Goal: Task Accomplishment & Management: Use online tool/utility

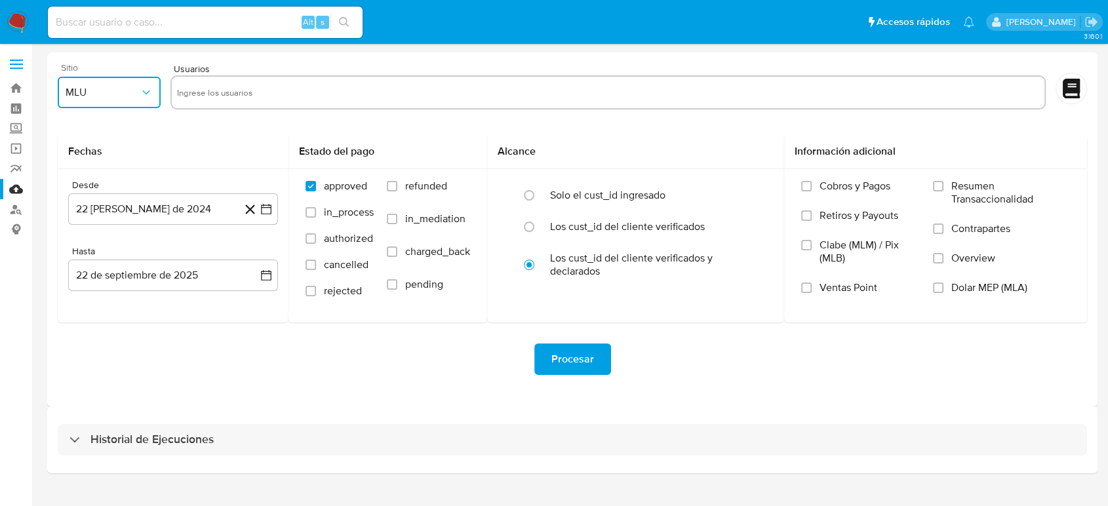
click at [108, 93] on span "MLU" at bounding box center [103, 92] width 74 height 13
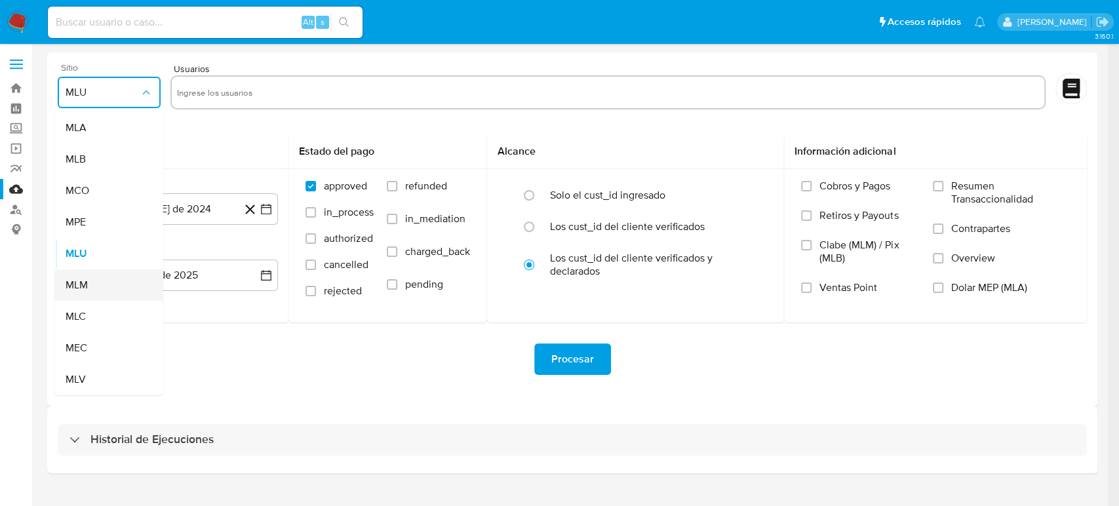
click at [96, 281] on div "MLM" at bounding box center [105, 284] width 79 height 31
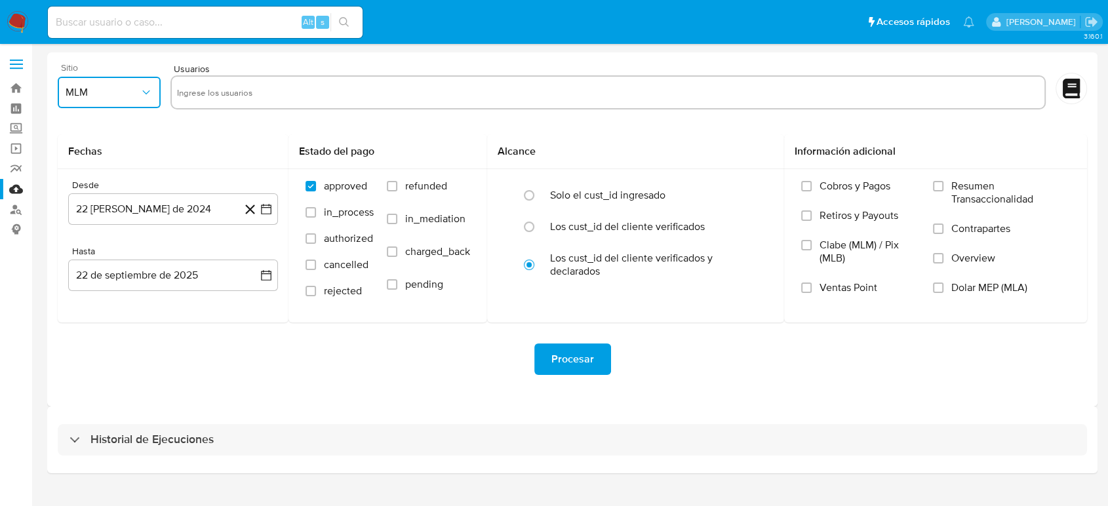
click at [230, 97] on input "text" at bounding box center [608, 92] width 862 height 21
type input "226029206"
click at [473, 101] on input "text" at bounding box center [650, 92] width 778 height 21
paste input "2542363699"
type input "2542363699"
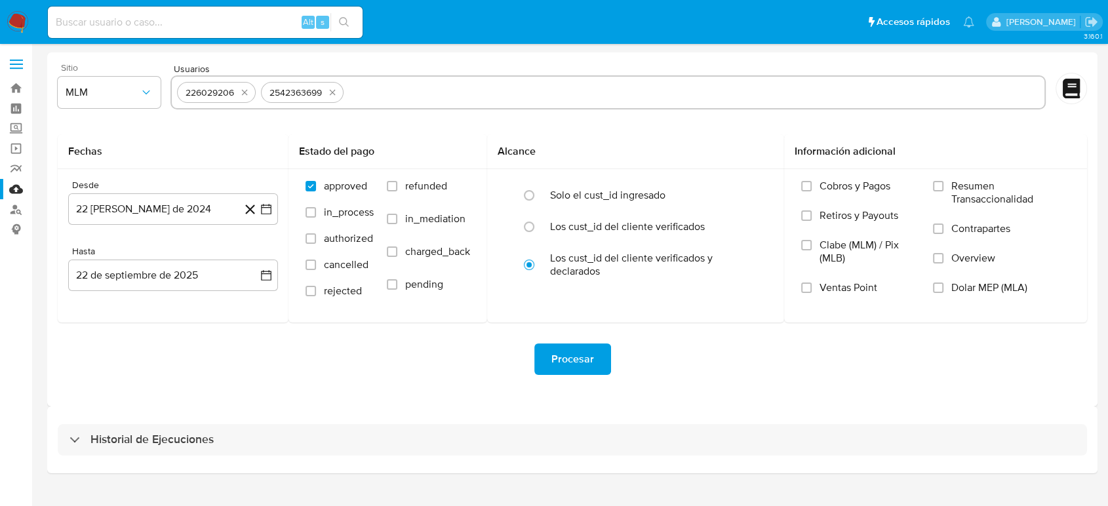
click at [393, 96] on input "text" at bounding box center [694, 92] width 690 height 21
paste input "2542644897"
type input "2542644897"
click at [263, 210] on icon "button" at bounding box center [266, 209] width 13 height 13
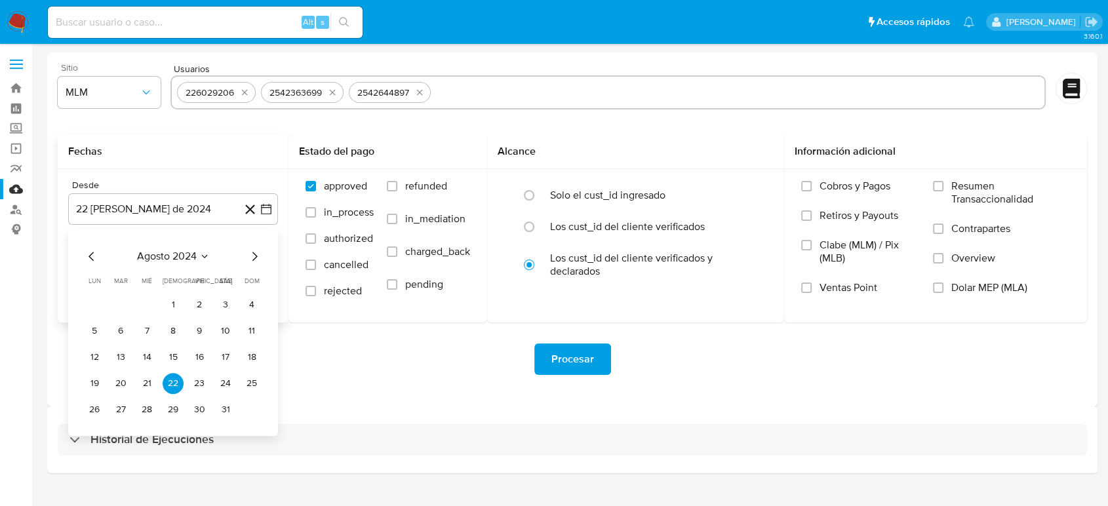
click at [201, 258] on icon "Seleccionar mes y año" at bounding box center [204, 256] width 10 height 10
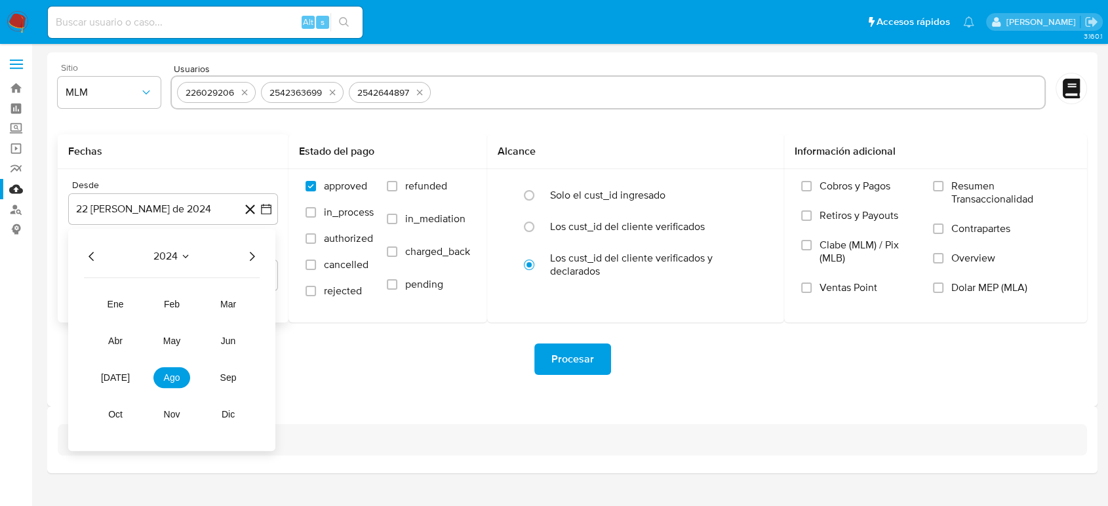
click at [251, 252] on icon "Año siguiente" at bounding box center [252, 256] width 5 height 9
click at [161, 296] on button "feb" at bounding box center [171, 304] width 37 height 21
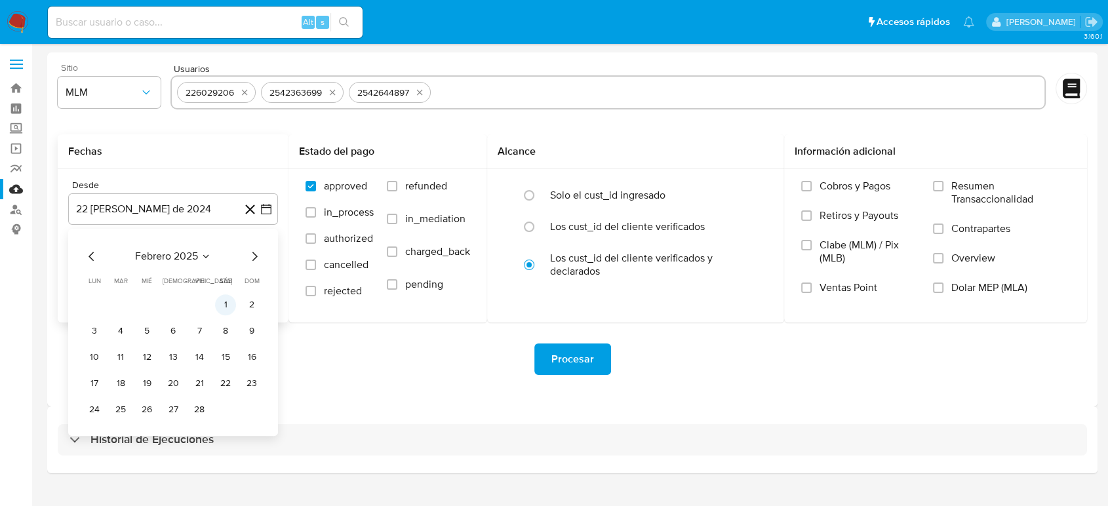
click at [224, 307] on button "1" at bounding box center [225, 304] width 21 height 21
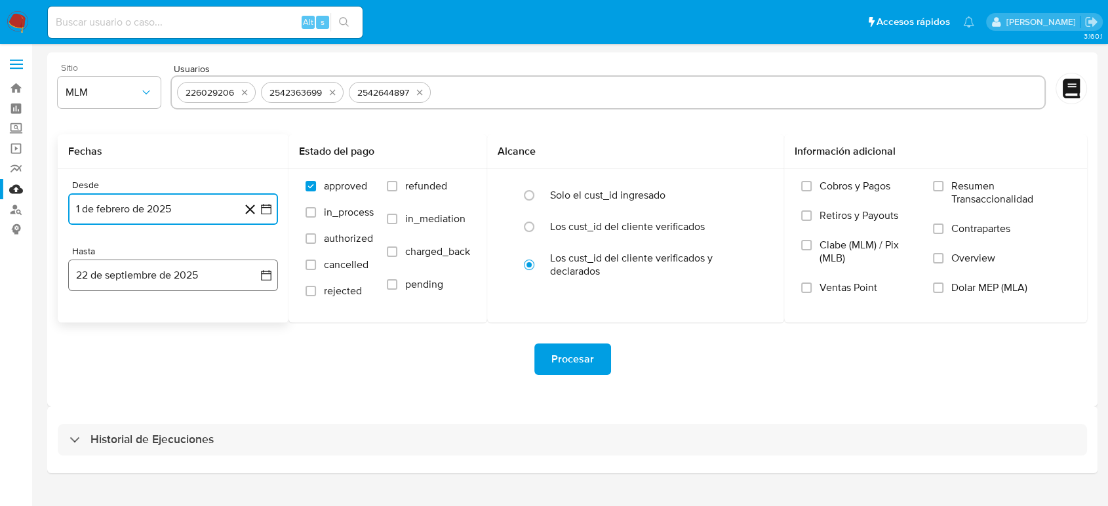
click at [256, 277] on button "22 de septiembre de 2025" at bounding box center [173, 275] width 210 height 31
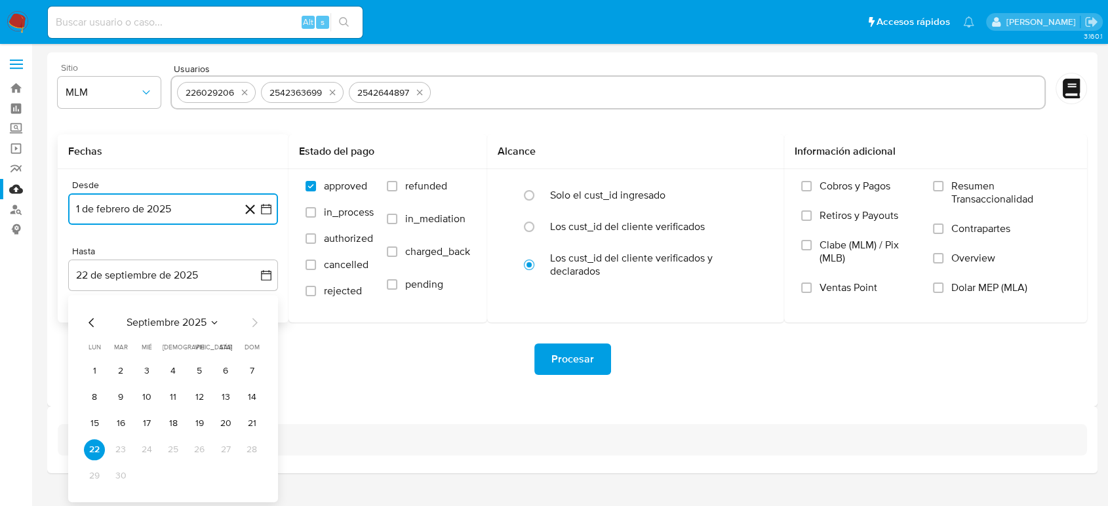
click at [94, 322] on icon "Mes anterior" at bounding box center [92, 323] width 16 height 16
click at [172, 476] on button "31" at bounding box center [173, 475] width 21 height 21
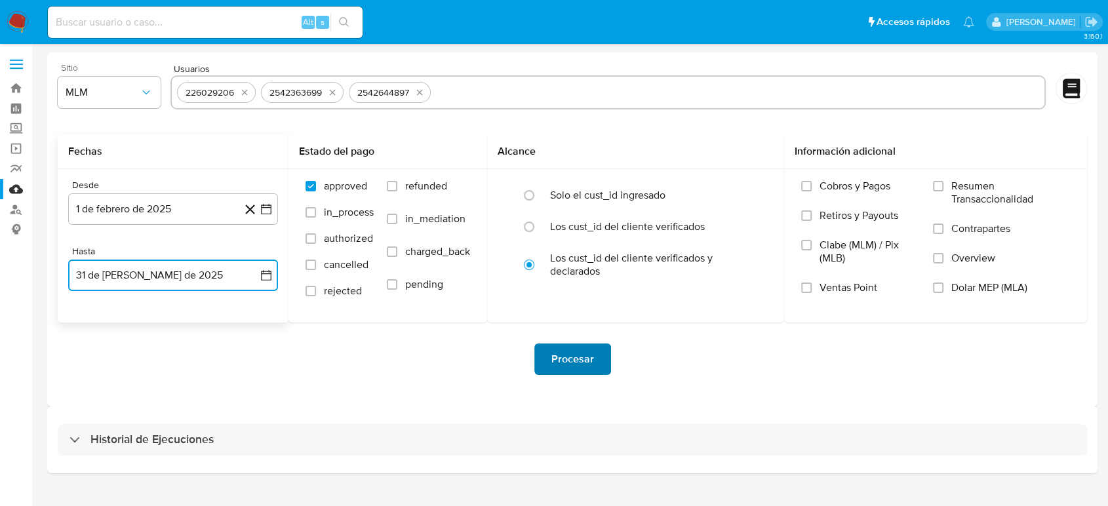
click at [575, 351] on span "Procesar" at bounding box center [572, 359] width 43 height 29
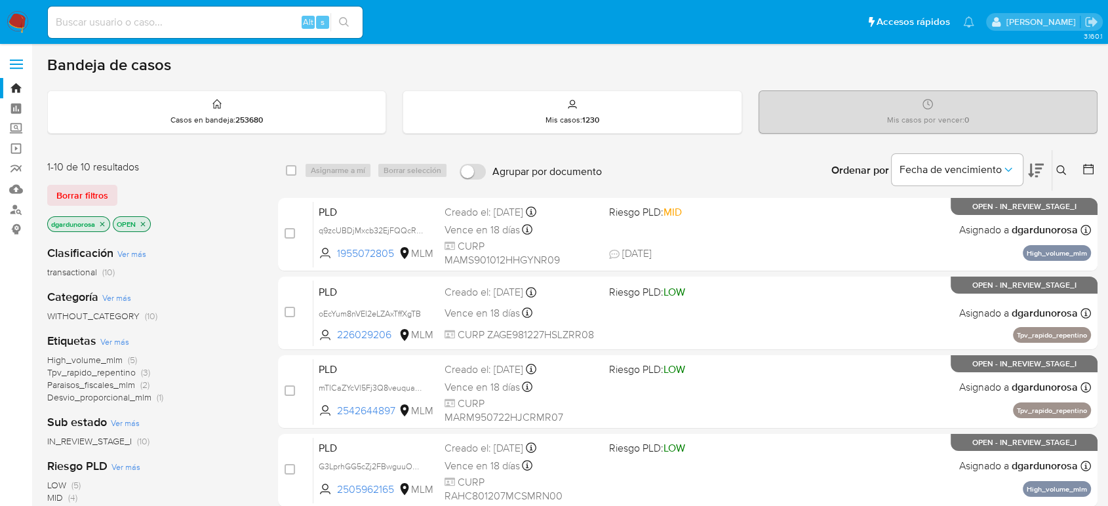
drag, startPoint x: 1055, startPoint y: 165, endPoint x: 1023, endPoint y: 191, distance: 41.4
click at [1055, 165] on button at bounding box center [1063, 171] width 22 height 16
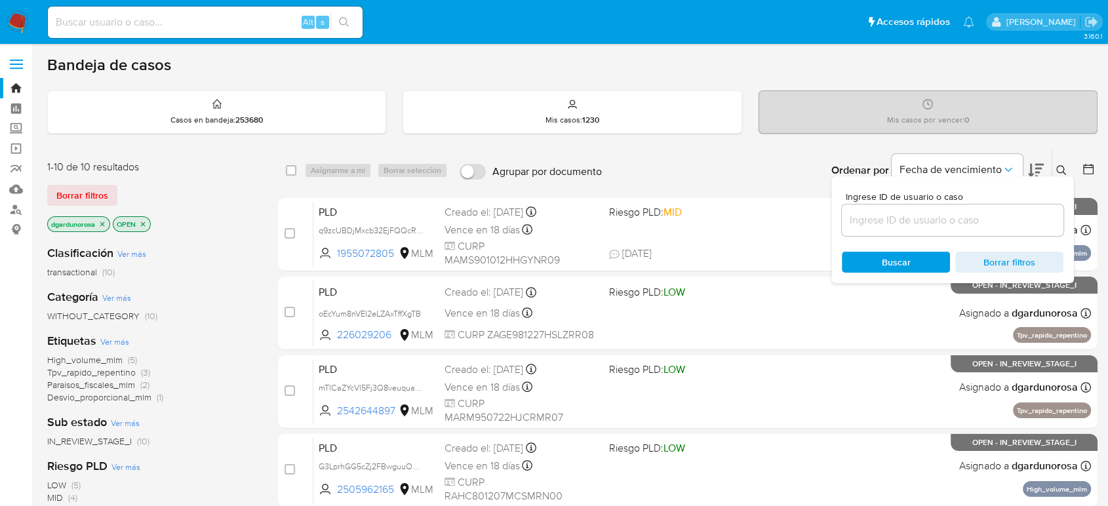
click at [990, 217] on input at bounding box center [953, 220] width 222 height 17
type input "699938276"
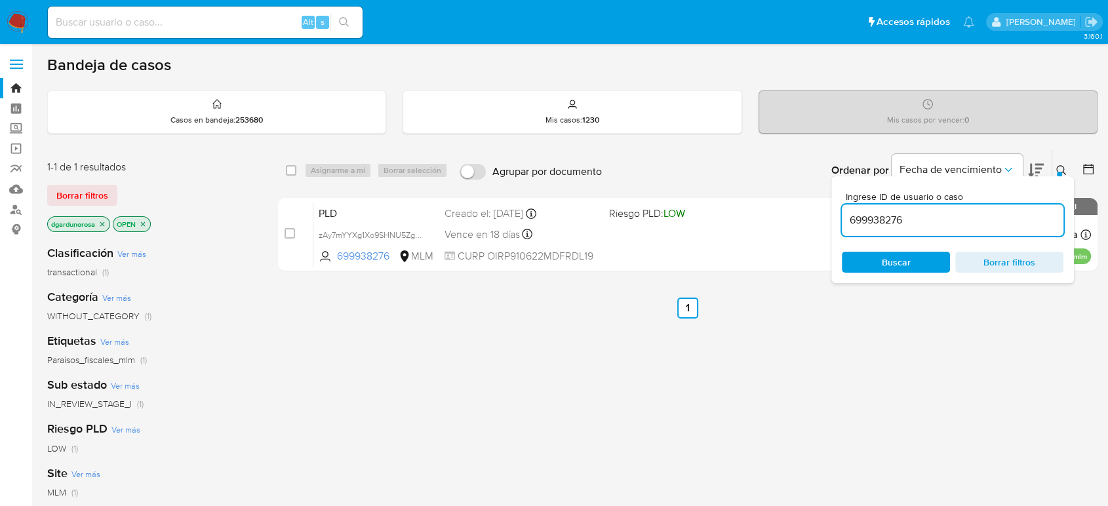
click at [1065, 170] on icon at bounding box center [1061, 170] width 10 height 10
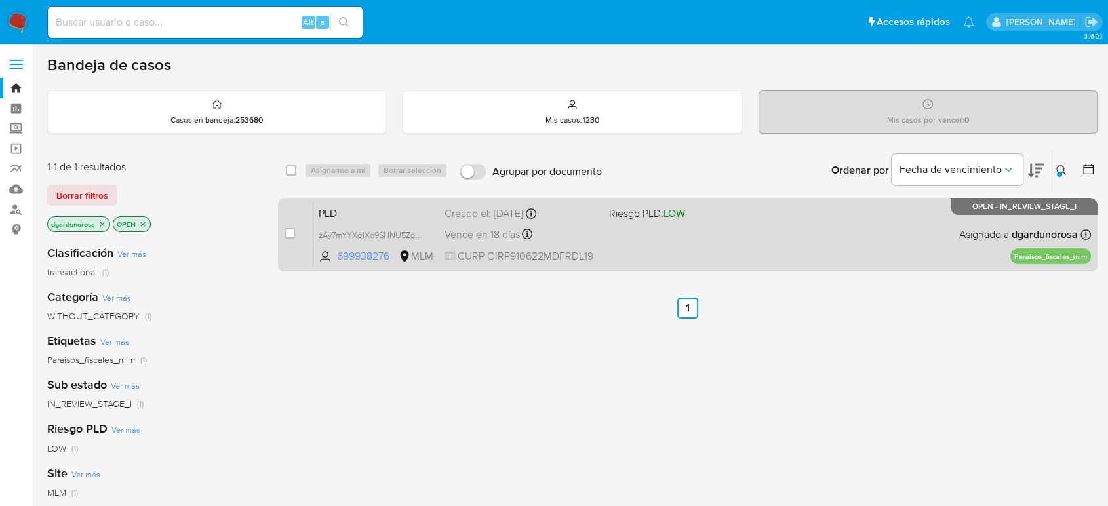
click at [804, 241] on div "PLD zAy7mYYXg1Xo9SHNU5ZgeTyz 699938276 MLM Riesgo PLD: LOW Creado el: 12/08/202…" at bounding box center [701, 234] width 777 height 66
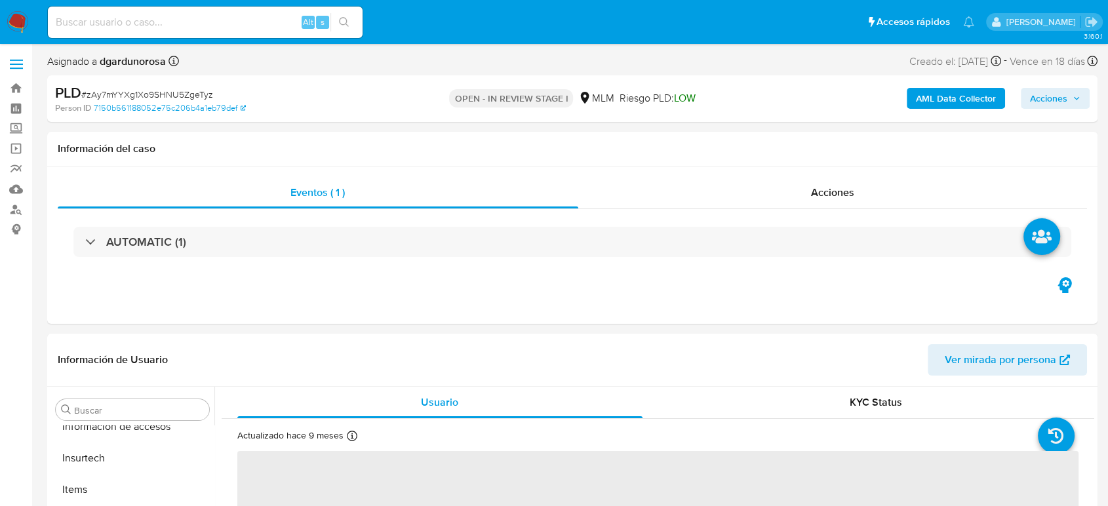
scroll to position [617, 0]
select select "10"
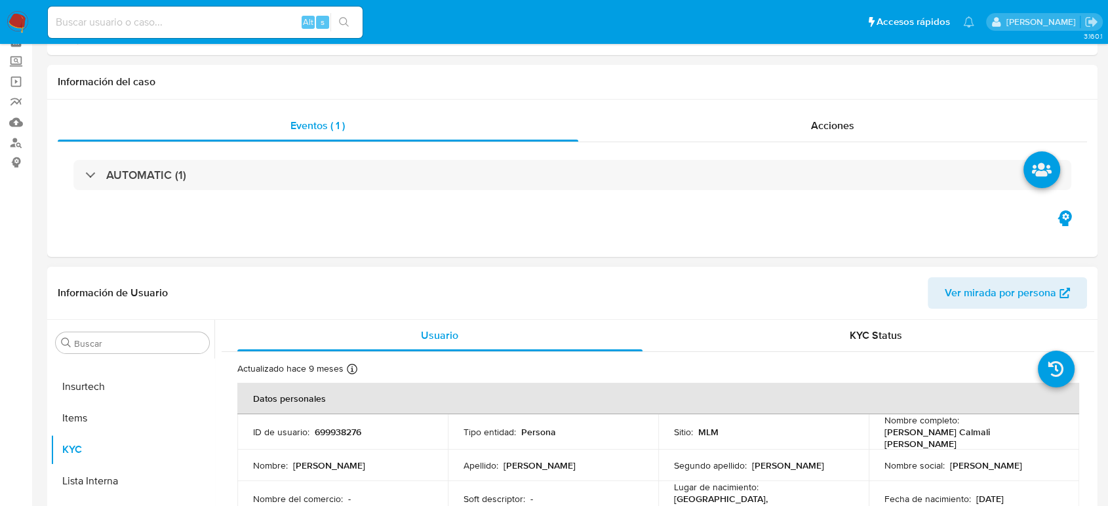
scroll to position [218, 0]
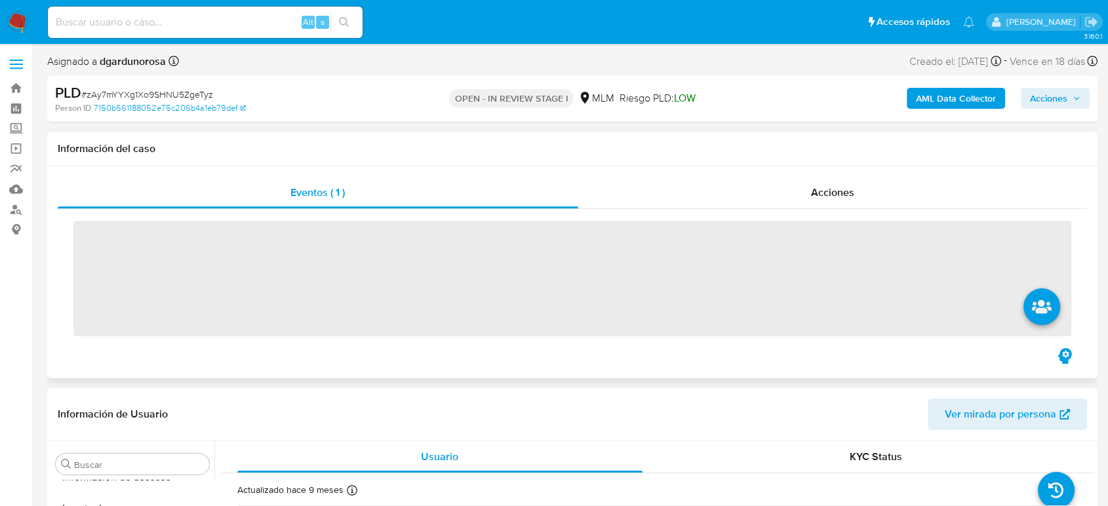
scroll to position [617, 0]
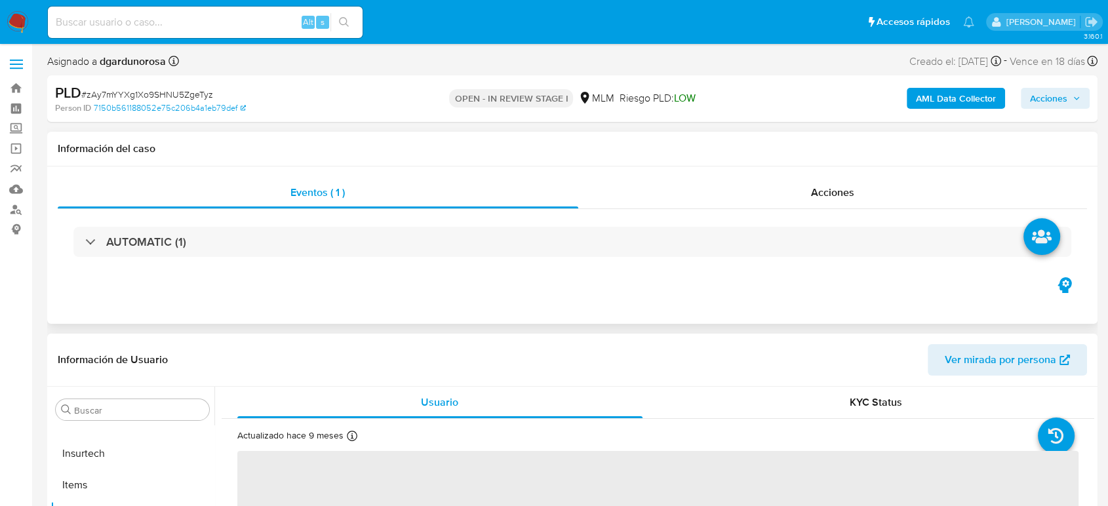
select select "10"
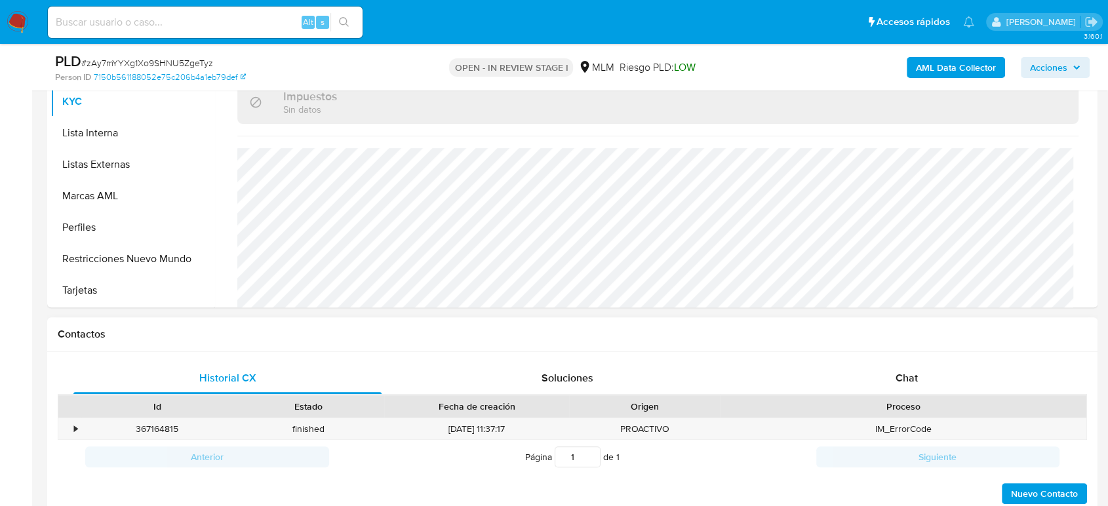
scroll to position [291, 0]
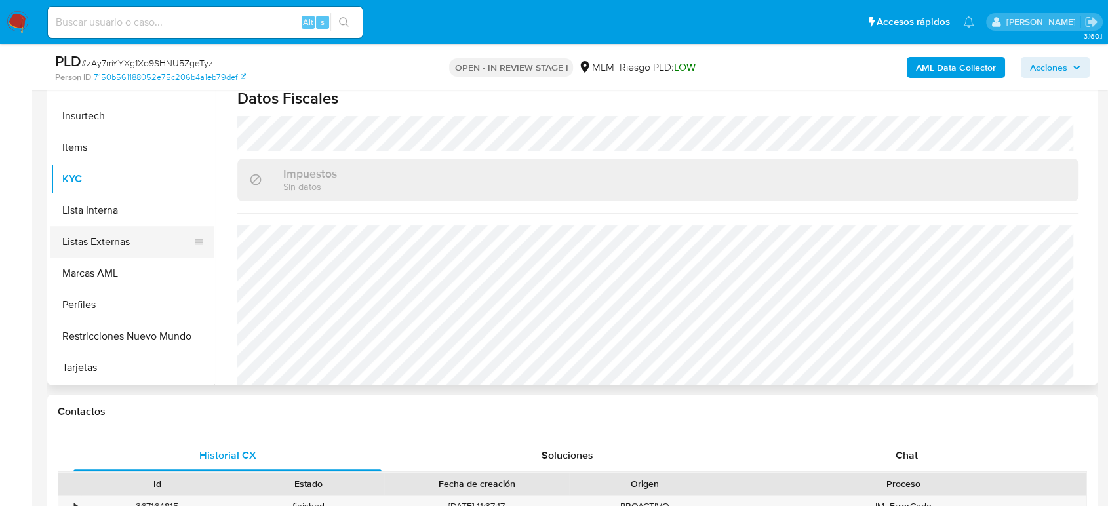
click at [105, 247] on button "Listas Externas" at bounding box center [126, 241] width 153 height 31
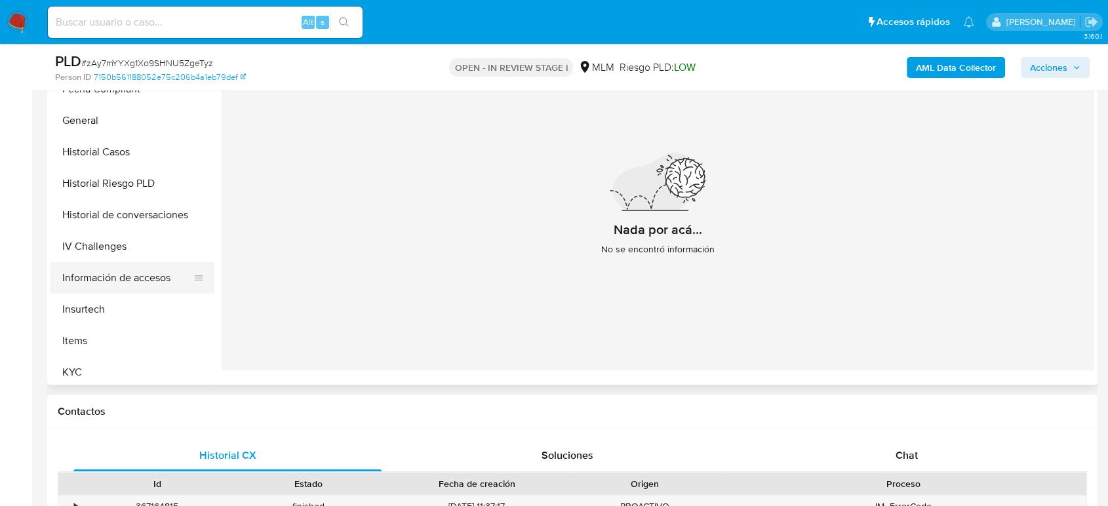
scroll to position [398, 0]
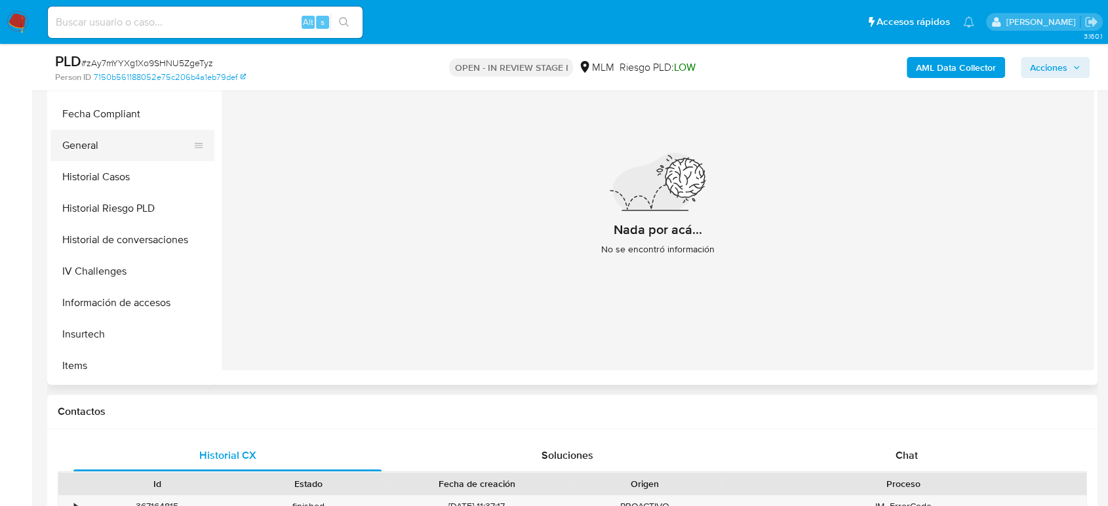
click at [121, 146] on button "General" at bounding box center [126, 145] width 153 height 31
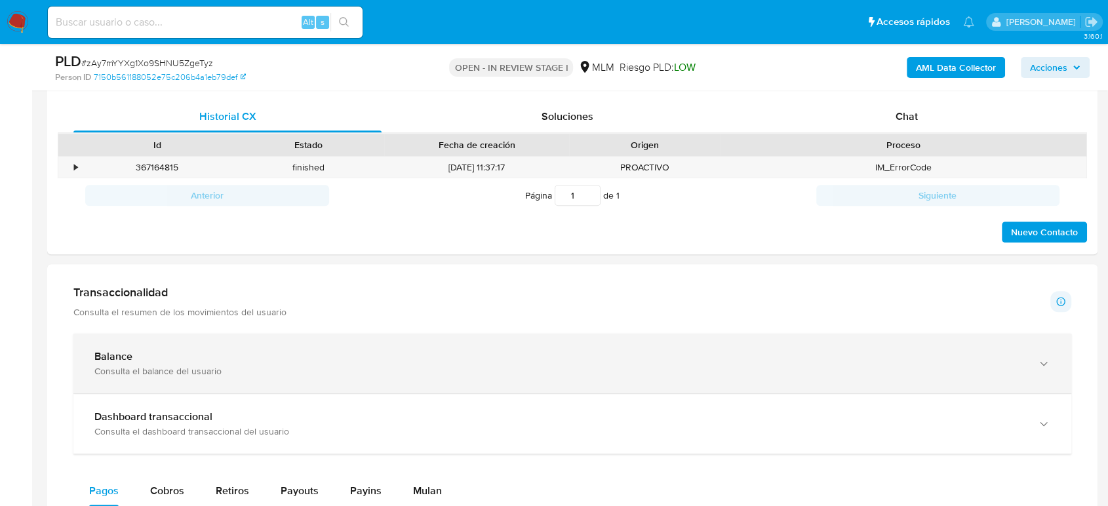
scroll to position [655, 0]
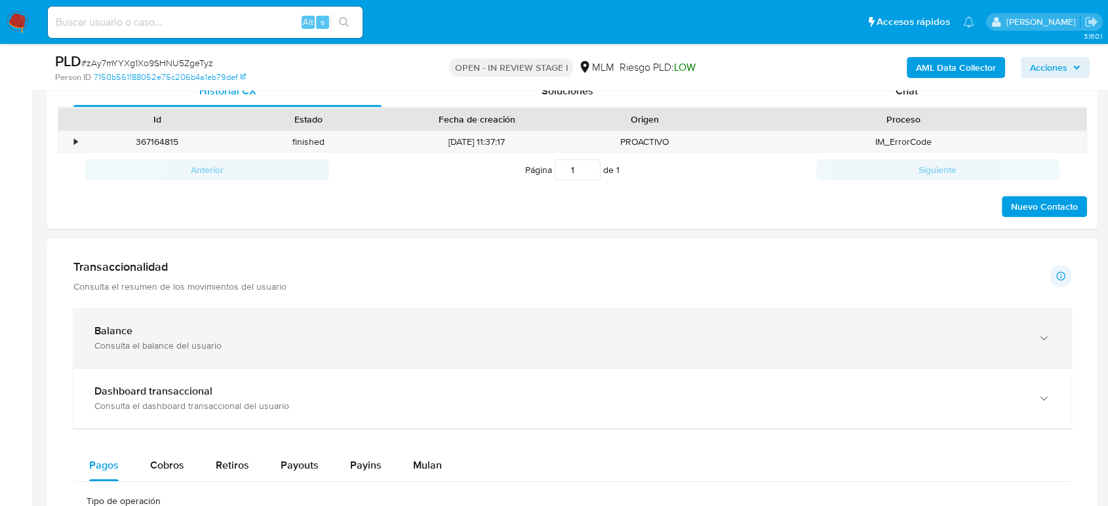
click at [300, 349] on div "Consulta el balance del usuario" at bounding box center [558, 346] width 929 height 12
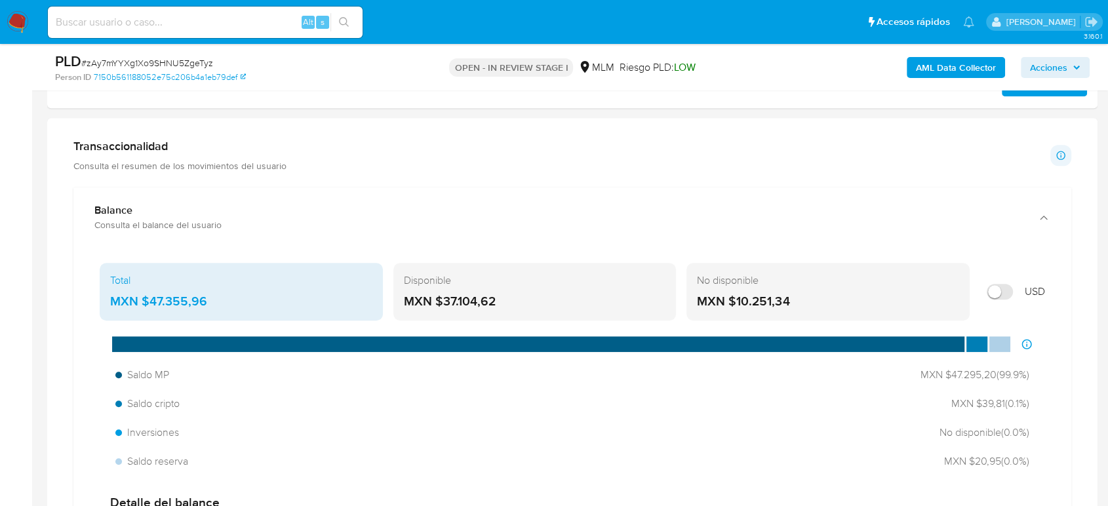
scroll to position [801, 0]
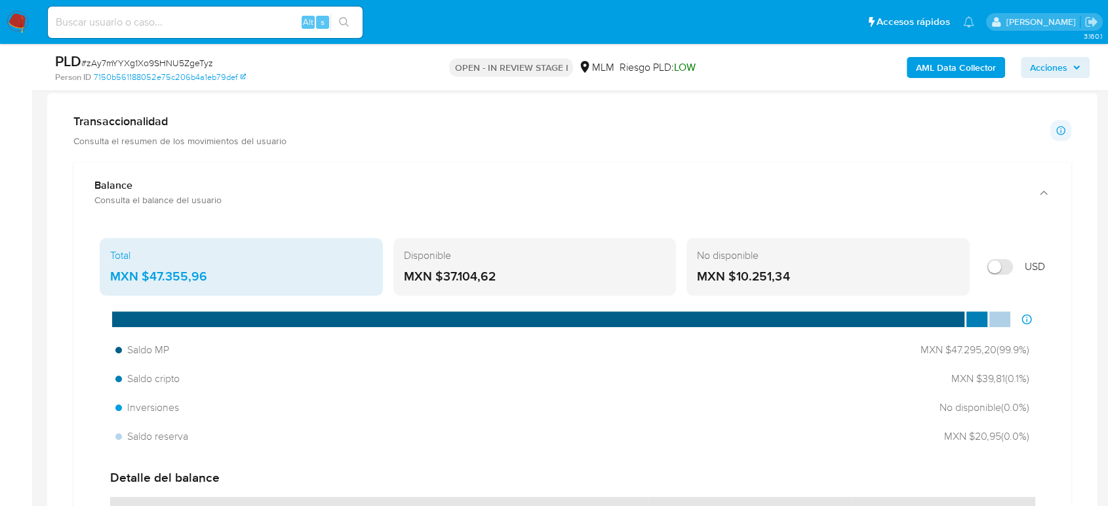
drag, startPoint x: 222, startPoint y: 271, endPoint x: 141, endPoint y: 276, distance: 80.7
click at [141, 276] on div "MXN $47.355,96" at bounding box center [241, 276] width 262 height 17
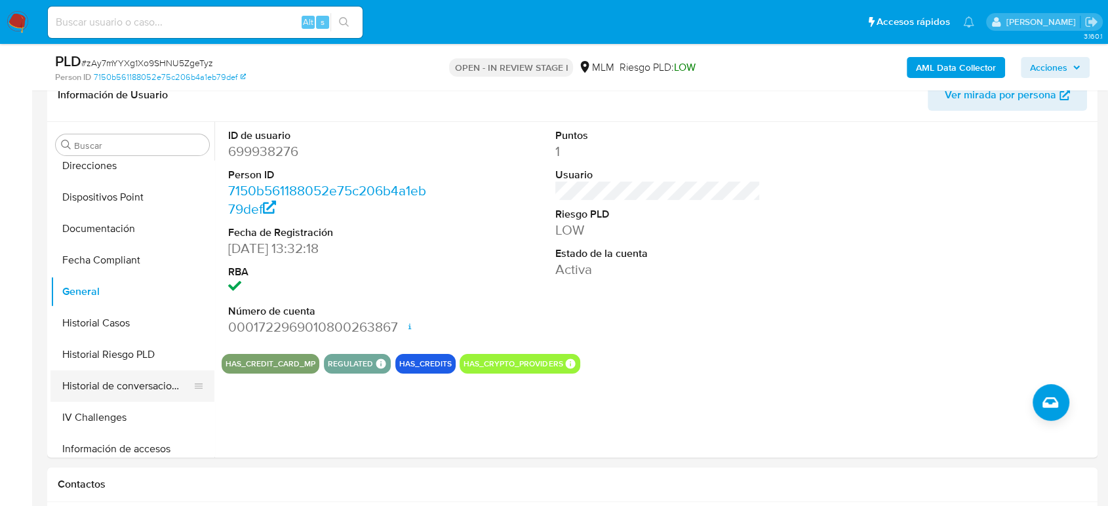
scroll to position [252, 0]
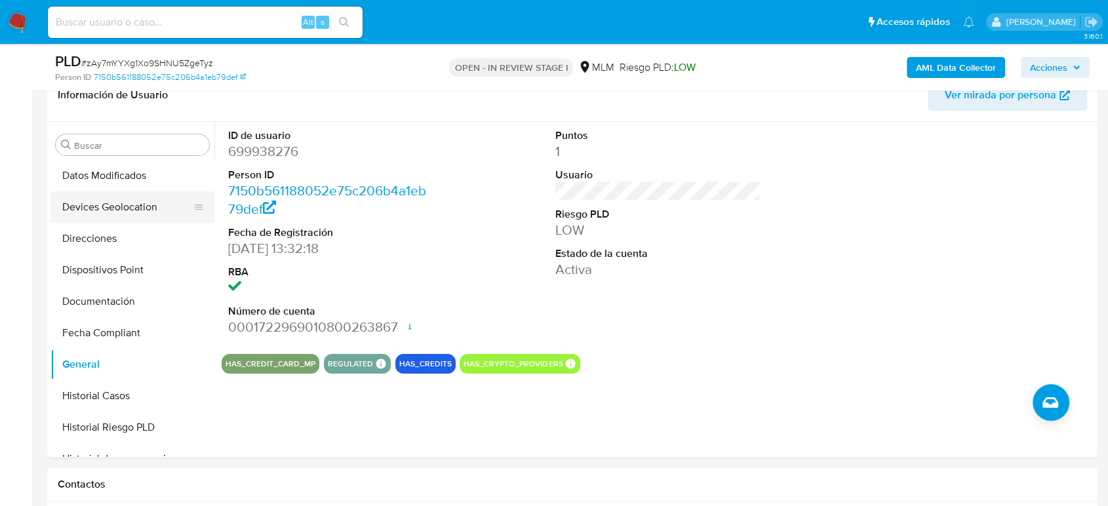
click at [145, 206] on button "Devices Geolocation" at bounding box center [126, 206] width 153 height 31
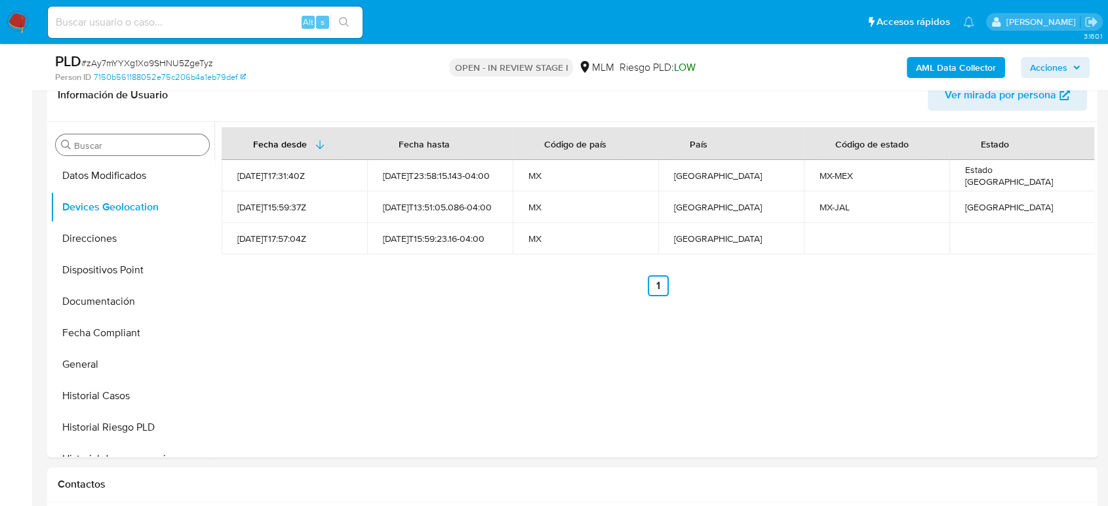
click at [168, 145] on input "Buscar" at bounding box center [139, 146] width 130 height 12
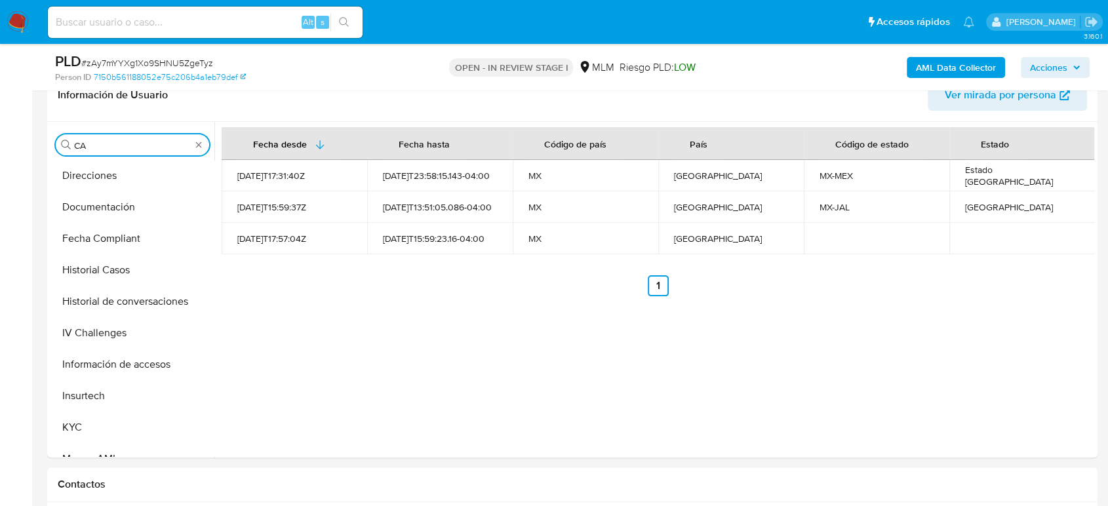
scroll to position [0, 0]
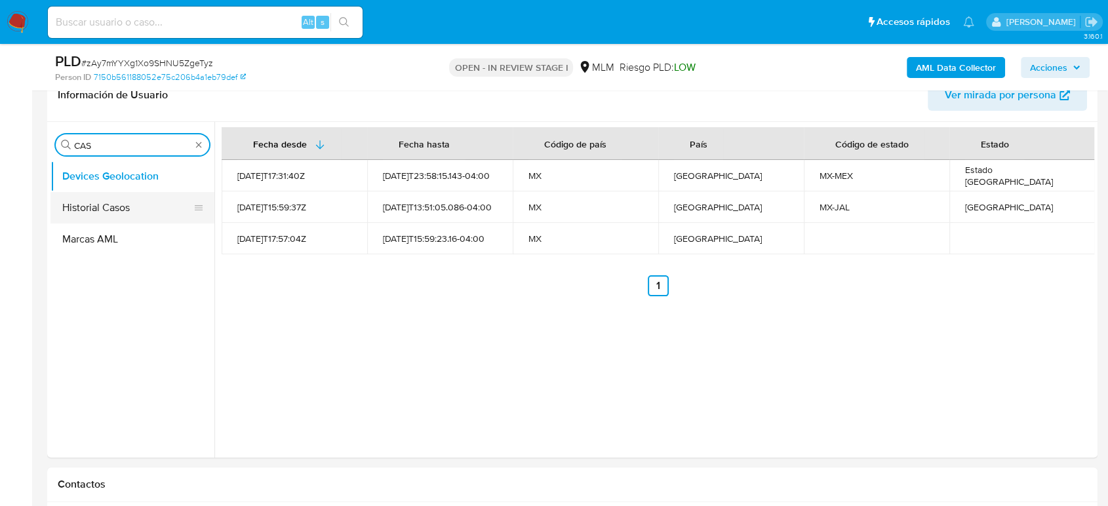
type input "CAS"
click at [116, 208] on button "Historial Casos" at bounding box center [126, 207] width 153 height 31
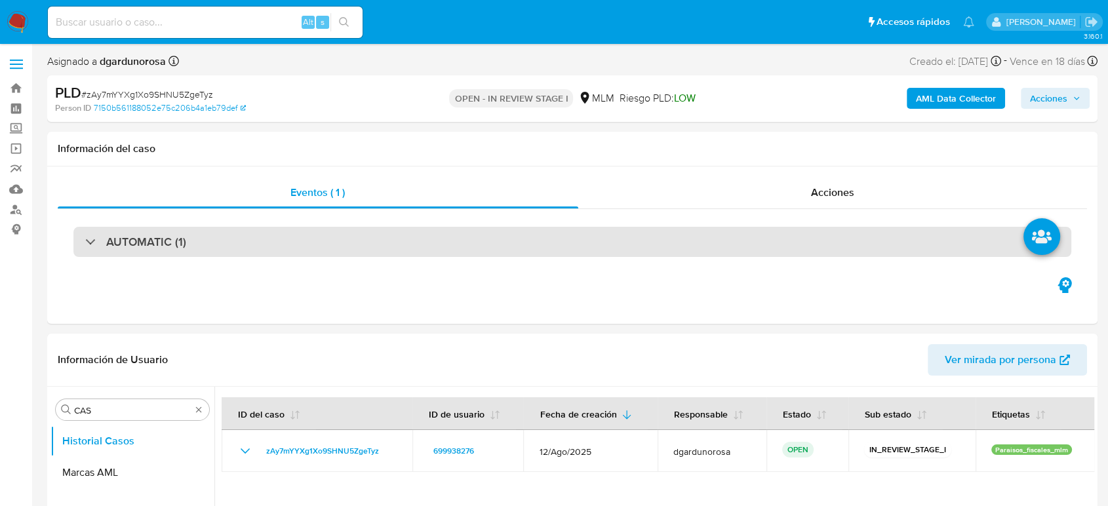
click at [258, 246] on div "AUTOMATIC (1)" at bounding box center [572, 242] width 998 height 30
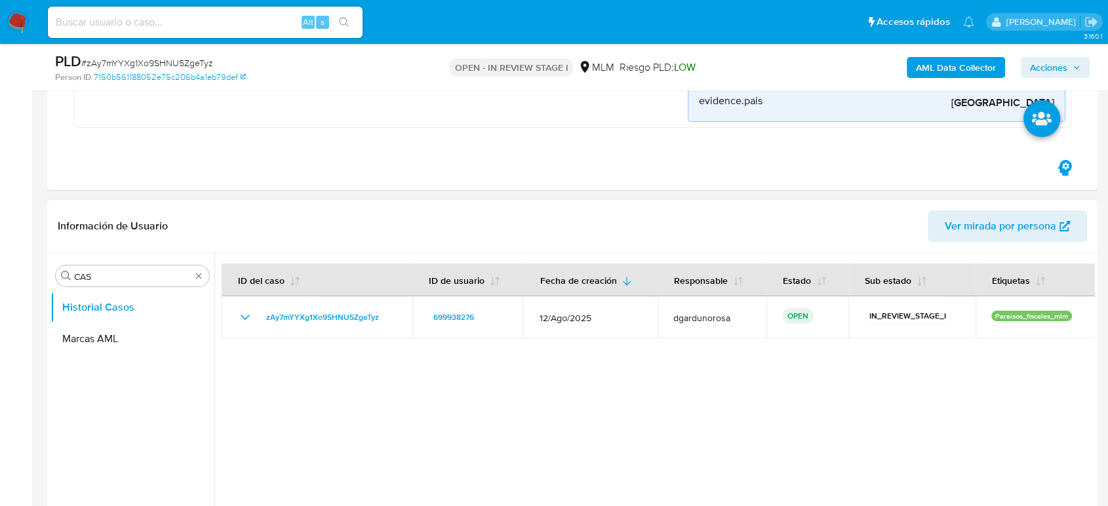
scroll to position [437, 0]
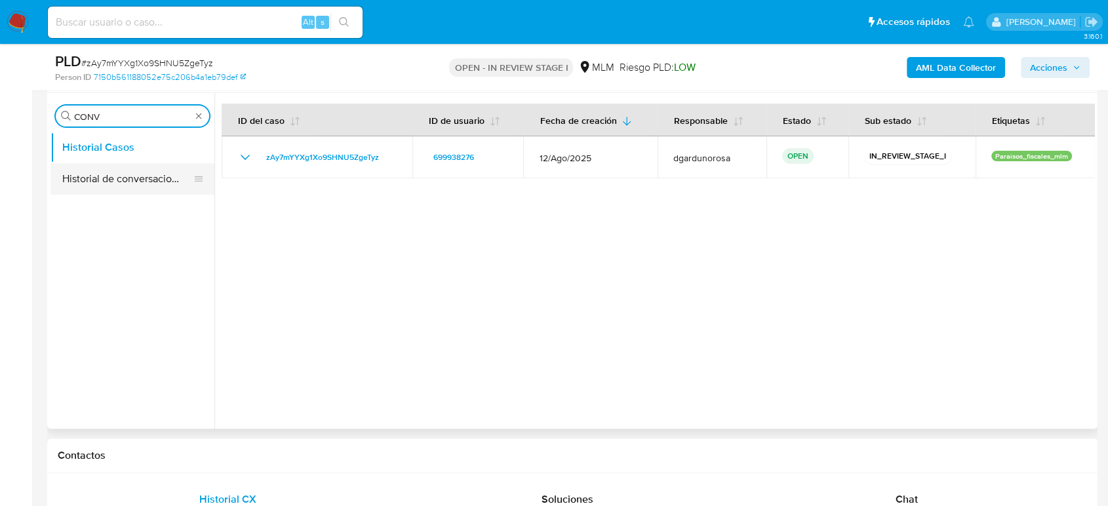
type input "CONV"
click at [147, 172] on button "Historial de conversaciones" at bounding box center [126, 178] width 153 height 31
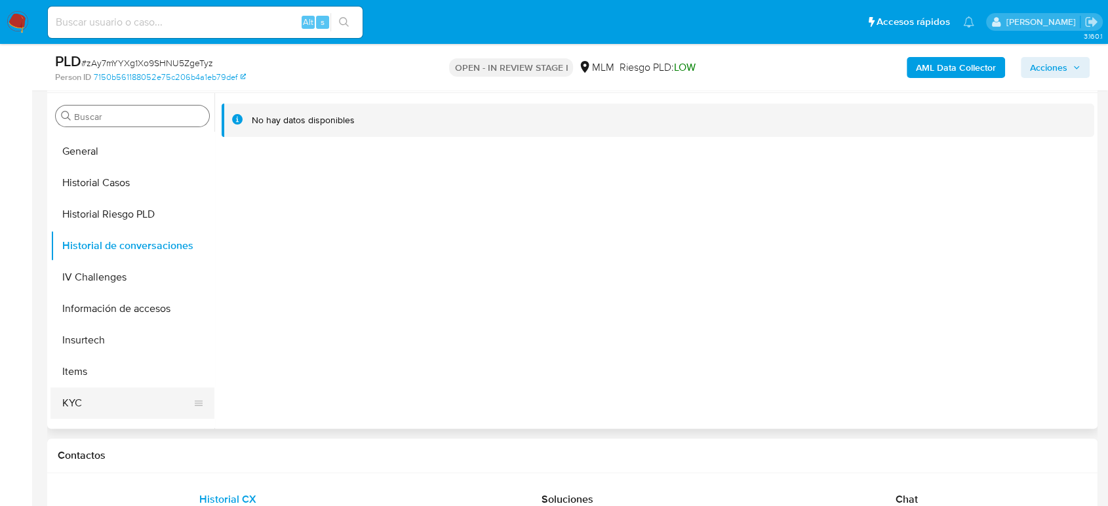
click at [90, 393] on button "KYC" at bounding box center [126, 402] width 153 height 31
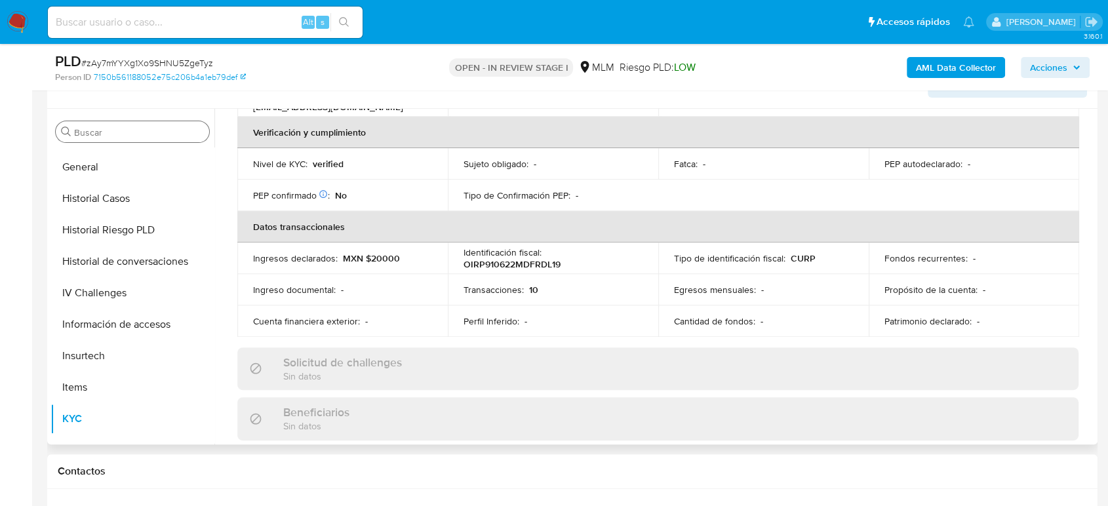
scroll to position [146, 0]
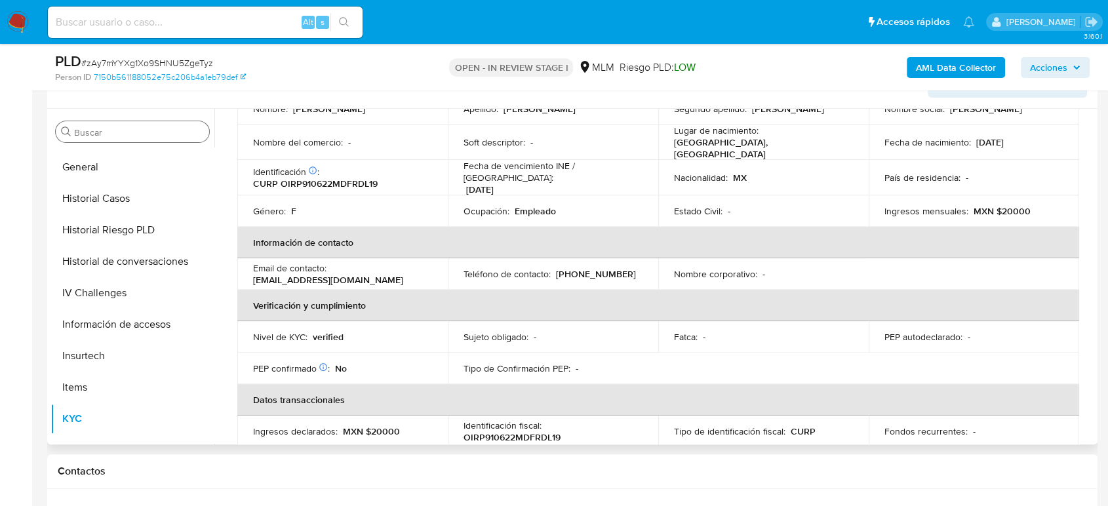
click at [601, 268] on p "[PHONE_NUMBER]" at bounding box center [596, 274] width 80 height 12
copy p "51885252"
click at [114, 203] on button "Historial Casos" at bounding box center [126, 198] width 153 height 31
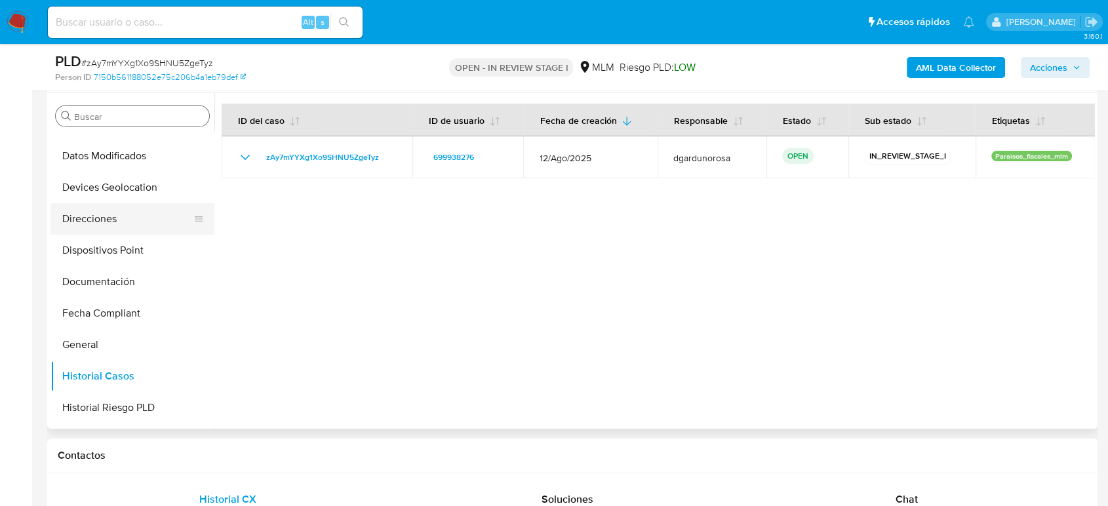
scroll to position [218, 0]
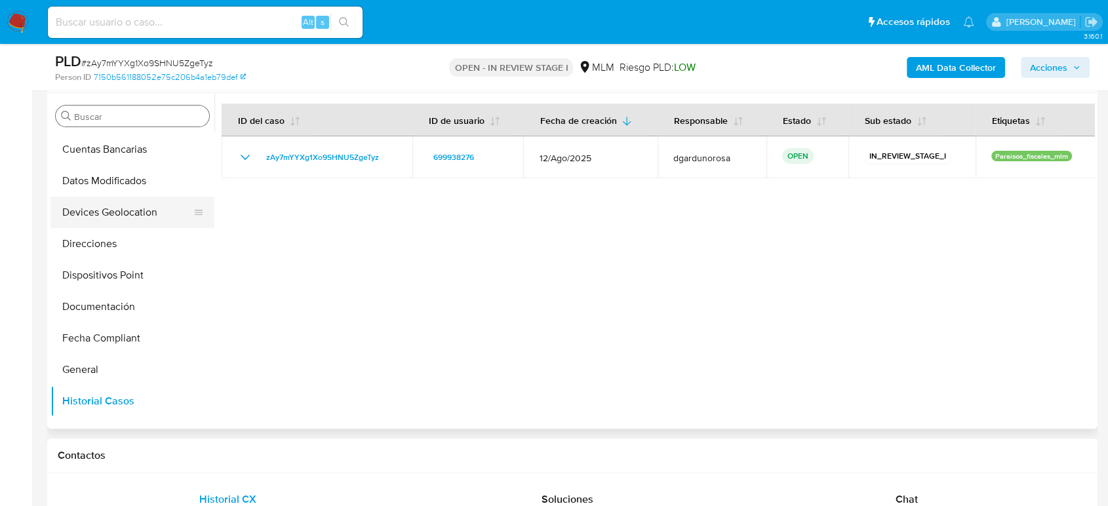
click at [111, 223] on button "Devices Geolocation" at bounding box center [126, 212] width 153 height 31
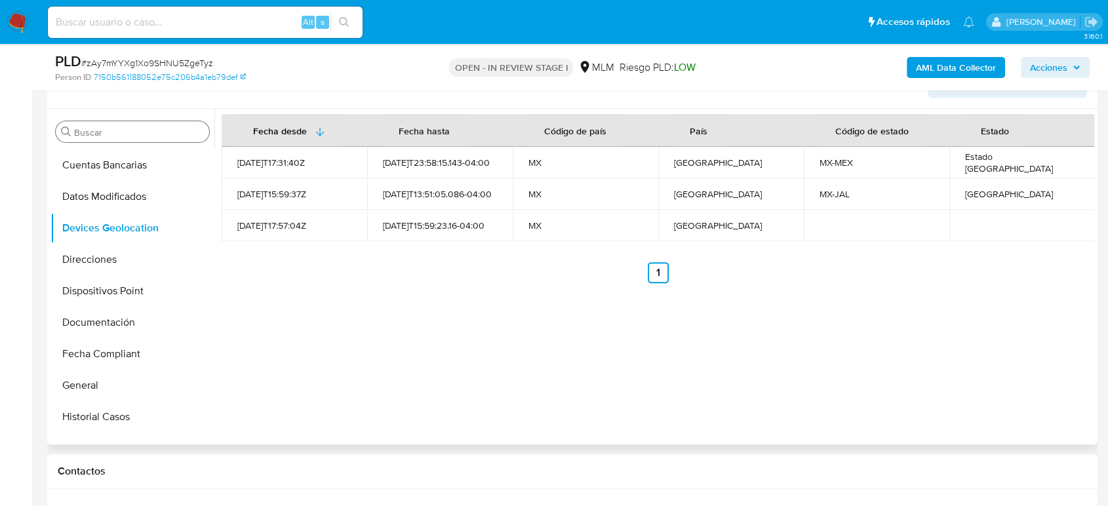
drag, startPoint x: 671, startPoint y: 433, endPoint x: 678, endPoint y: 433, distance: 7.2
click at [672, 433] on div "Fecha desde Fecha hasta Código de país País Código de estado Estado 2022-02-05T…" at bounding box center [654, 277] width 880 height 336
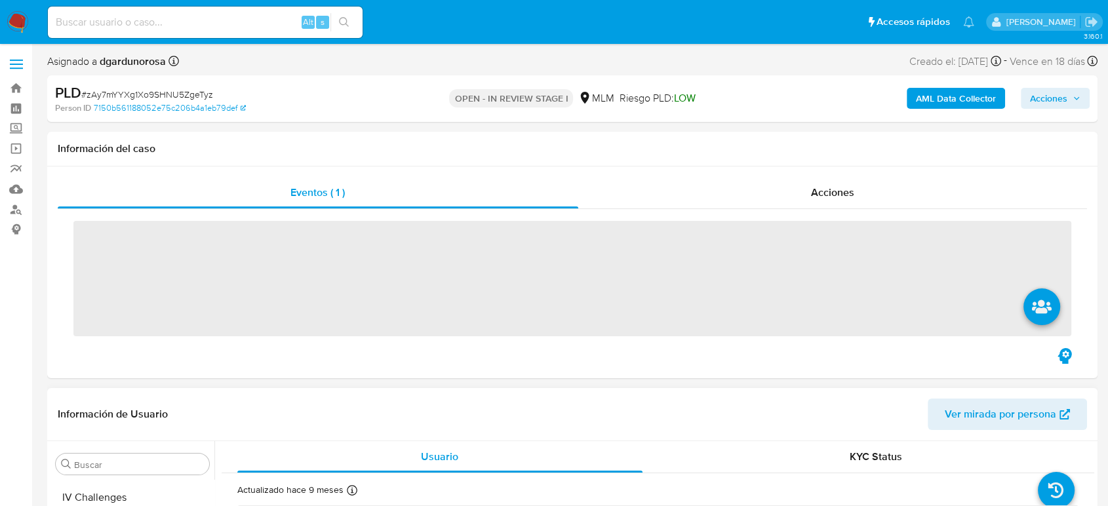
scroll to position [617, 0]
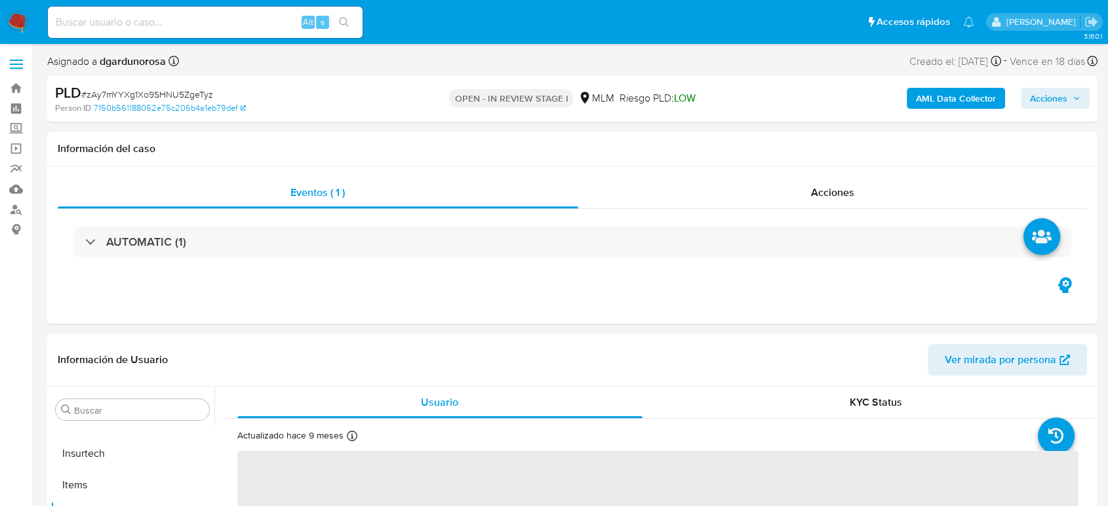
select select "10"
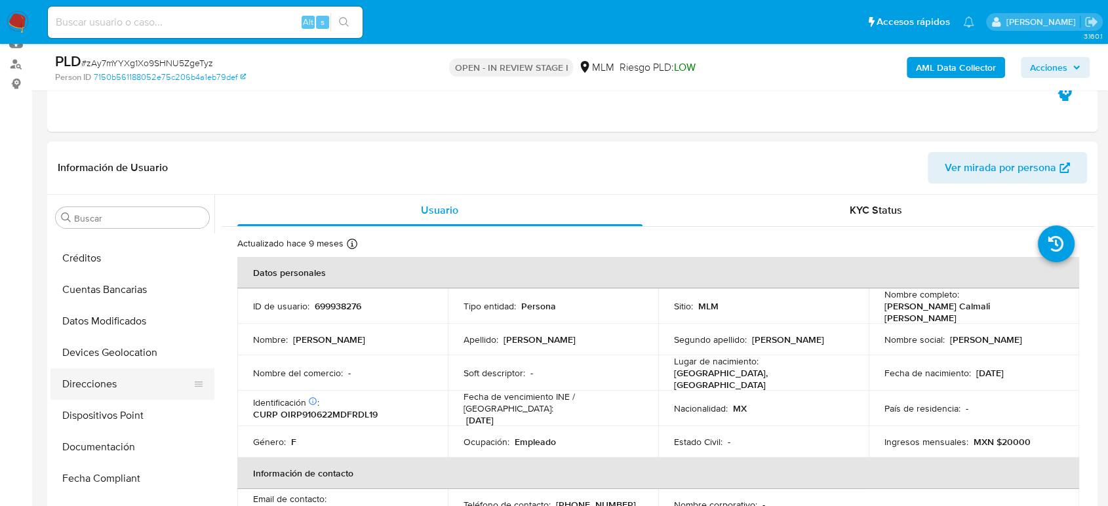
scroll to position [252, 0]
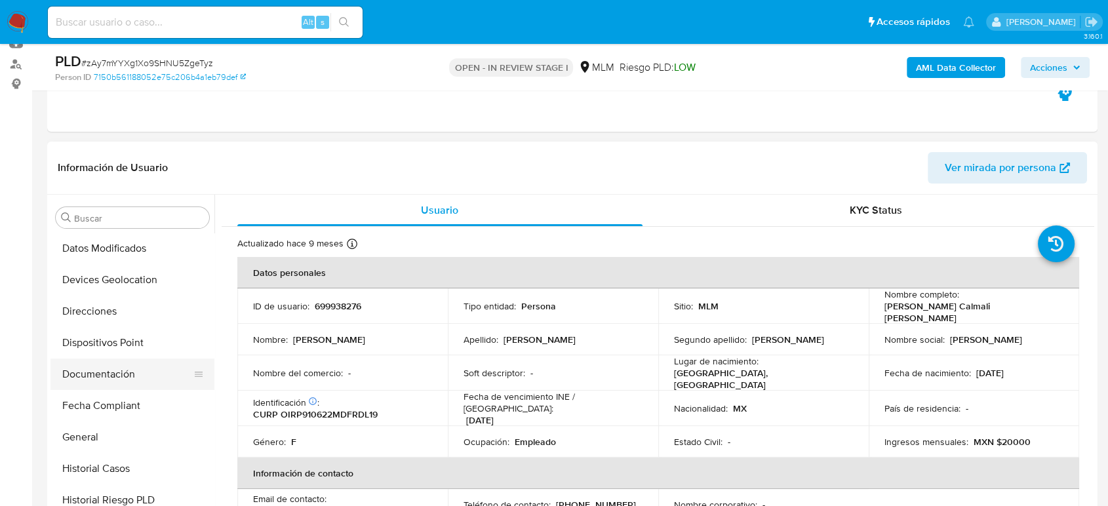
click at [134, 372] on button "Documentación" at bounding box center [126, 374] width 153 height 31
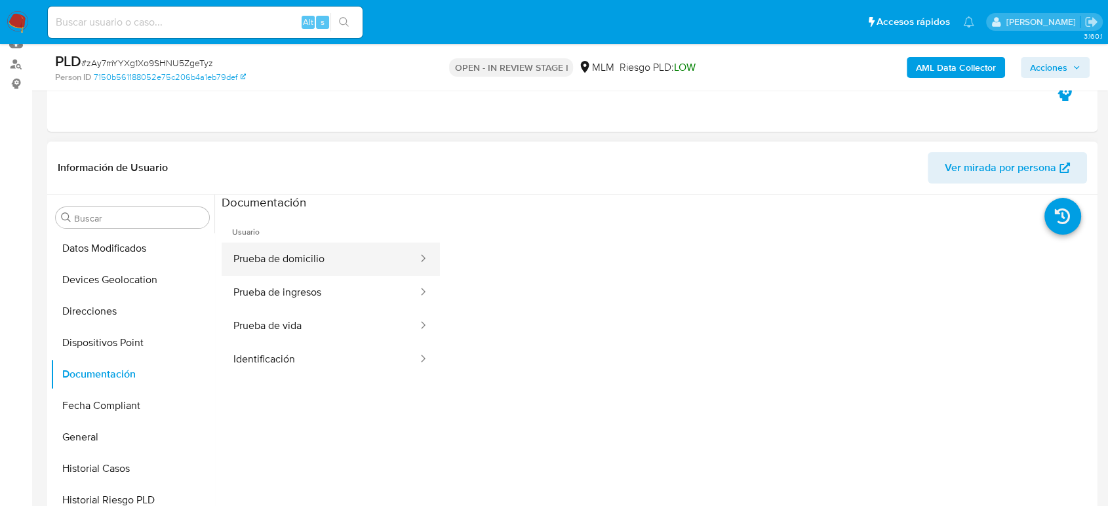
click at [309, 249] on button "Prueba de domicilio" at bounding box center [320, 259] width 197 height 33
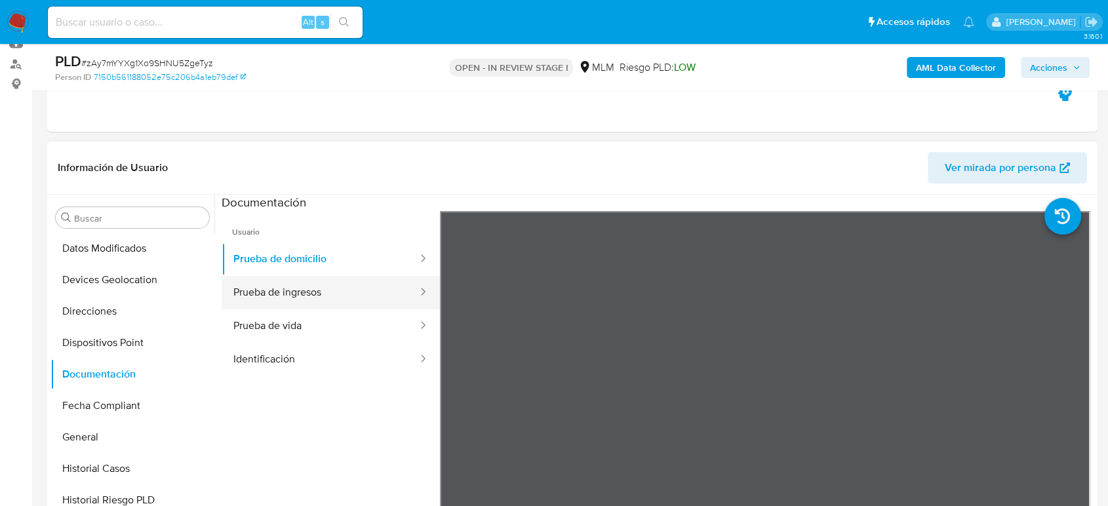
click at [389, 289] on button "Prueba de ingresos" at bounding box center [320, 292] width 197 height 33
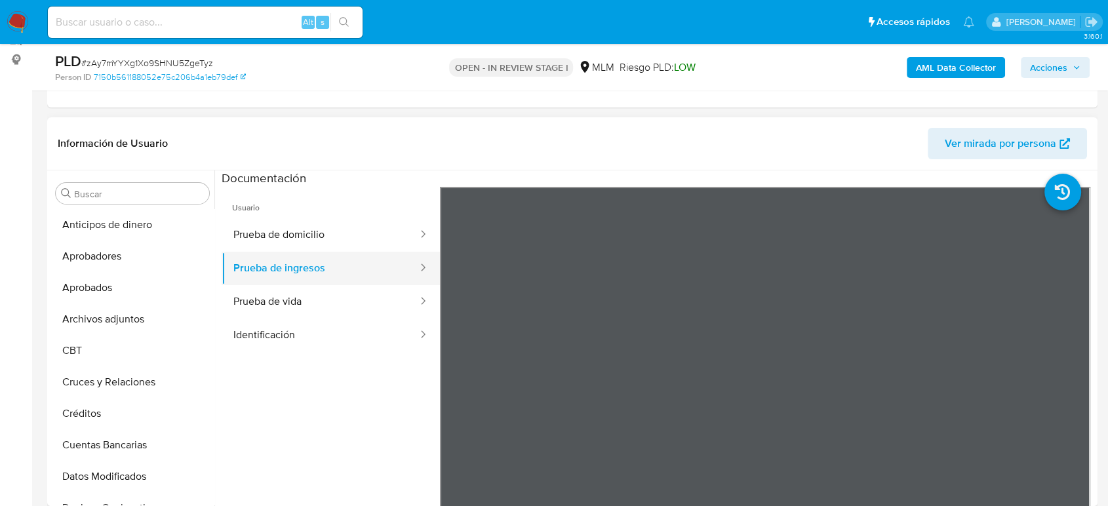
scroll to position [218, 0]
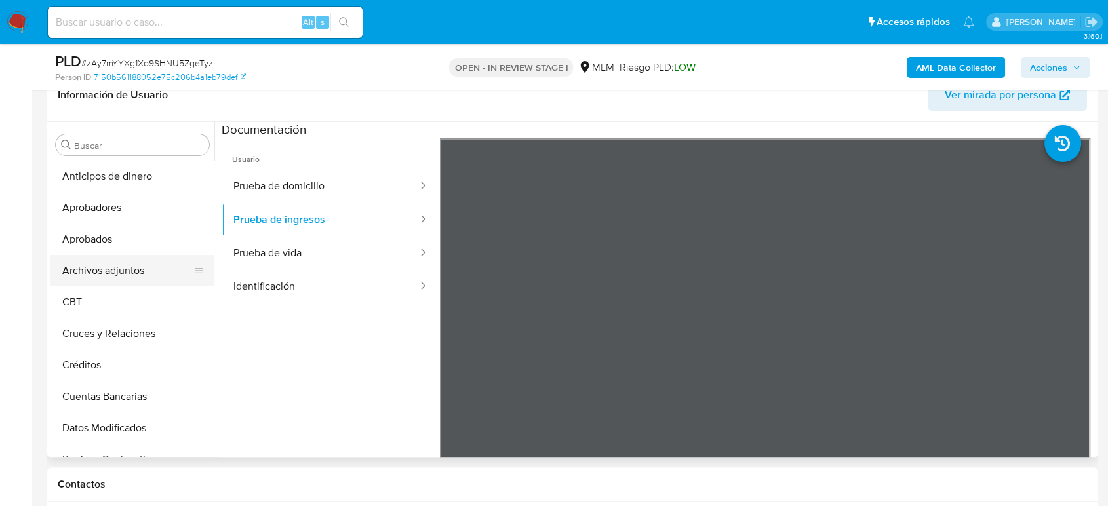
click at [106, 274] on button "Archivos adjuntos" at bounding box center [126, 270] width 153 height 31
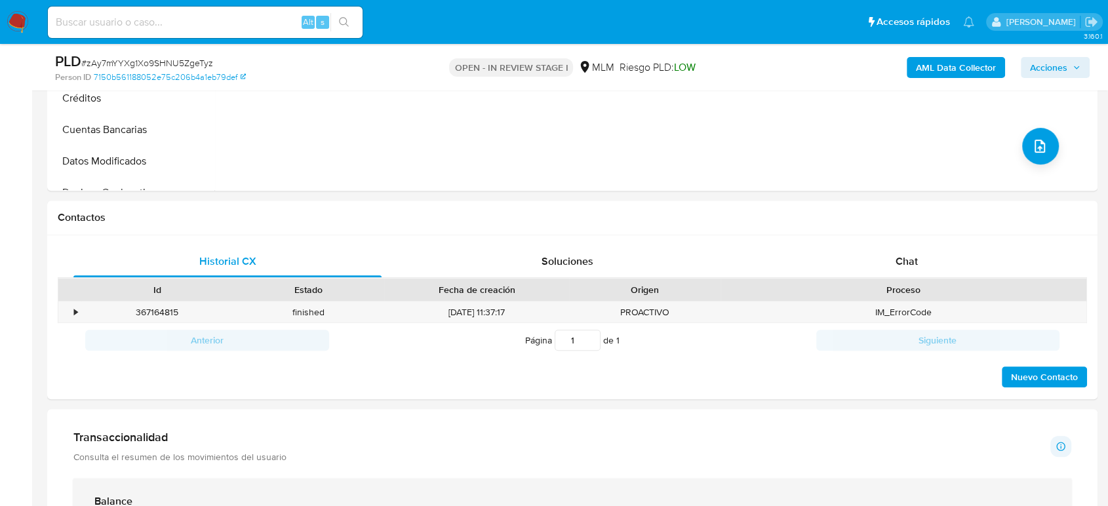
scroll to position [582, 0]
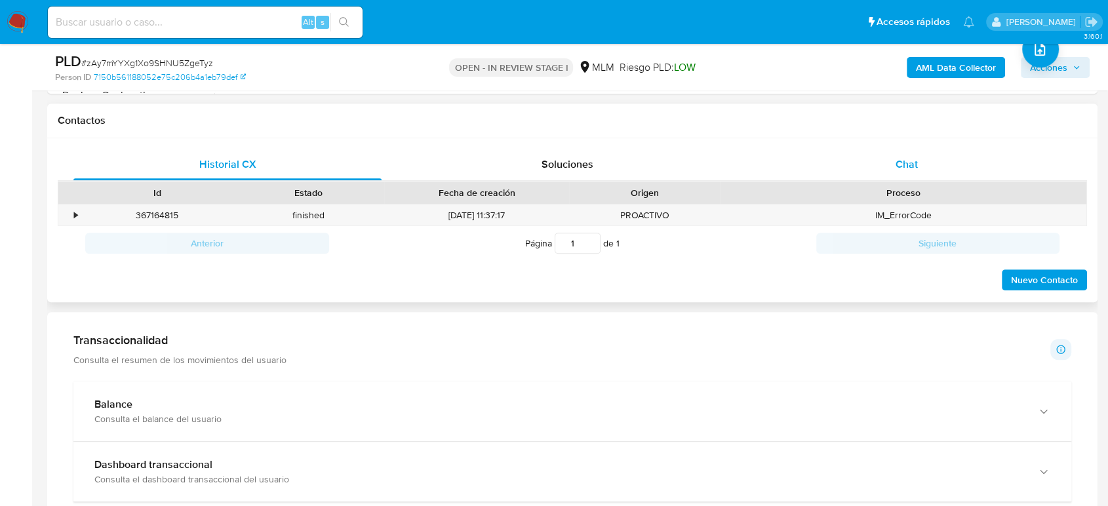
click at [906, 155] on div "Chat" at bounding box center [906, 164] width 308 height 31
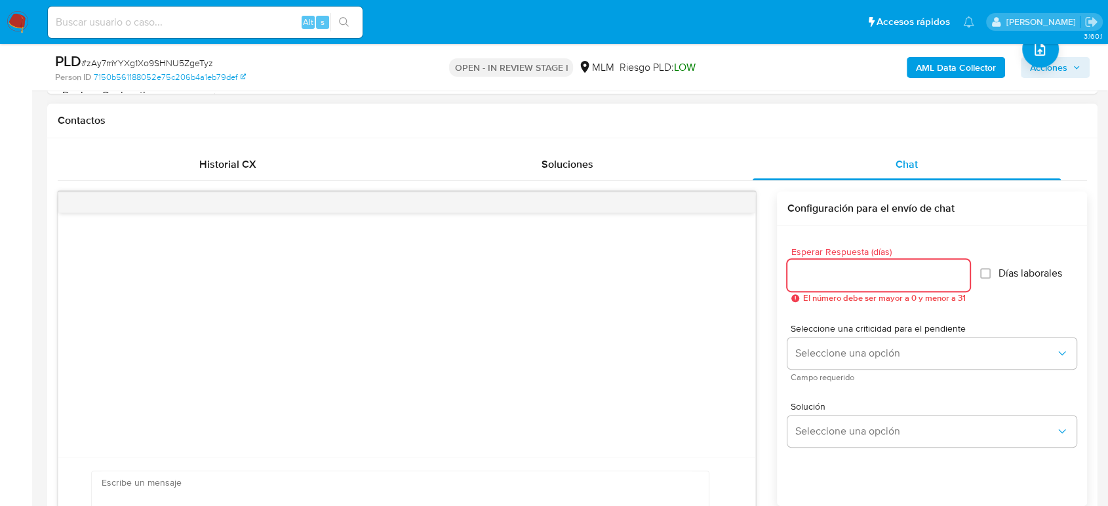
click at [855, 272] on input "Esperar Respuesta (días)" at bounding box center [878, 275] width 182 height 17
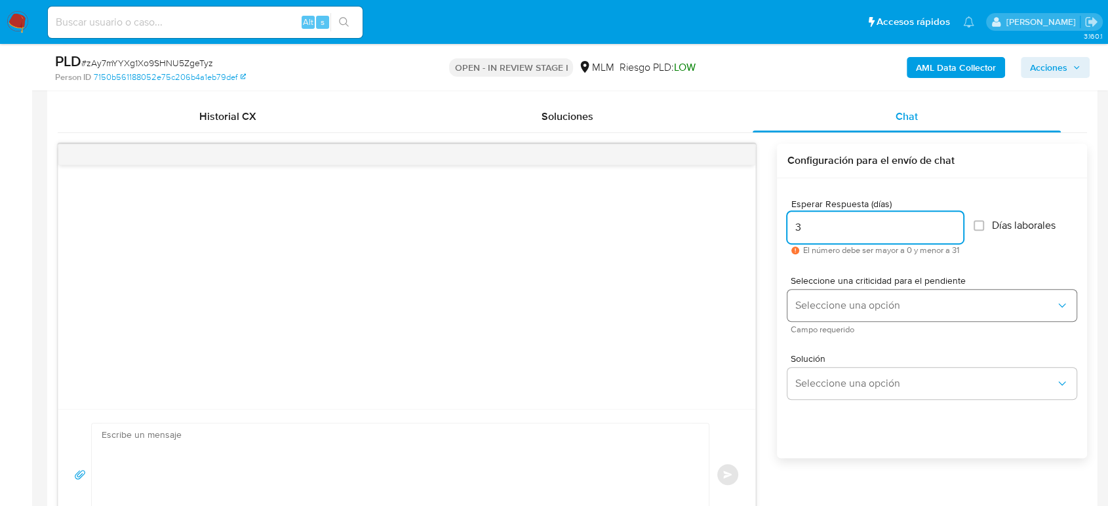
scroll to position [655, 0]
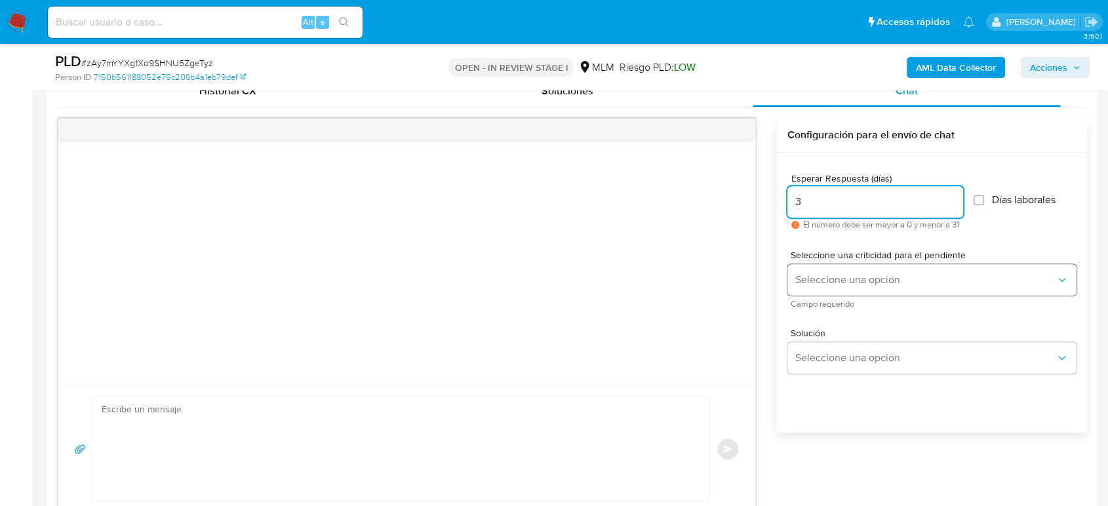
type input "3"
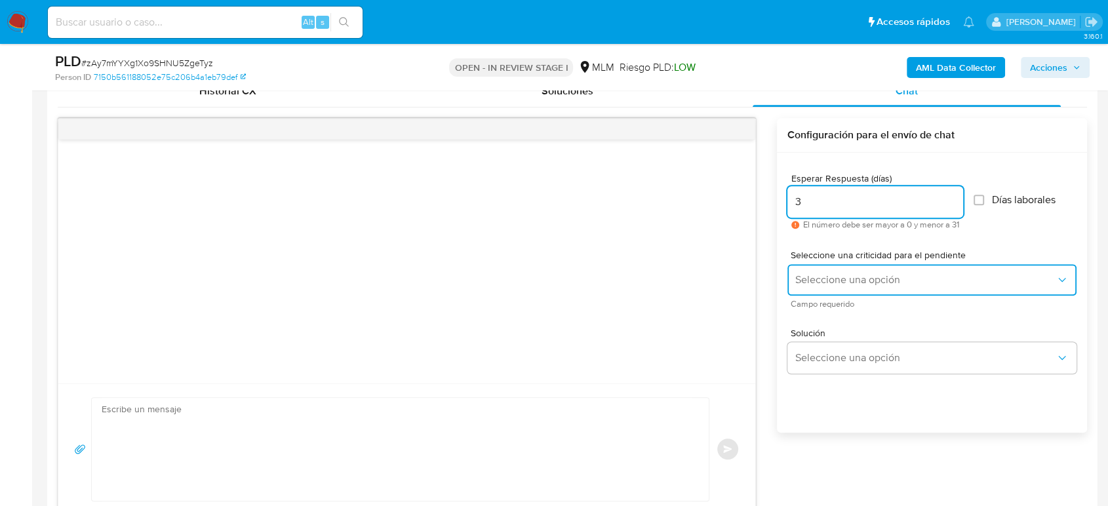
click at [852, 280] on span "Seleccione una opción" at bounding box center [925, 279] width 260 height 13
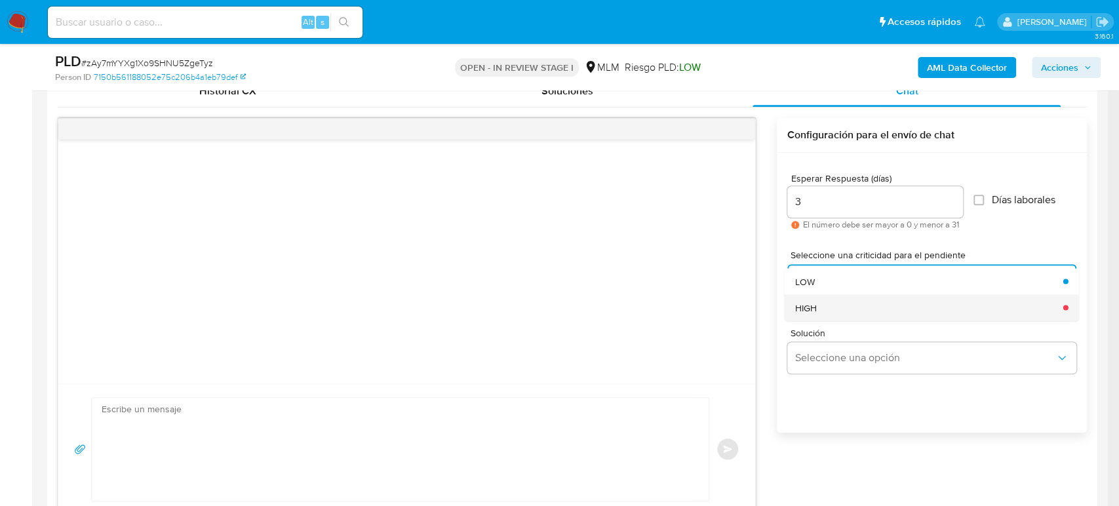
click at [866, 313] on div "HIGH" at bounding box center [924, 307] width 260 height 26
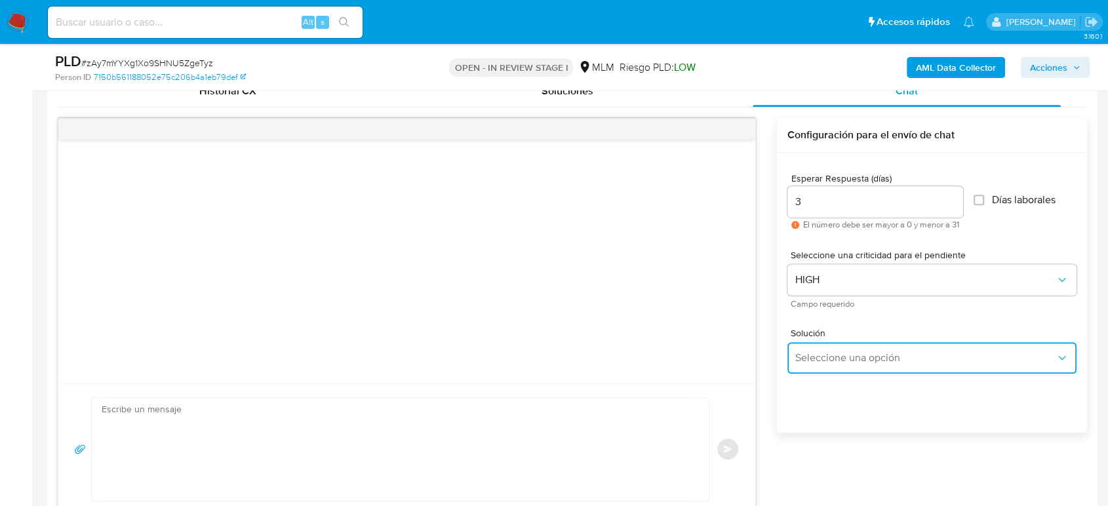
click at [882, 355] on span "Seleccione una opción" at bounding box center [925, 357] width 260 height 13
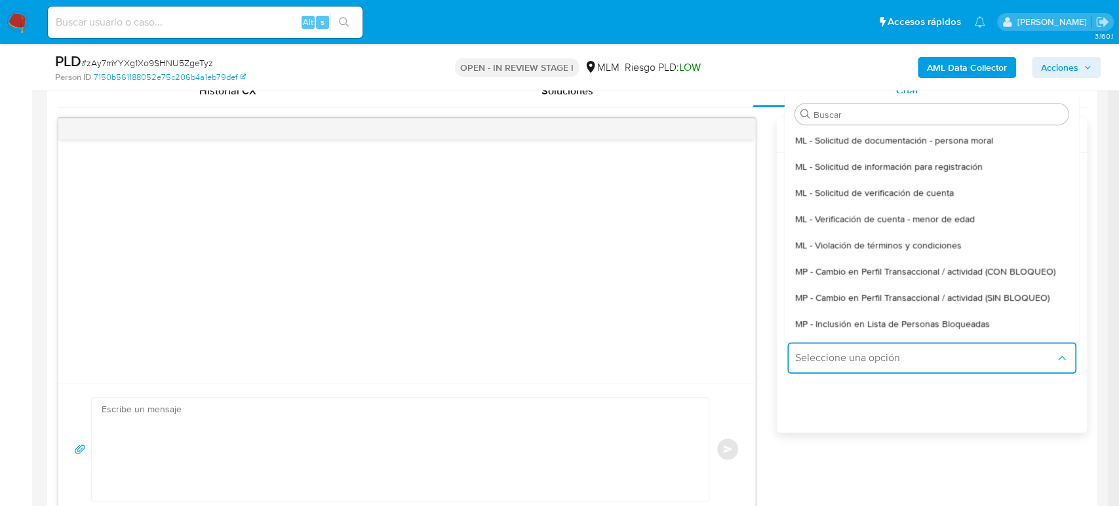
click at [922, 303] on span "MP - Cambio en Perfil Transaccional / actividad (SIN BLOQUEO)" at bounding box center [921, 298] width 254 height 12
type textarea "Estimado ,Te comunicamos que se ha identificado un cambio en el uso habitual de…"
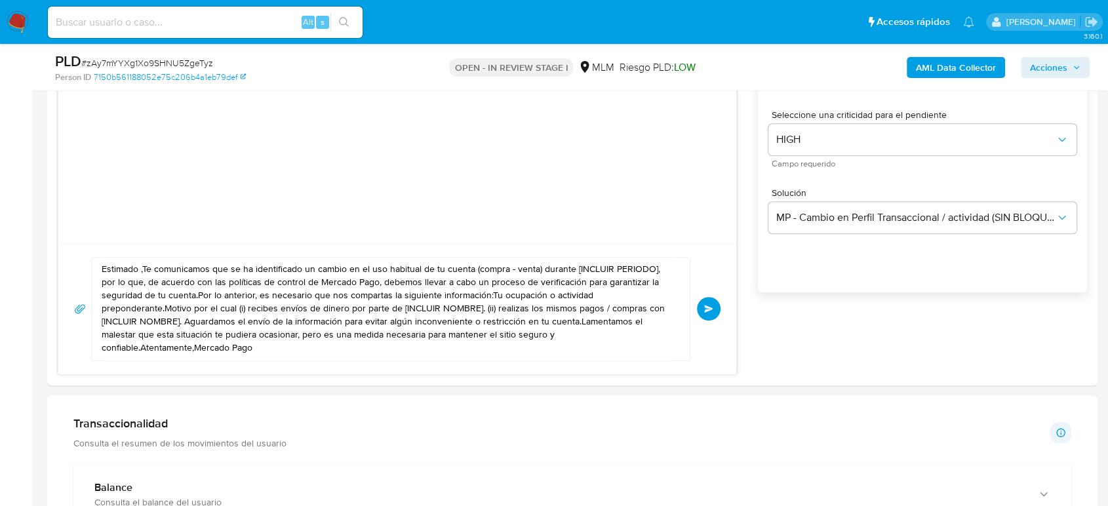
scroll to position [874, 0]
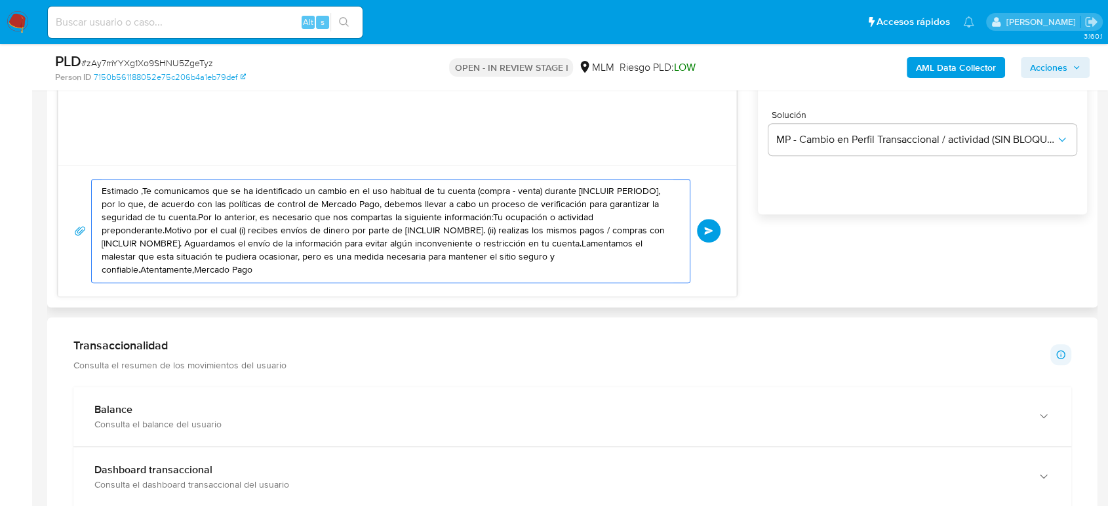
drag, startPoint x: 286, startPoint y: 266, endPoint x: 75, endPoint y: 157, distance: 237.2
click at [75, 157] on div "Estimado ,Te comunicamos que se ha identificado un cambio en el uso habitual de…" at bounding box center [397, 98] width 679 height 397
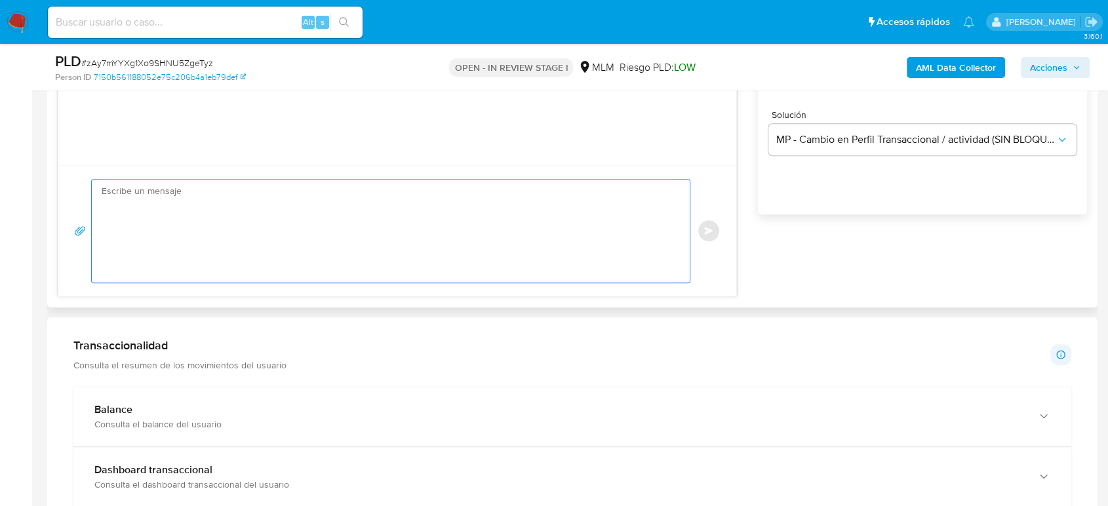
paste textarea "Estimado cliente, De acuerdo con las políticas de control de Mercado Pago, debe…"
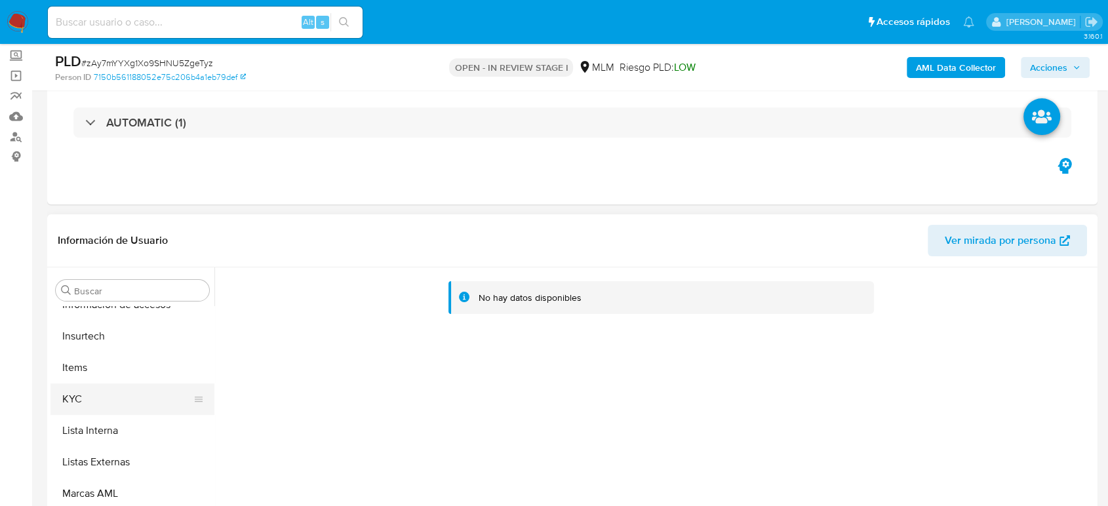
scroll to position [617, 0]
type textarea "Estimado cliente, De acuerdo con las políticas de control de Mercado Pago, debe…"
click at [124, 395] on button "KYC" at bounding box center [126, 396] width 153 height 31
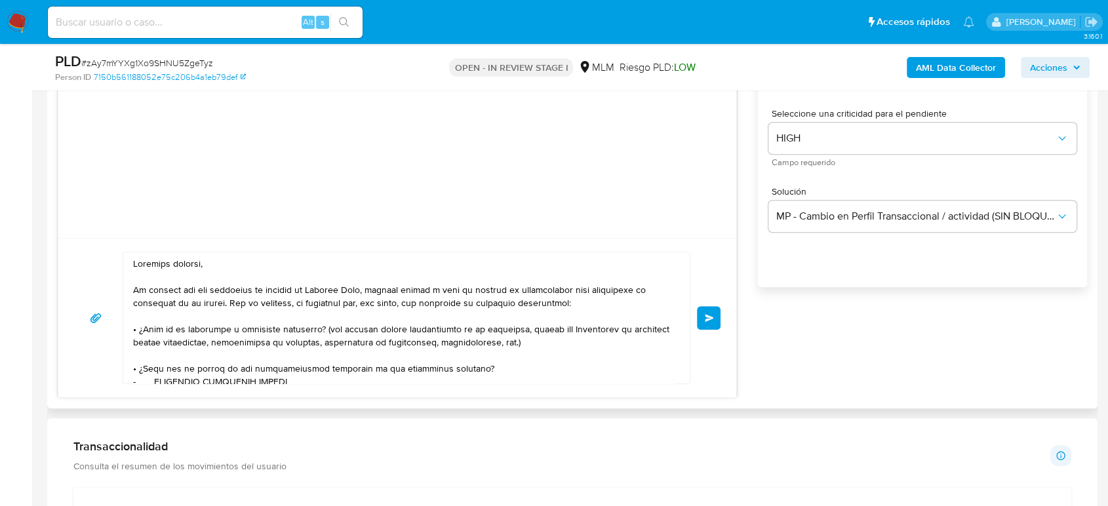
scroll to position [728, 0]
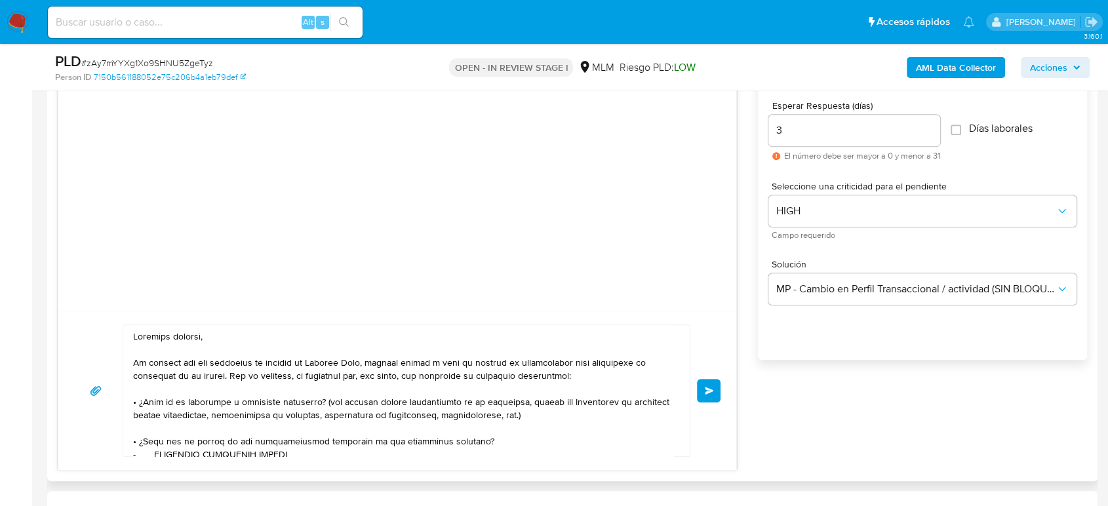
click at [876, 134] on input "3" at bounding box center [854, 130] width 172 height 17
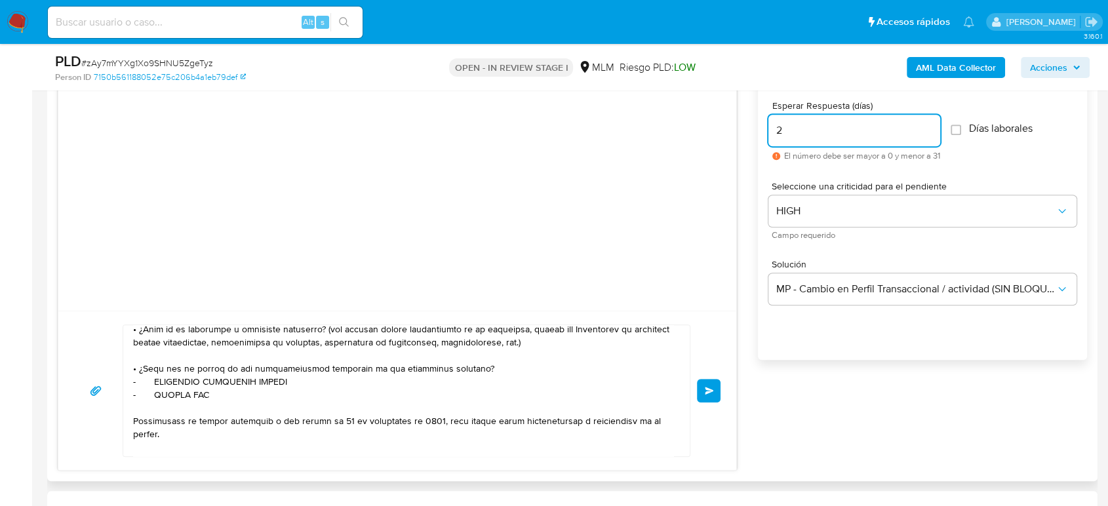
type input "2"
click at [332, 425] on textarea at bounding box center [403, 390] width 540 height 131
type textarea "Estimado cliente, De acuerdo con las políticas de control de Mercado Pago, debe…"
click at [713, 391] on button "Enviar" at bounding box center [709, 391] width 24 height 24
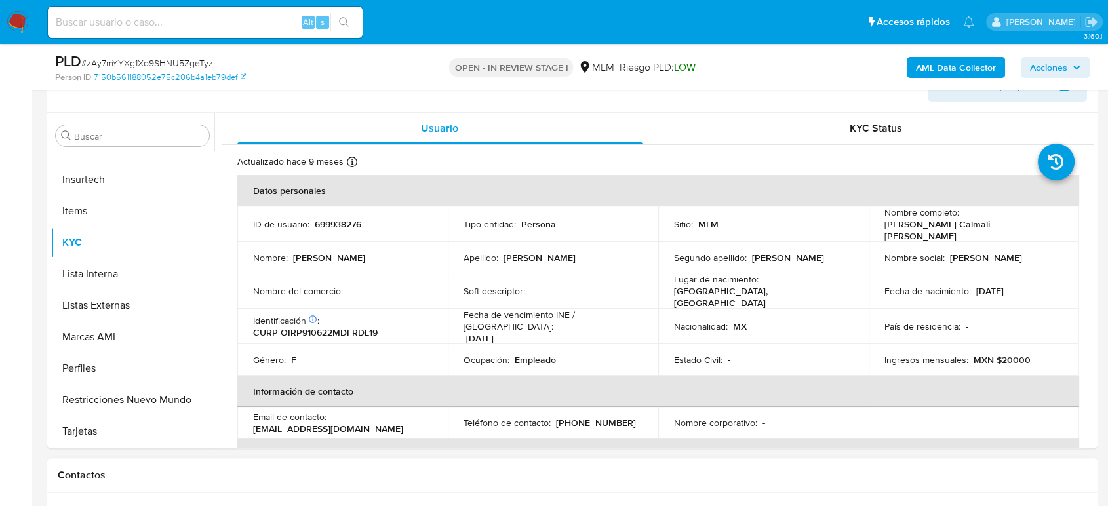
scroll to position [218, 0]
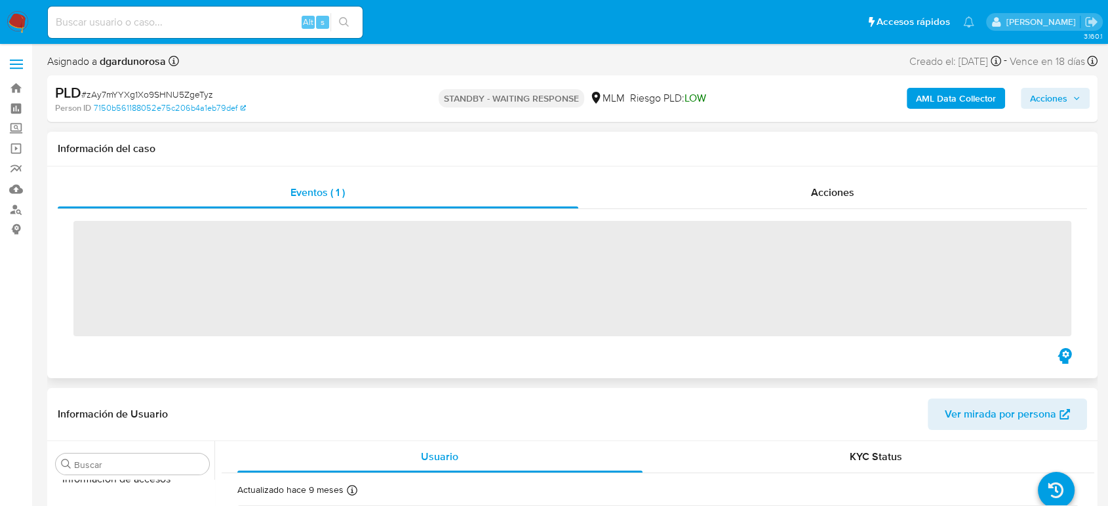
scroll to position [617, 0]
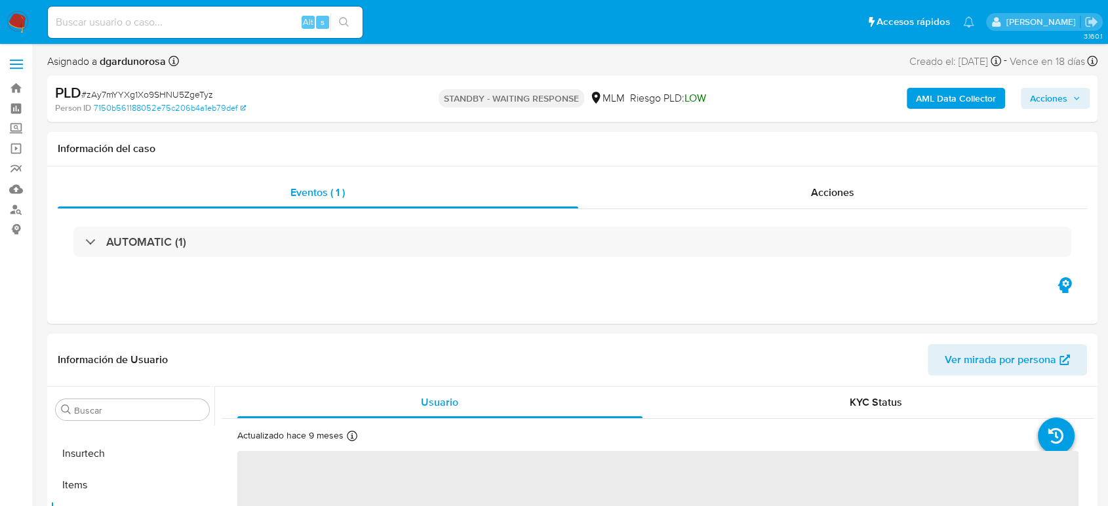
select select "10"
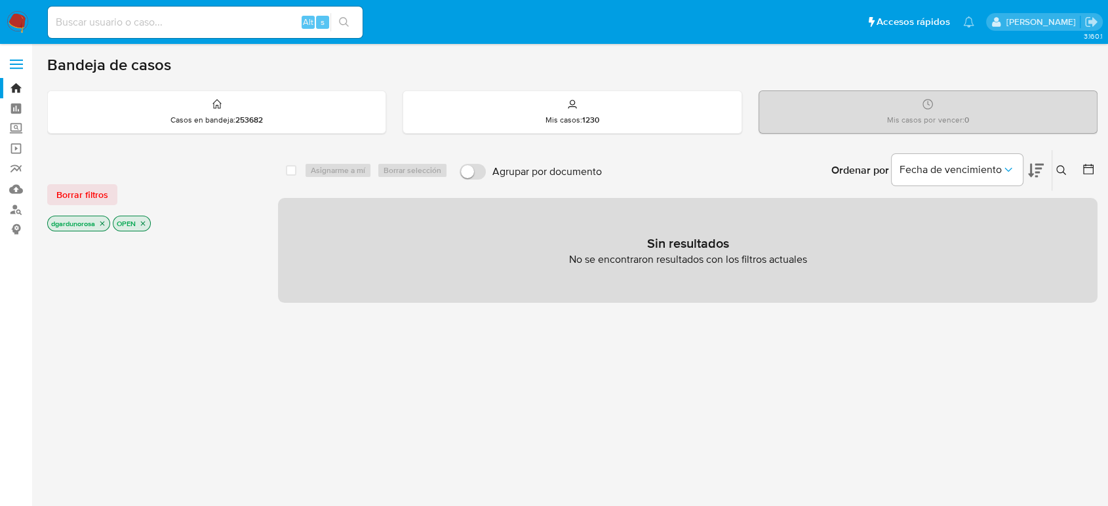
click at [253, 24] on input at bounding box center [205, 22] width 315 height 17
paste input "800992444"
type input "800992444"
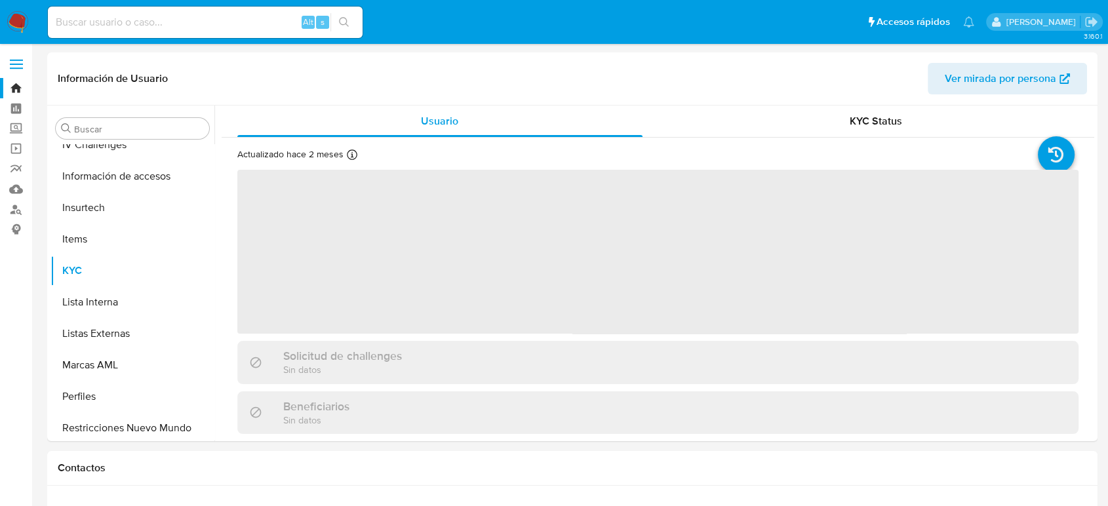
scroll to position [617, 0]
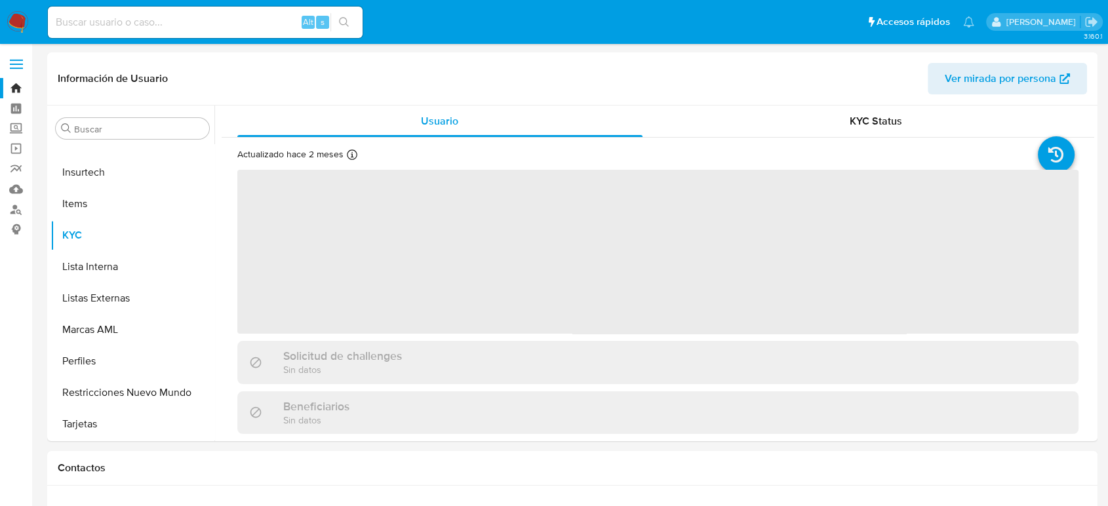
select select "10"
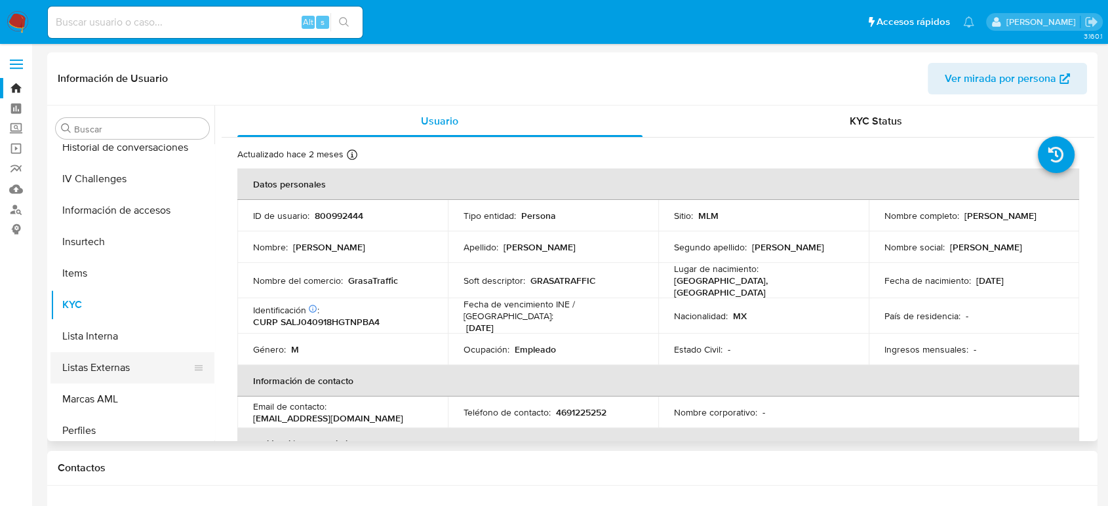
scroll to position [471, 0]
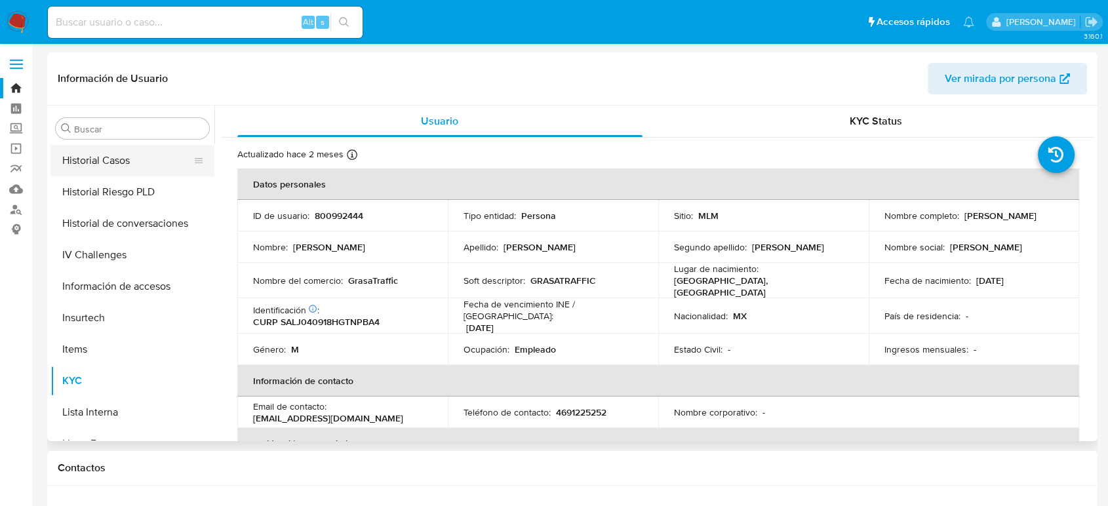
click at [129, 156] on button "Historial Casos" at bounding box center [126, 160] width 153 height 31
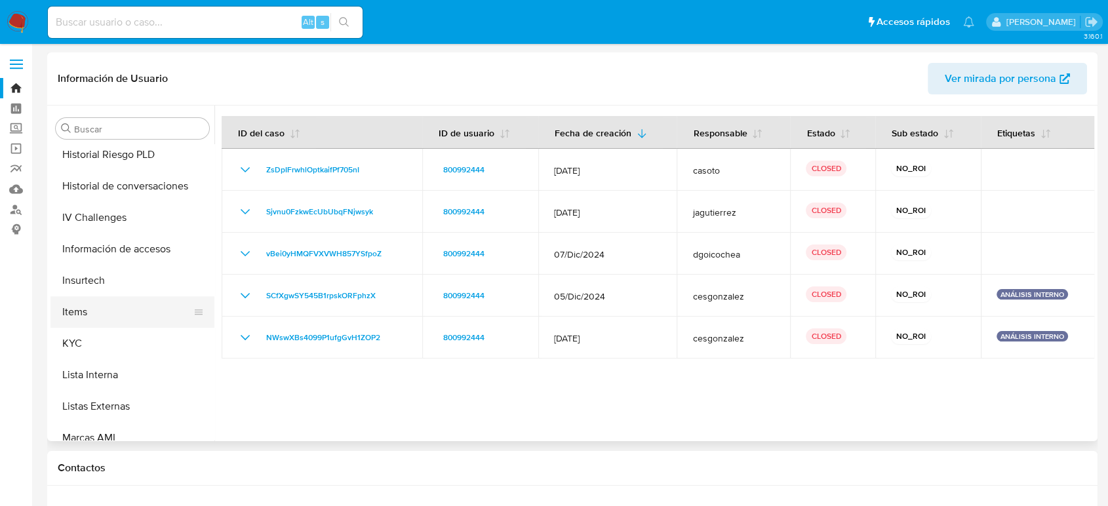
scroll to position [544, 0]
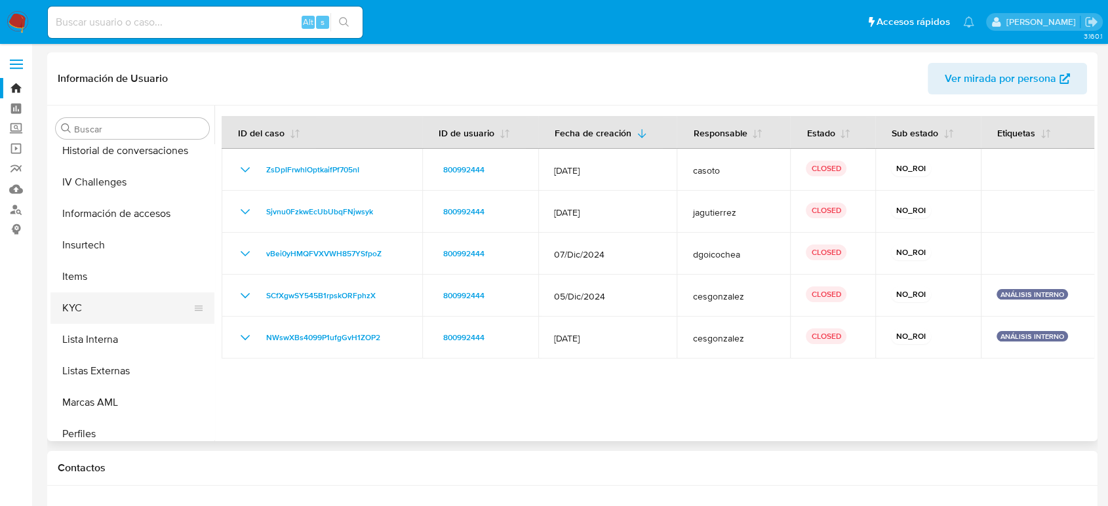
click at [110, 300] on button "KYC" at bounding box center [126, 307] width 153 height 31
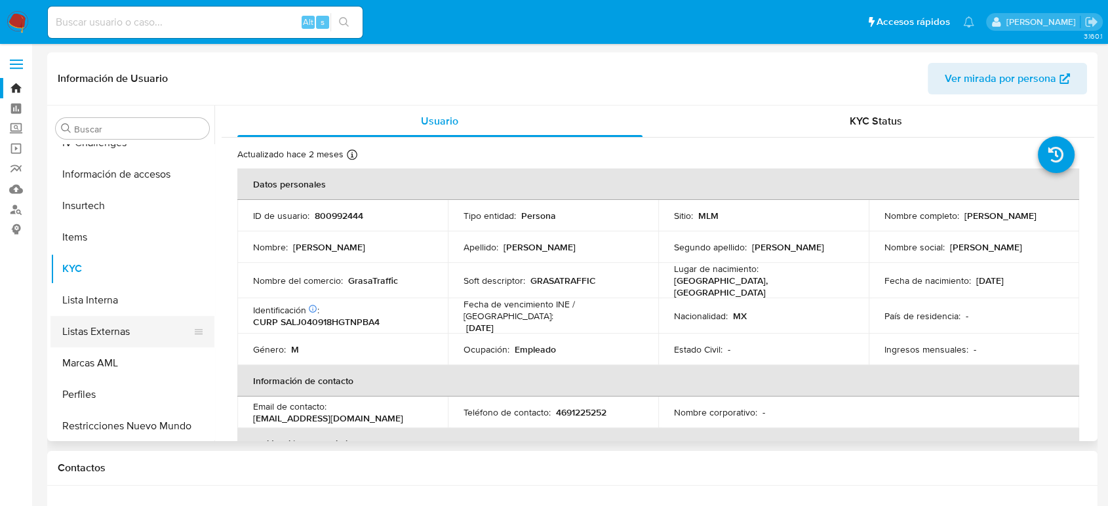
scroll to position [617, 0]
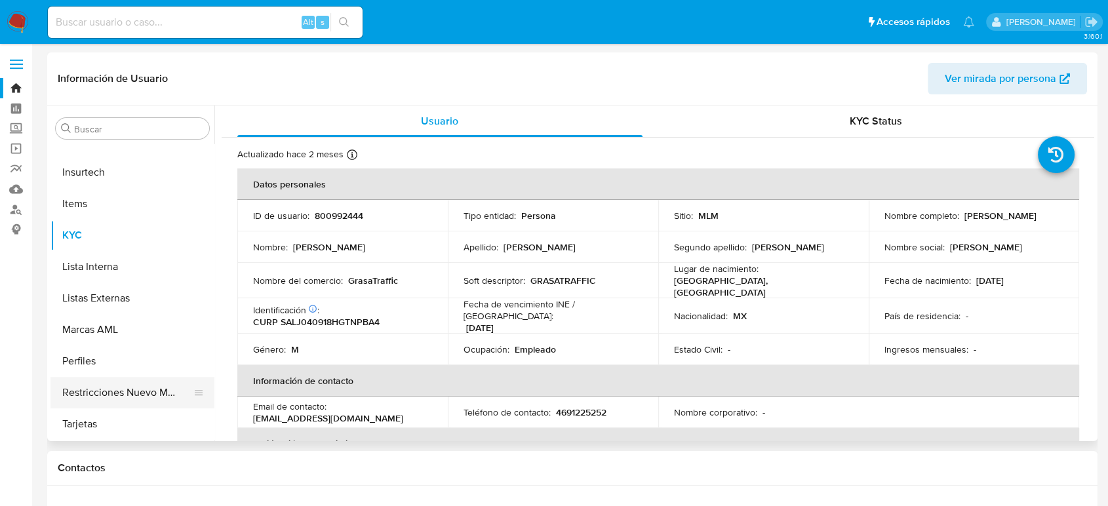
click at [153, 385] on button "Restricciones Nuevo Mundo" at bounding box center [126, 392] width 153 height 31
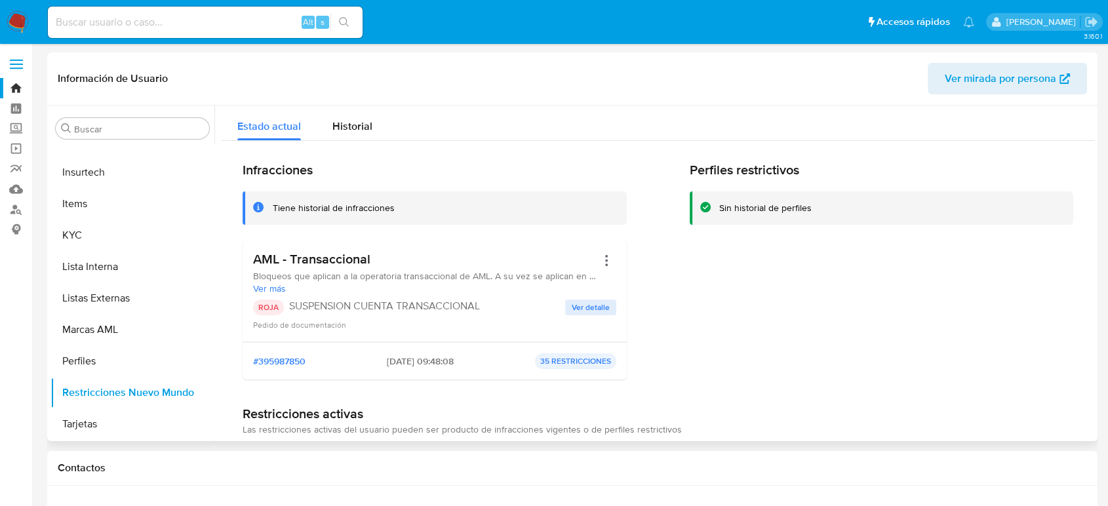
click at [573, 306] on span "Ver detalle" at bounding box center [591, 307] width 38 height 13
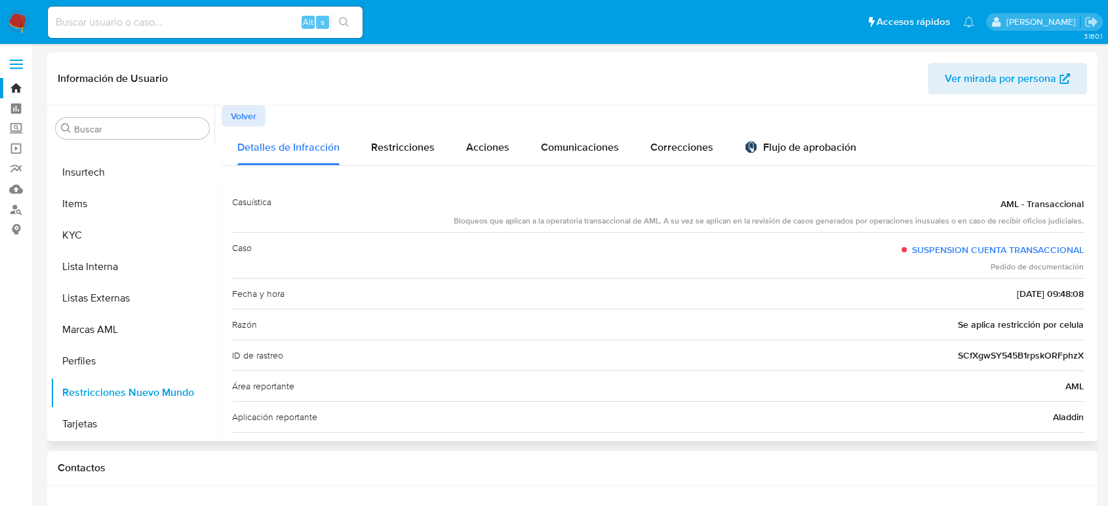
click at [1007, 362] on div "ID de rastreo SCfXgwSY545B1rpskORFphzX" at bounding box center [657, 355] width 851 height 31
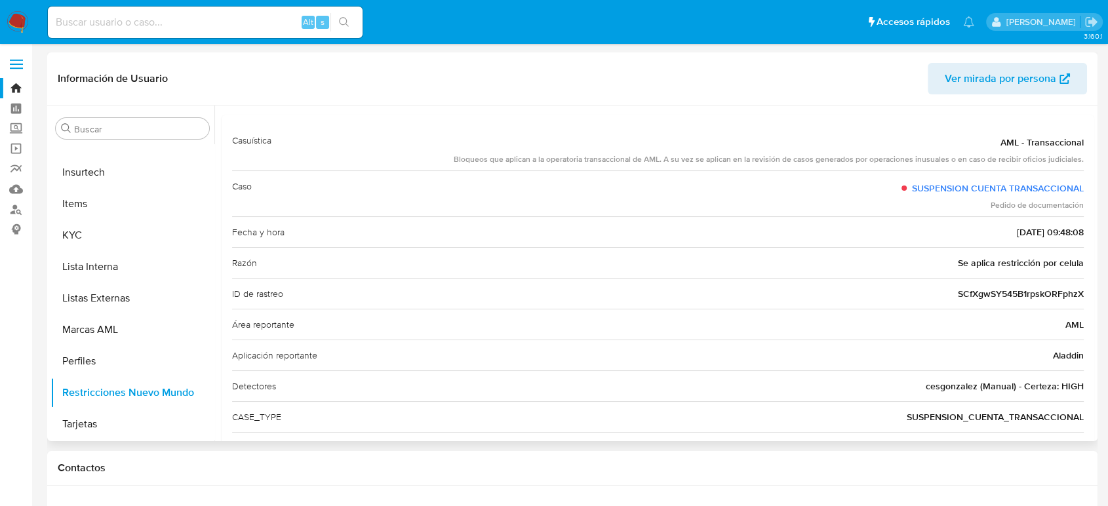
scroll to position [0, 0]
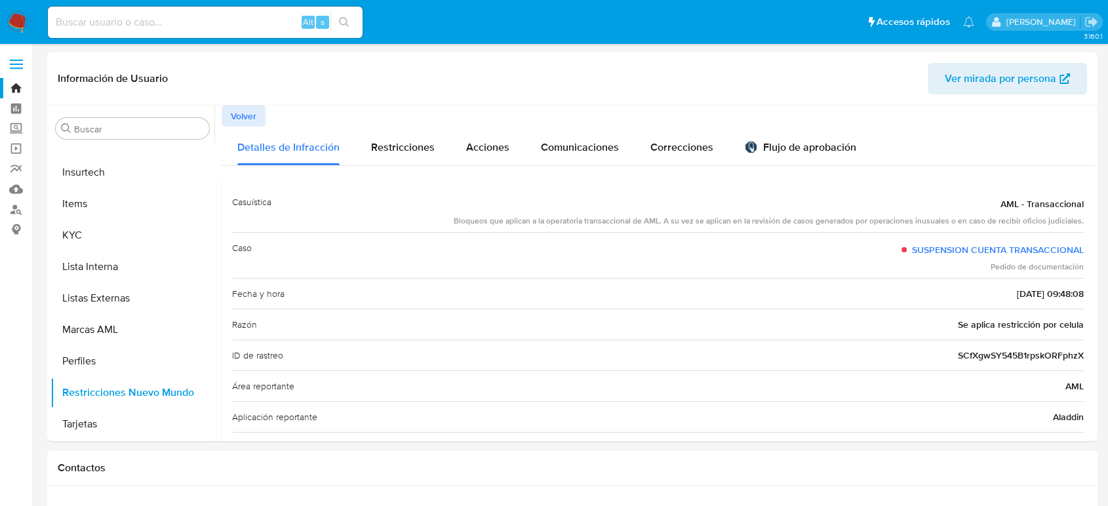
click at [180, 16] on input at bounding box center [205, 22] width 315 height 17
paste input "429236203"
type input "429236203"
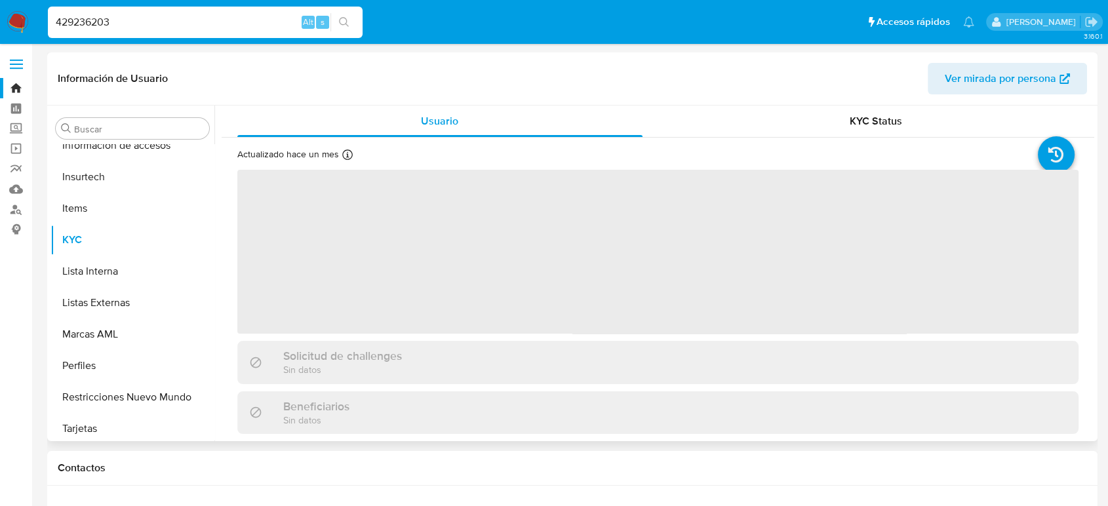
scroll to position [617, 0]
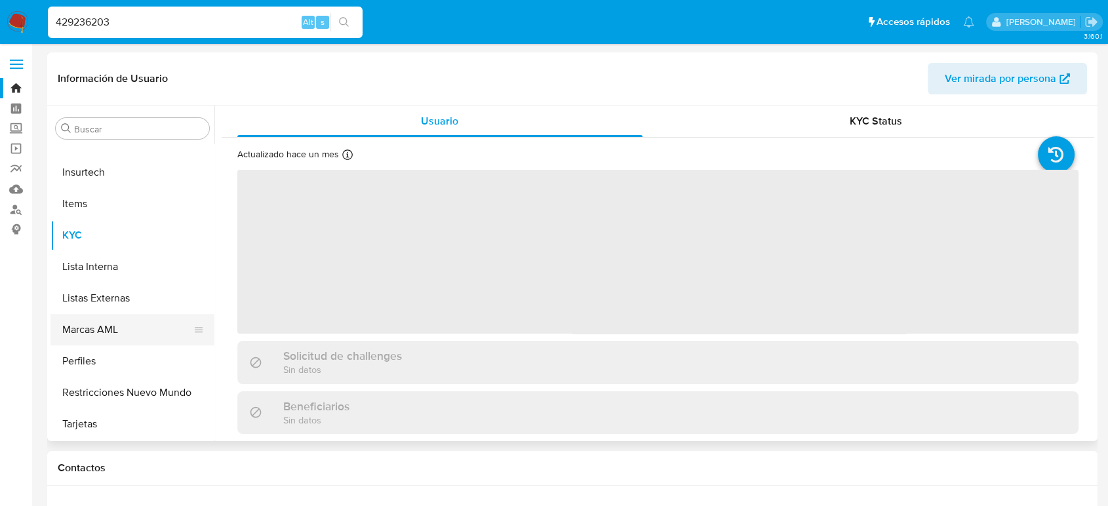
select select "10"
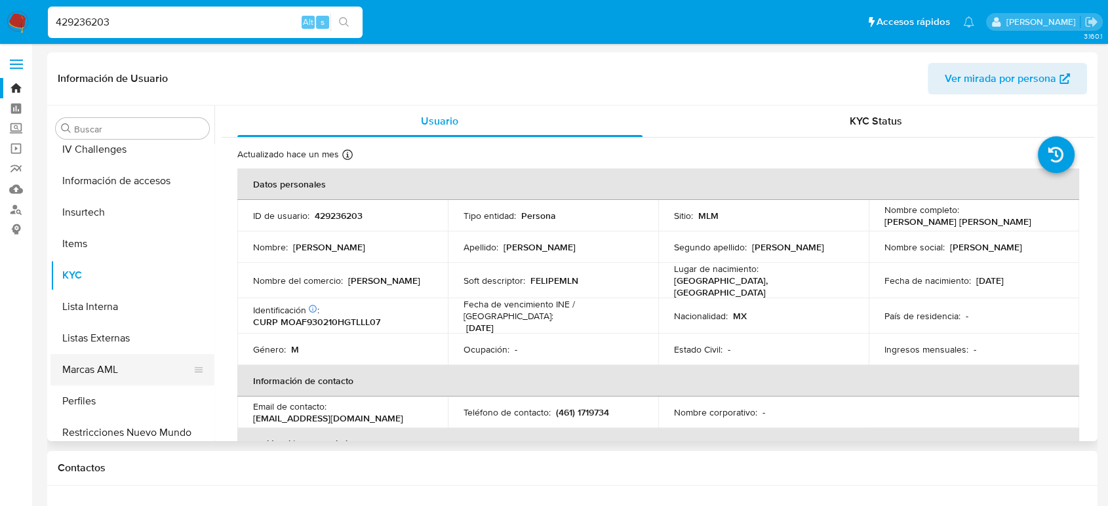
scroll to position [471, 0]
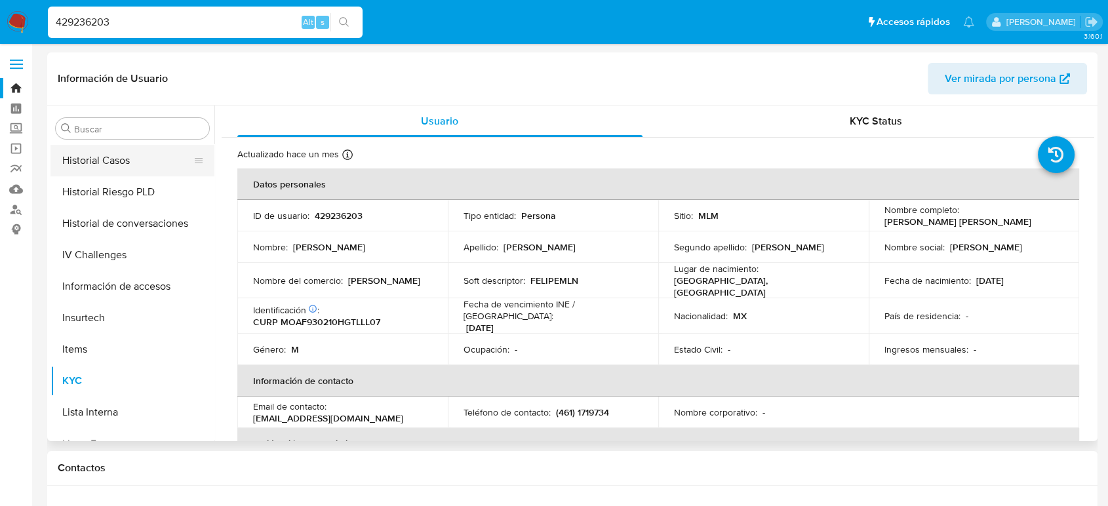
click at [120, 150] on button "Historial Casos" at bounding box center [126, 160] width 153 height 31
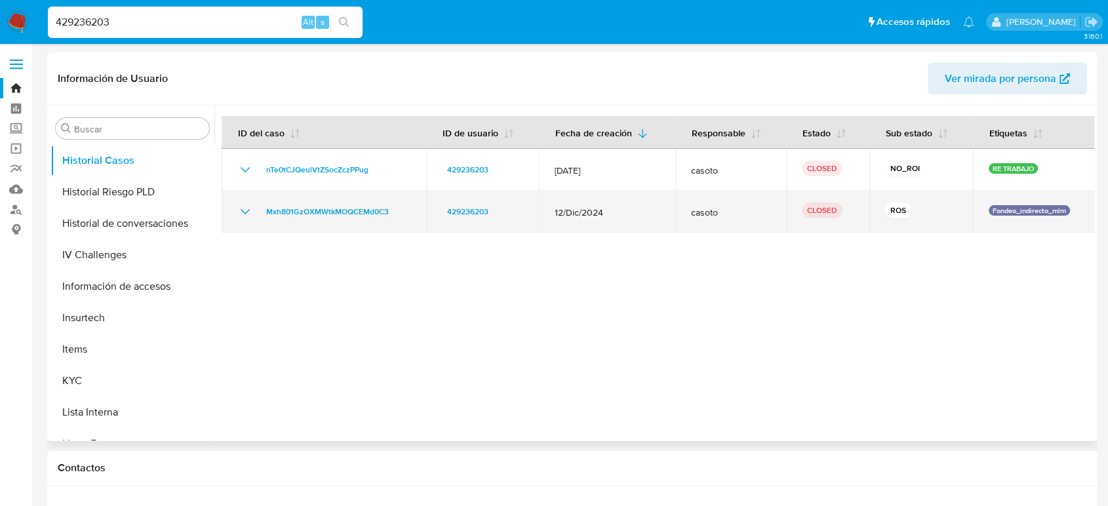
click at [244, 204] on icon "Mostrar/Ocultar" at bounding box center [245, 212] width 16 height 16
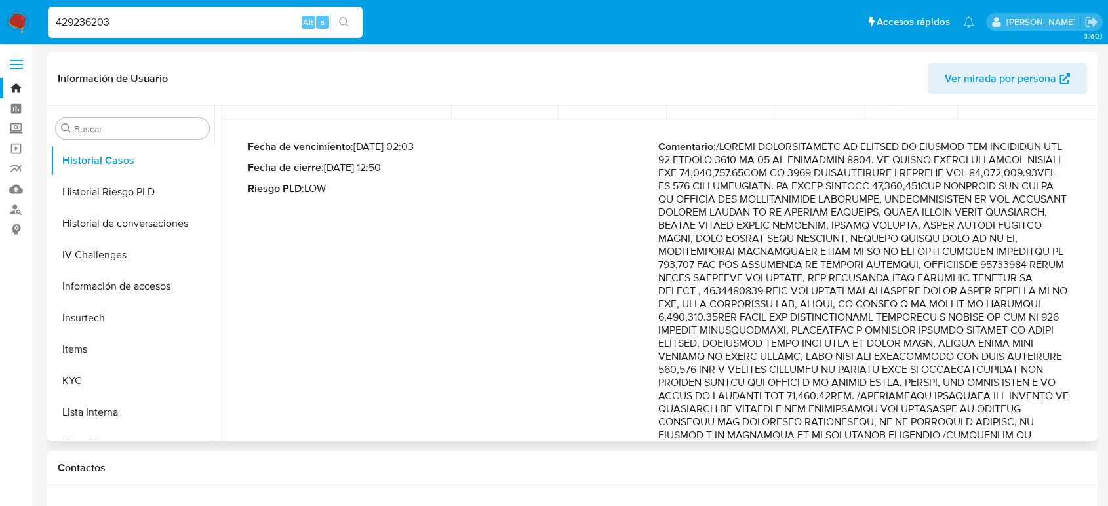
scroll to position [146, 0]
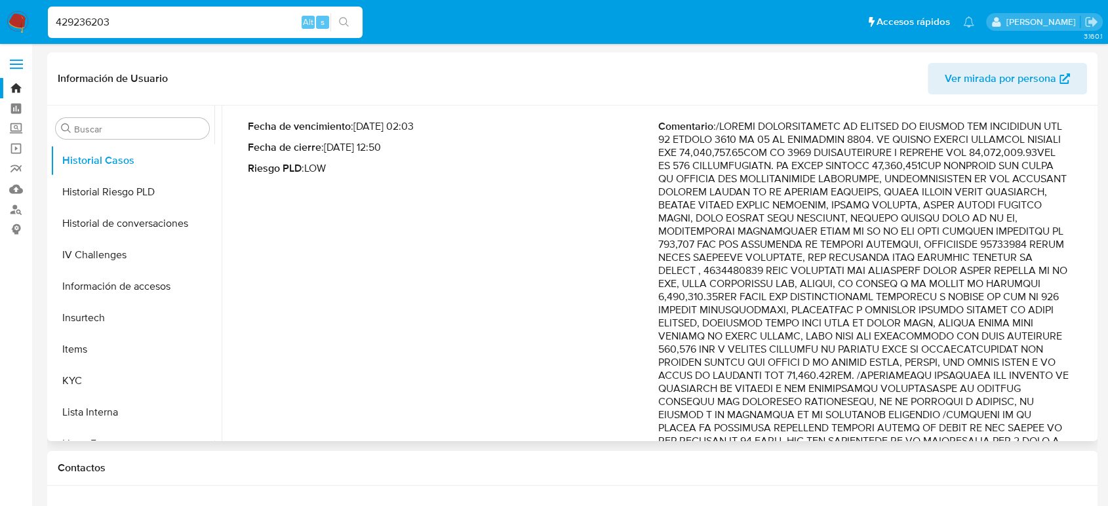
drag, startPoint x: 904, startPoint y: 213, endPoint x: 950, endPoint y: 287, distance: 87.1
click at [950, 287] on p "Comentario :" at bounding box center [863, 395] width 410 height 551
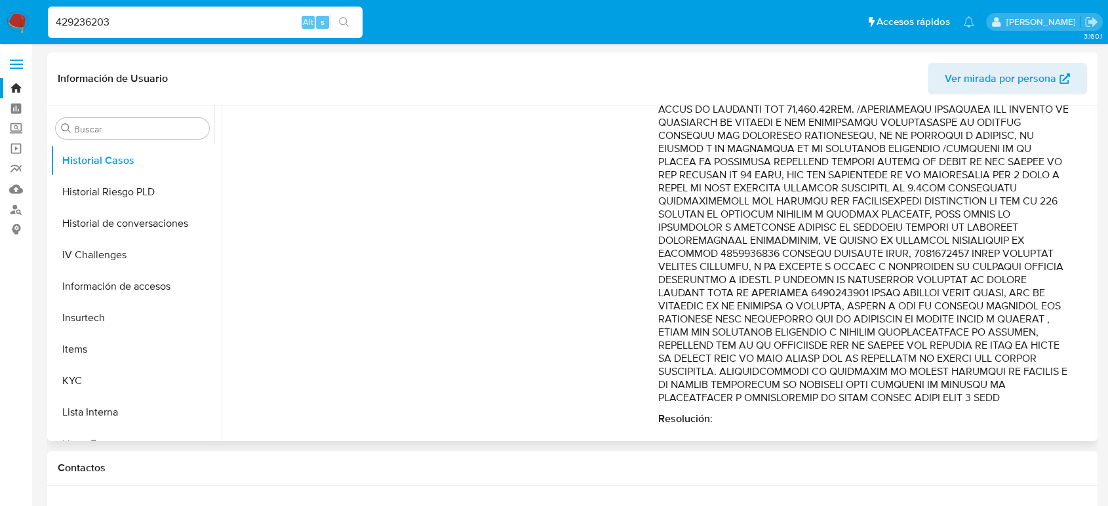
scroll to position [436, 0]
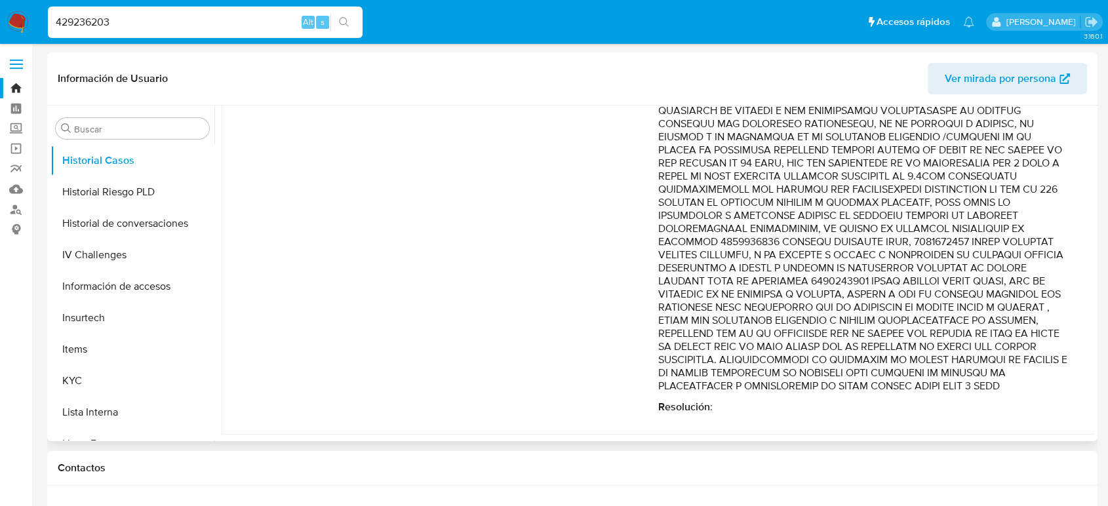
drag, startPoint x: 1019, startPoint y: 282, endPoint x: 1024, endPoint y: 355, distance: 72.9
click at [1024, 355] on p "Comentario :" at bounding box center [863, 117] width 410 height 551
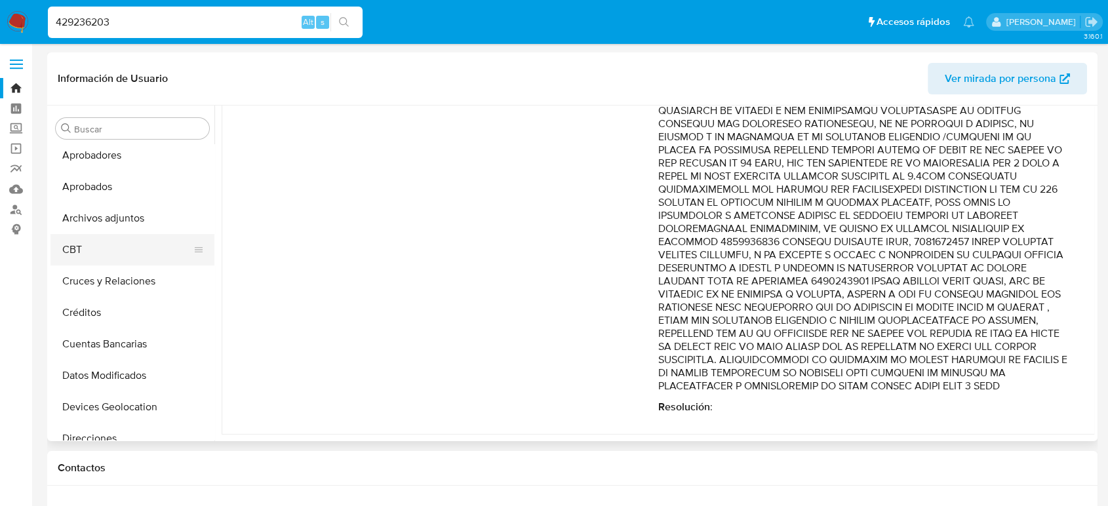
scroll to position [34, 0]
click at [94, 221] on button "Archivos adjuntos" at bounding box center [126, 219] width 153 height 31
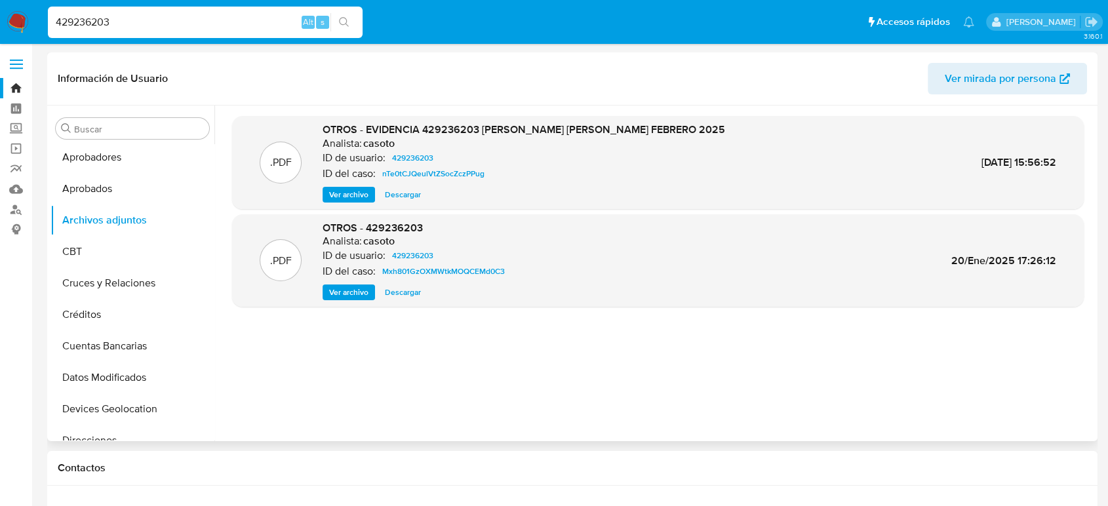
click at [347, 193] on span "Ver archivo" at bounding box center [348, 194] width 39 height 13
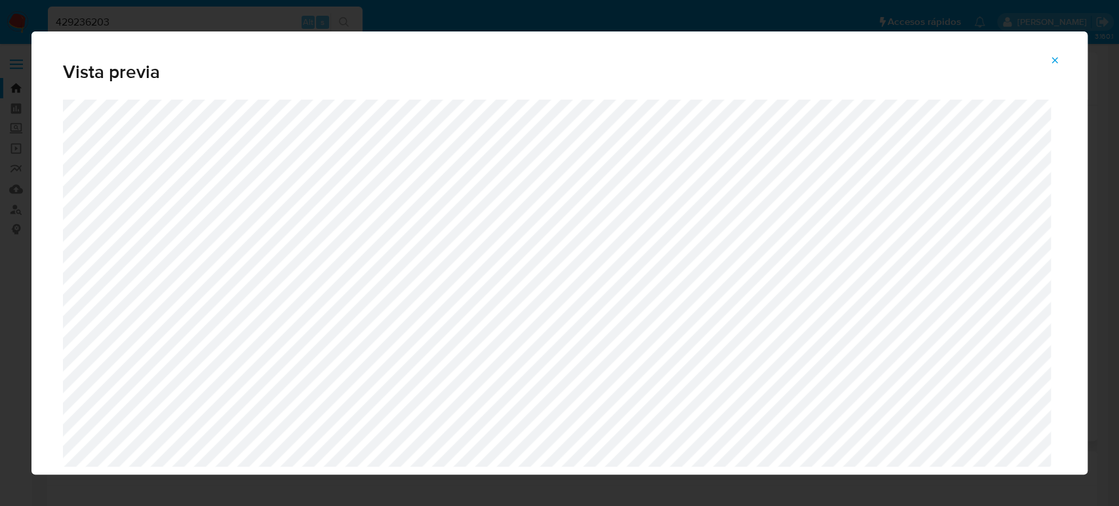
click at [1059, 62] on icon "Attachment preview" at bounding box center [1054, 60] width 10 height 10
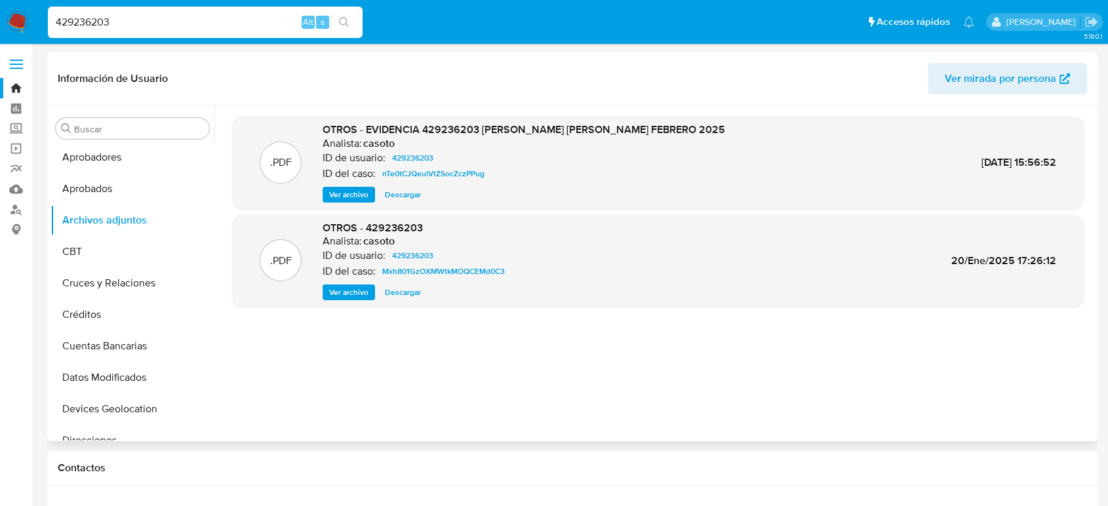
click at [88, 20] on input "429236203" at bounding box center [205, 22] width 315 height 17
paste input "2181902024"
type input "2181902024"
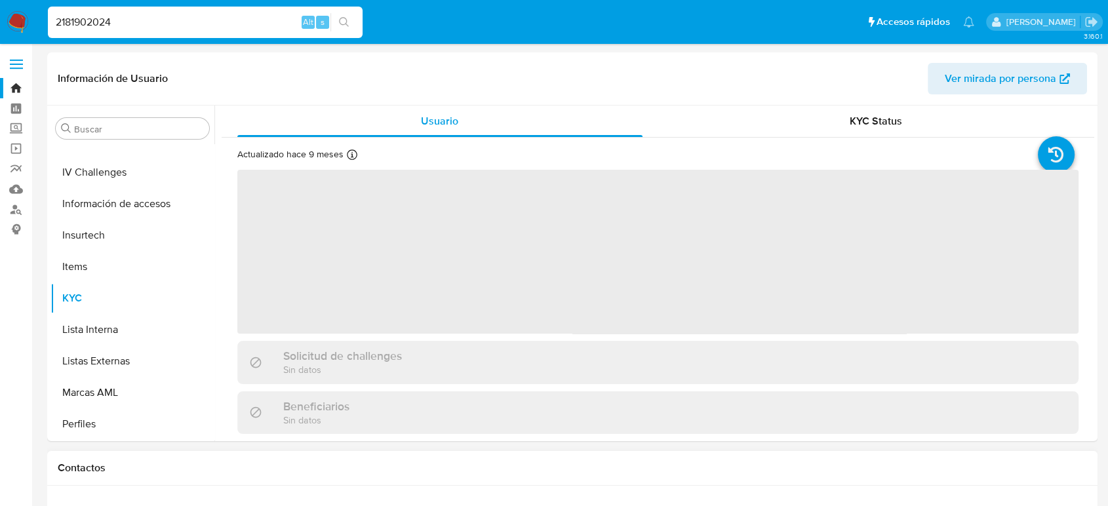
scroll to position [617, 0]
select select "10"
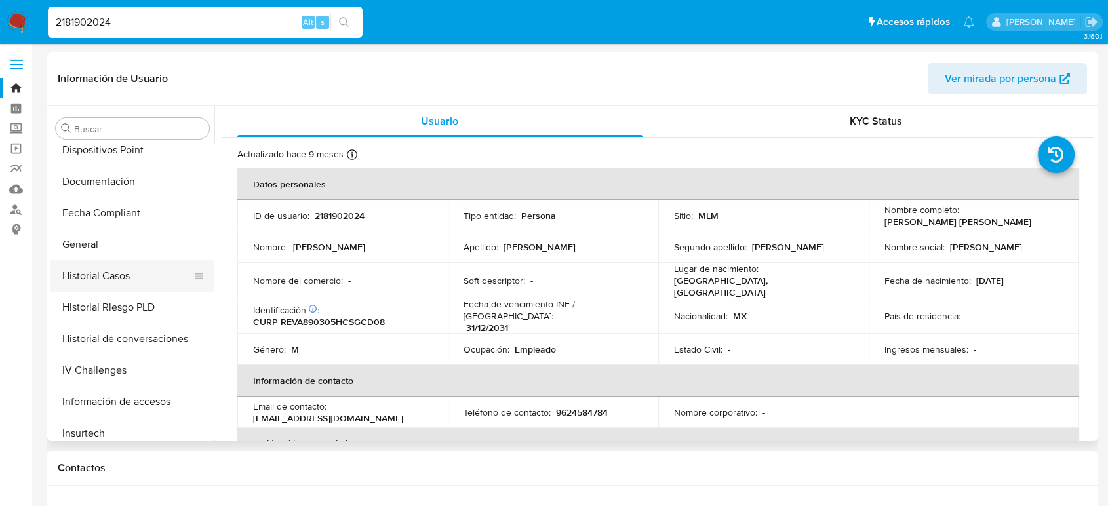
scroll to position [325, 0]
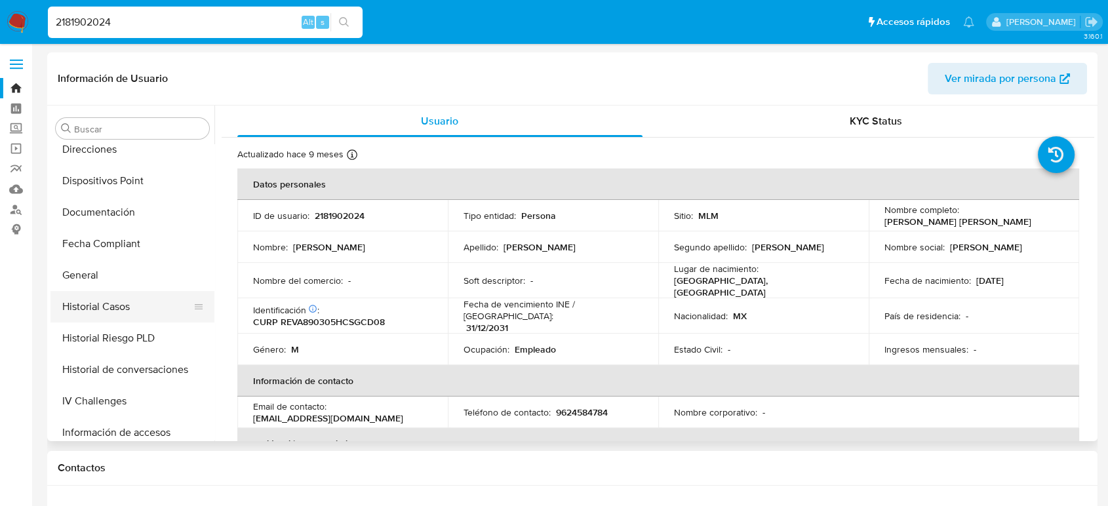
click at [125, 300] on button "Historial Casos" at bounding box center [126, 306] width 153 height 31
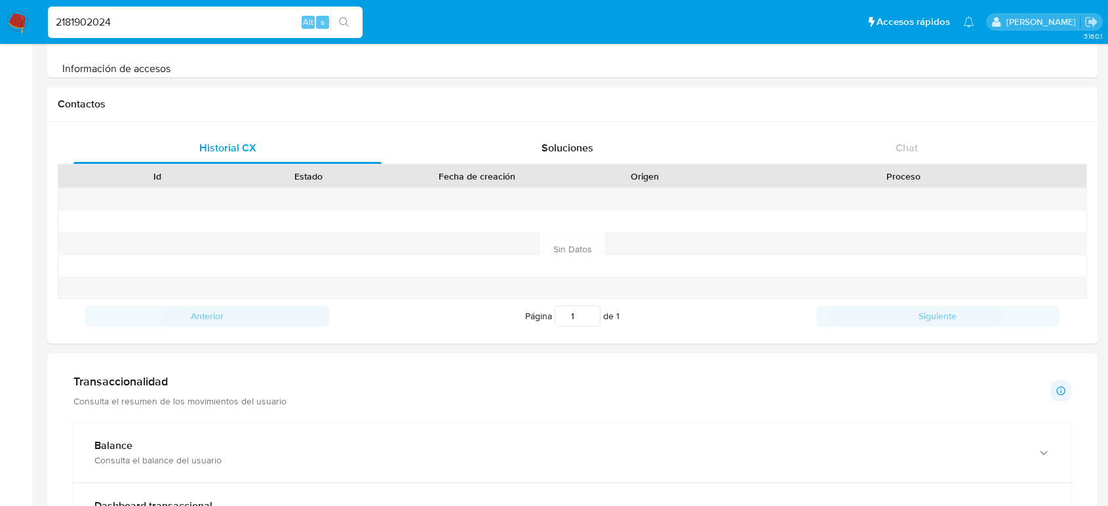
scroll to position [582, 0]
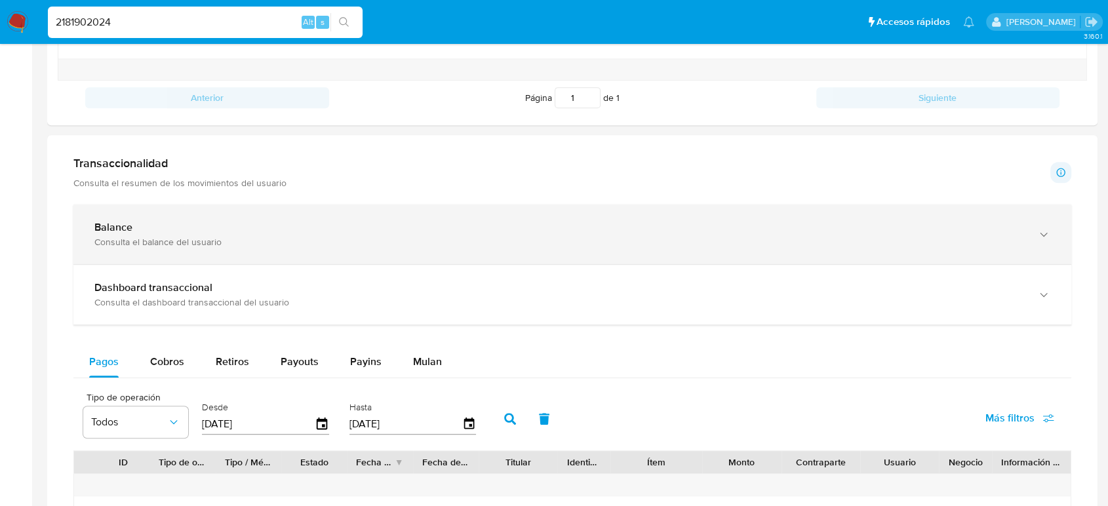
click at [246, 232] on div "Balance" at bounding box center [558, 227] width 929 height 13
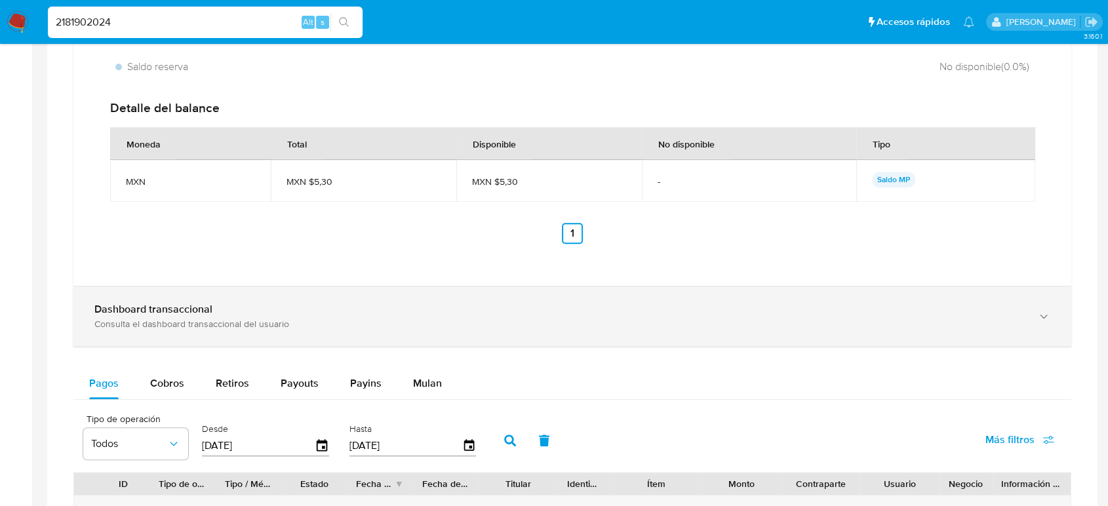
scroll to position [1019, 0]
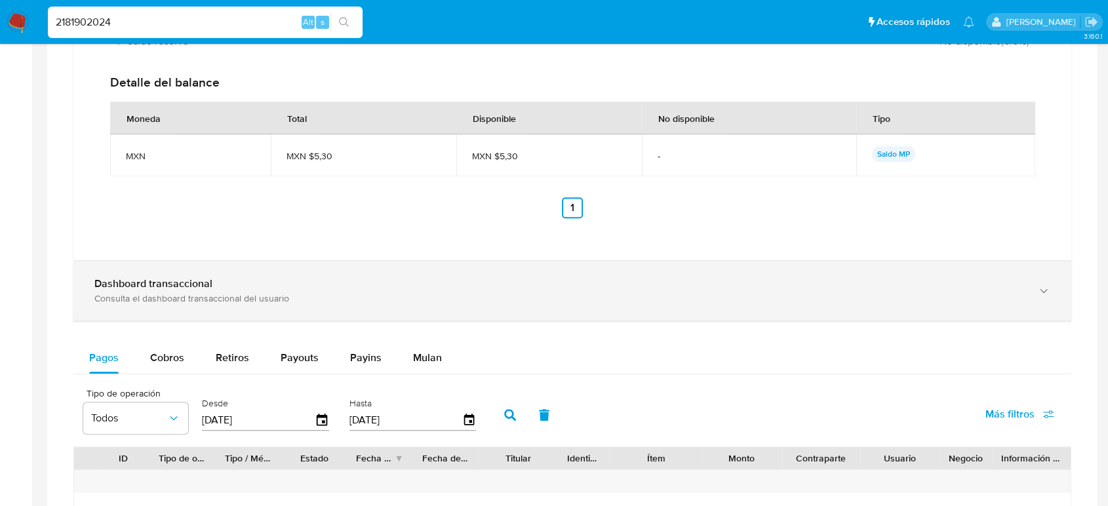
click at [324, 295] on div "Consulta el dashboard transaccional del usuario" at bounding box center [558, 298] width 929 height 12
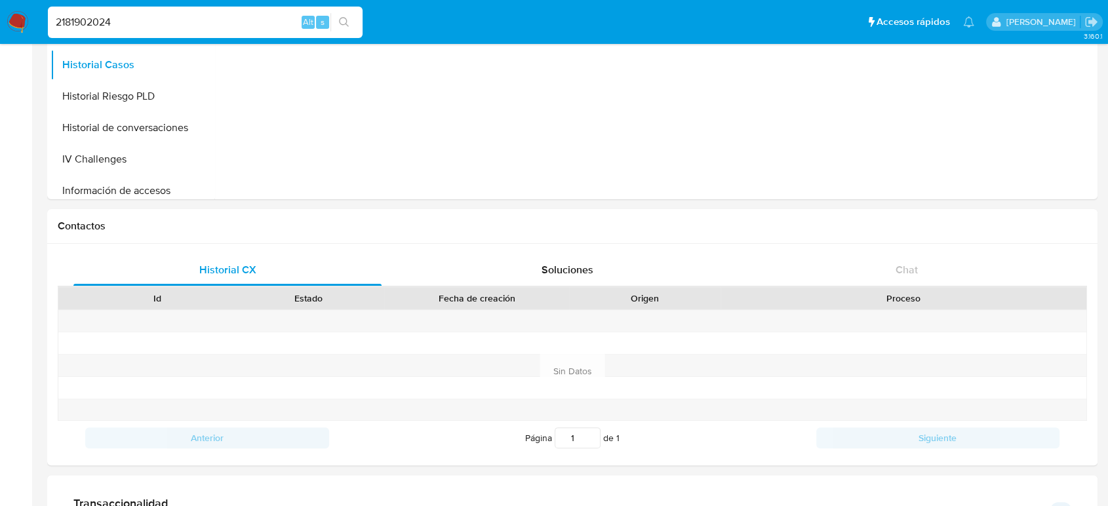
scroll to position [146, 0]
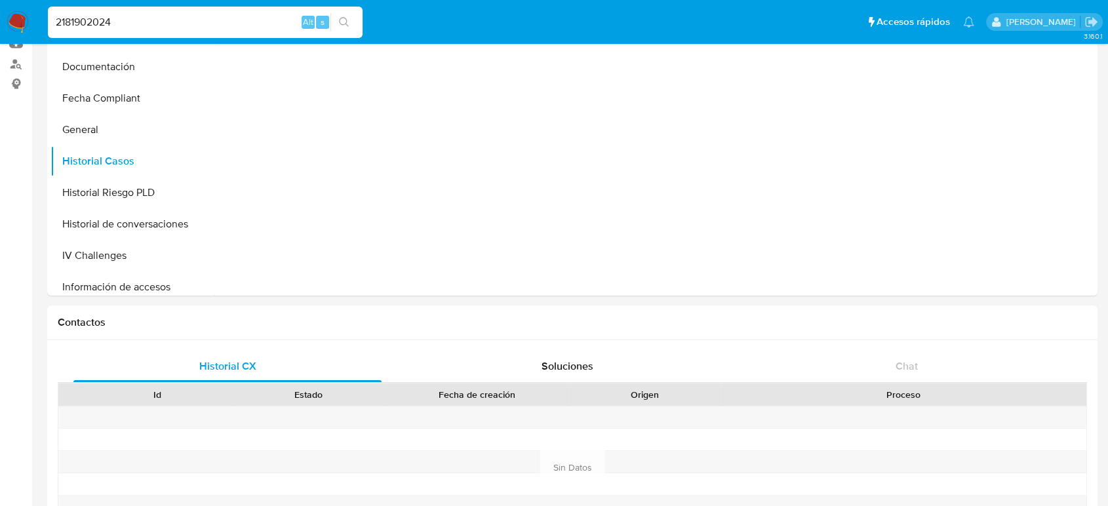
click at [92, 31] on div "2181902024 Alt s" at bounding box center [205, 22] width 315 height 31
click at [98, 18] on input "2181902024" at bounding box center [205, 22] width 315 height 17
paste input "1956619871"
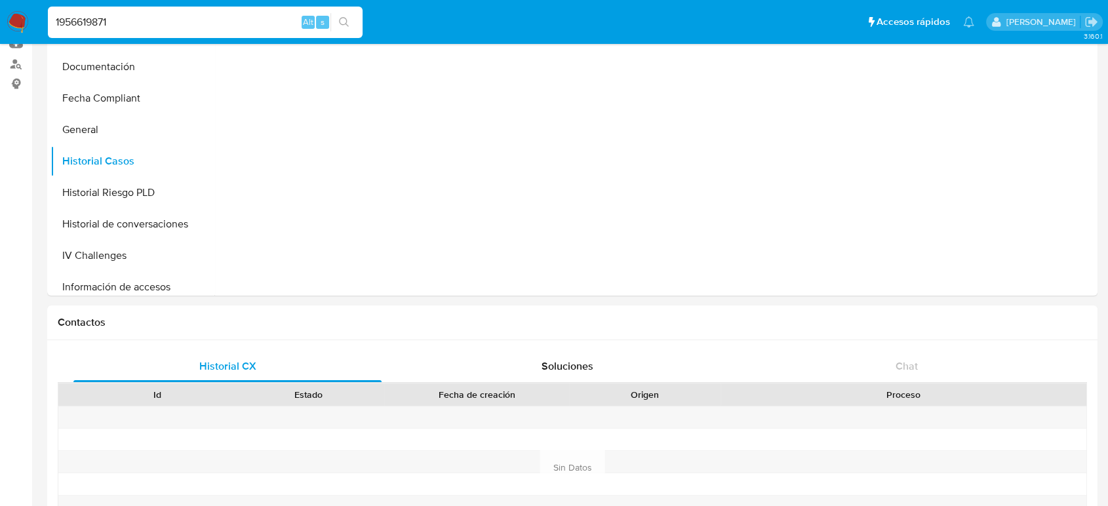
type input "1956619871"
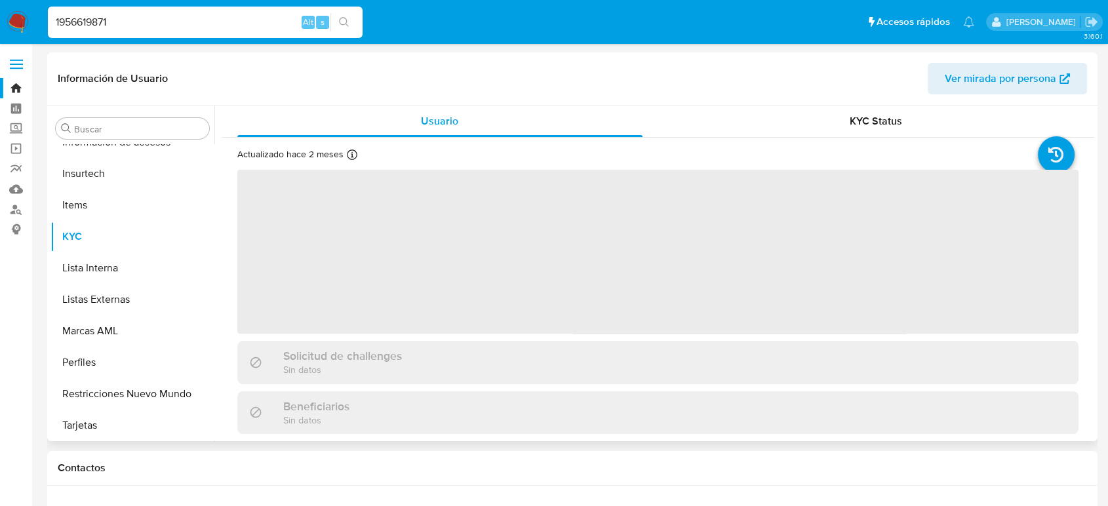
scroll to position [617, 0]
select select "10"
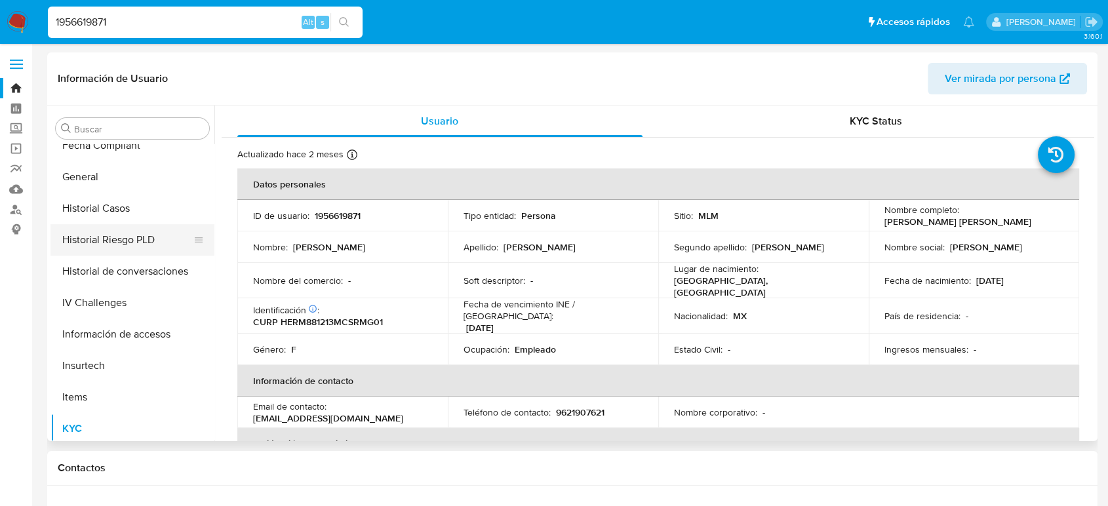
scroll to position [398, 0]
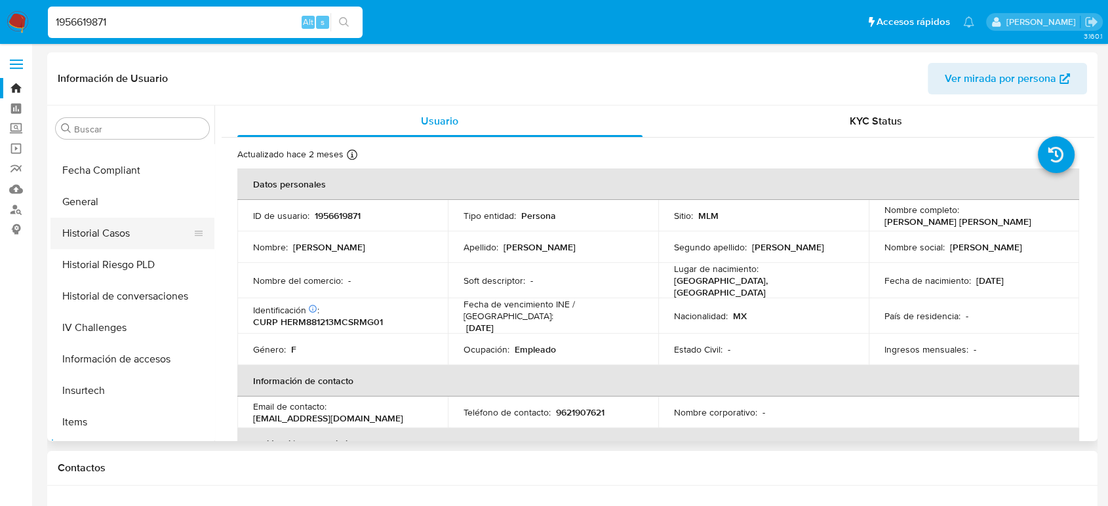
click at [120, 239] on button "Historial Casos" at bounding box center [126, 233] width 153 height 31
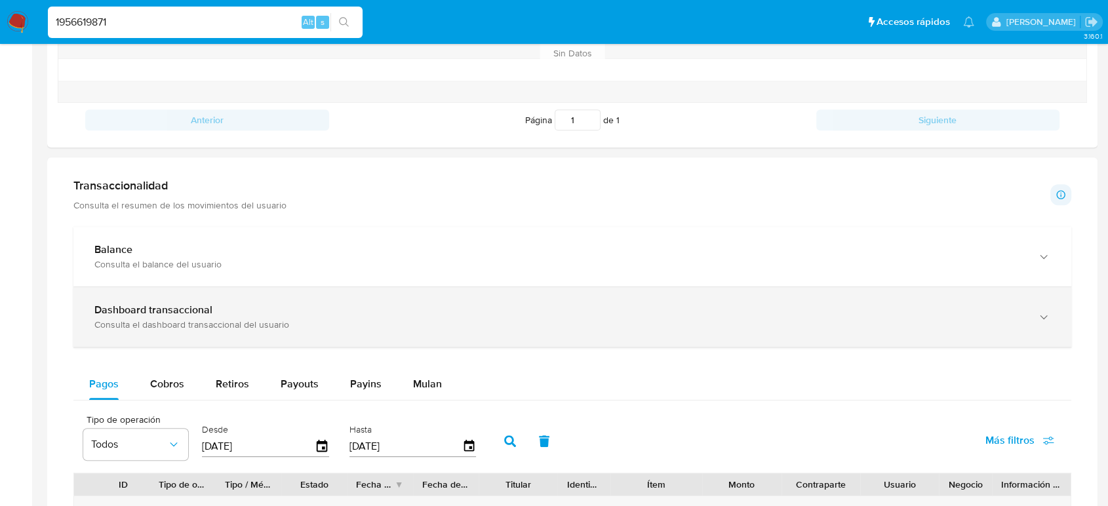
scroll to position [582, 0]
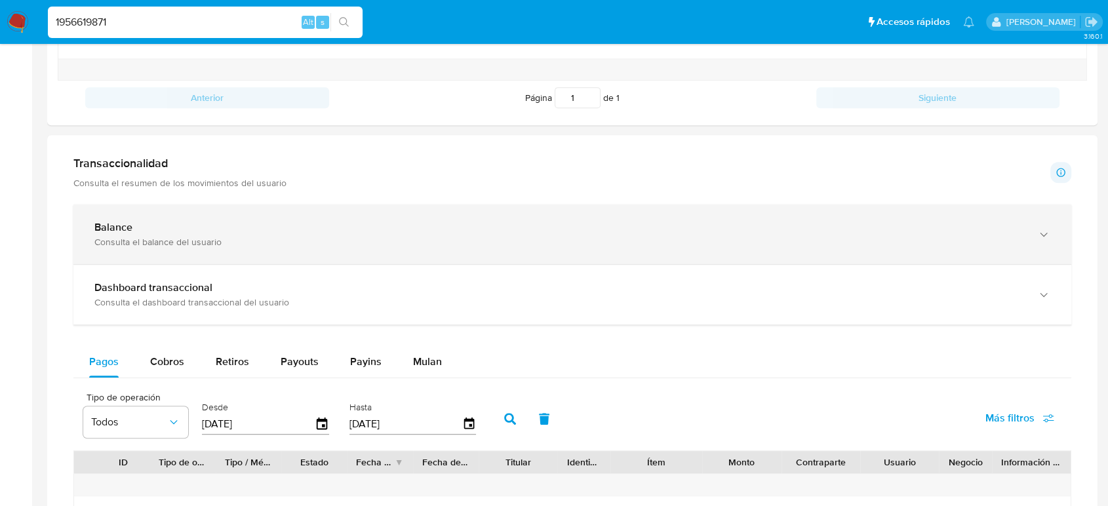
click at [338, 230] on div "Balance" at bounding box center [558, 227] width 929 height 13
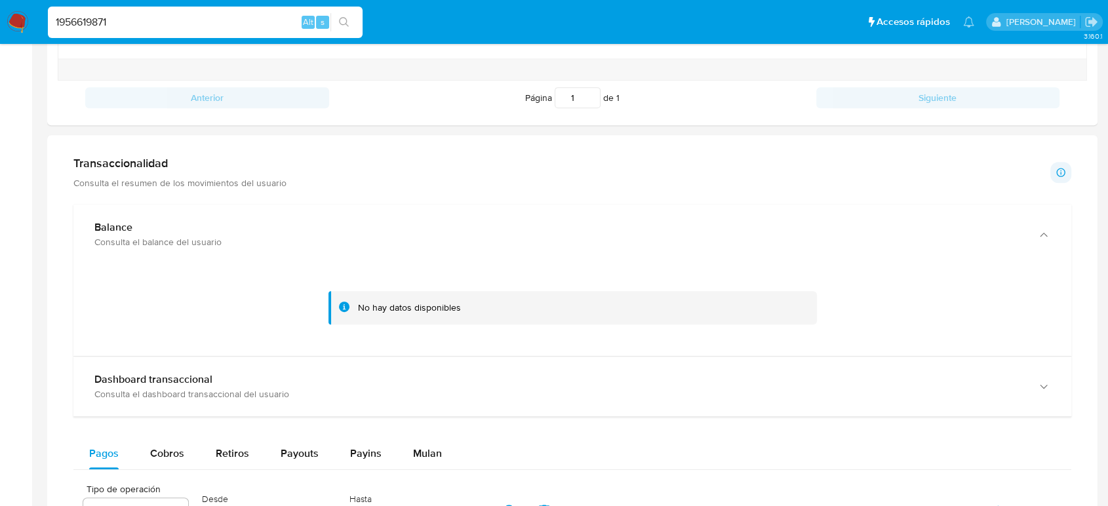
click at [96, 14] on input "1956619871" at bounding box center [205, 22] width 315 height 17
paste input "2274257309"
type input "2274257309"
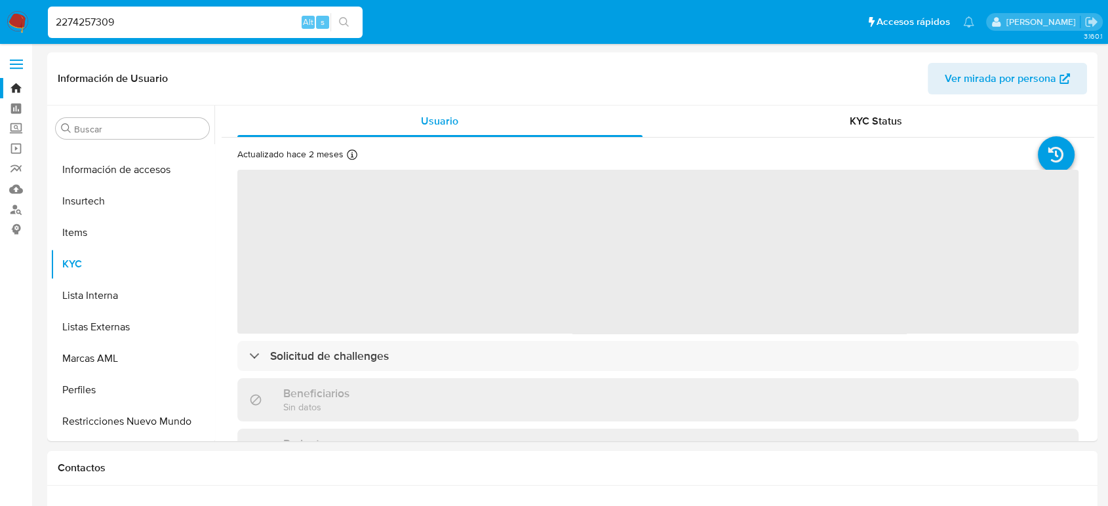
scroll to position [617, 0]
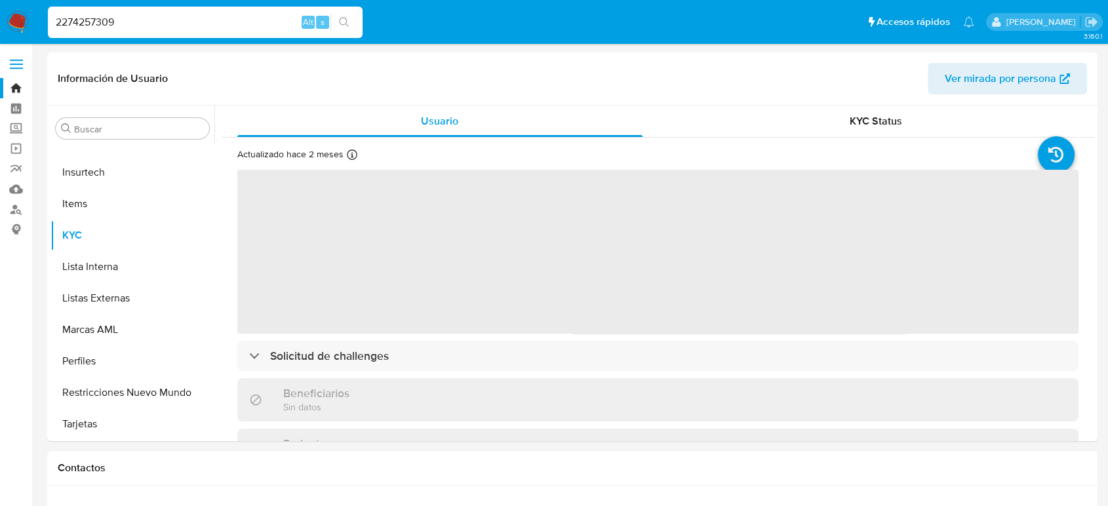
select select "10"
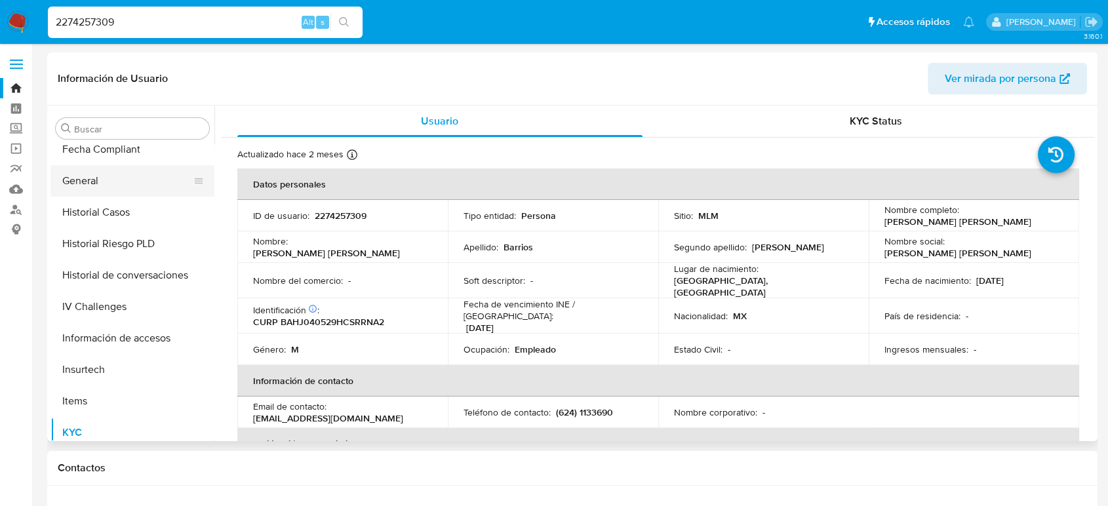
scroll to position [398, 0]
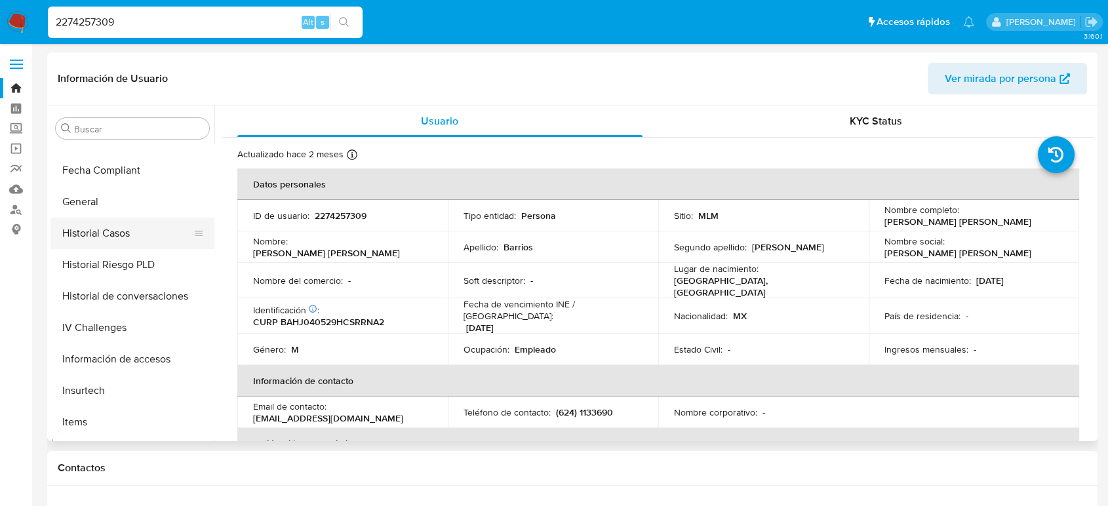
click at [125, 237] on button "Historial Casos" at bounding box center [126, 233] width 153 height 31
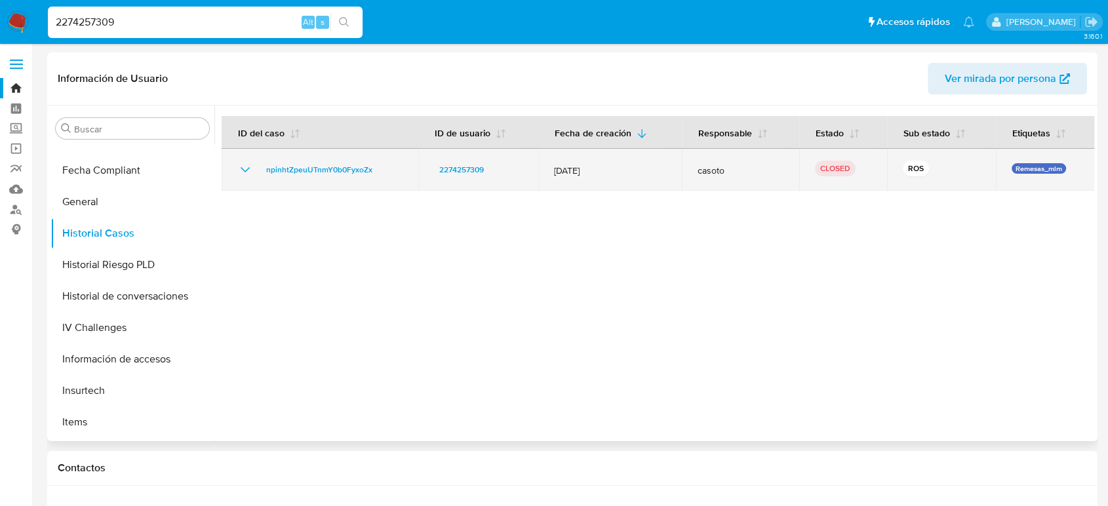
click at [250, 168] on icon "Mostrar/Ocultar" at bounding box center [245, 170] width 16 height 16
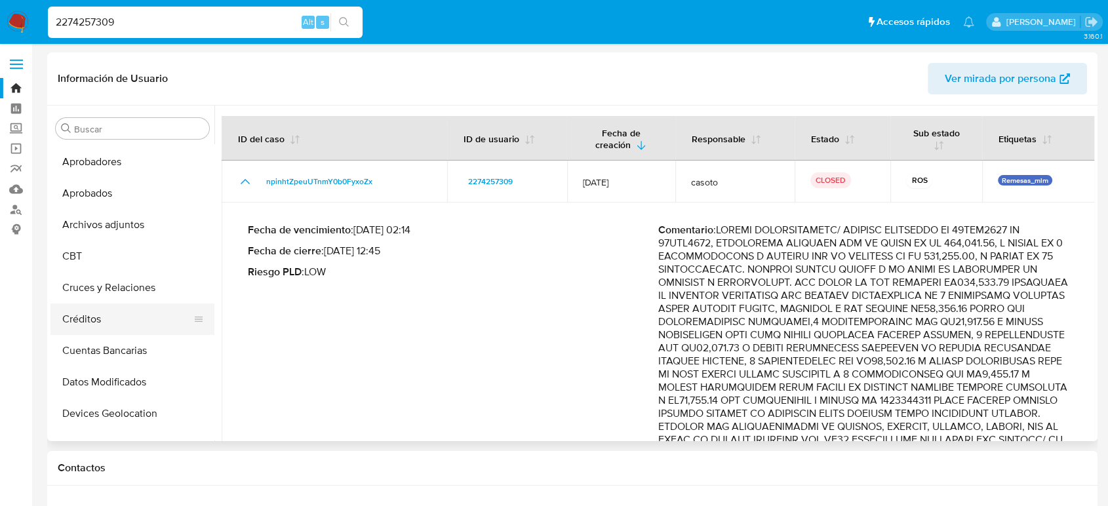
scroll to position [0, 0]
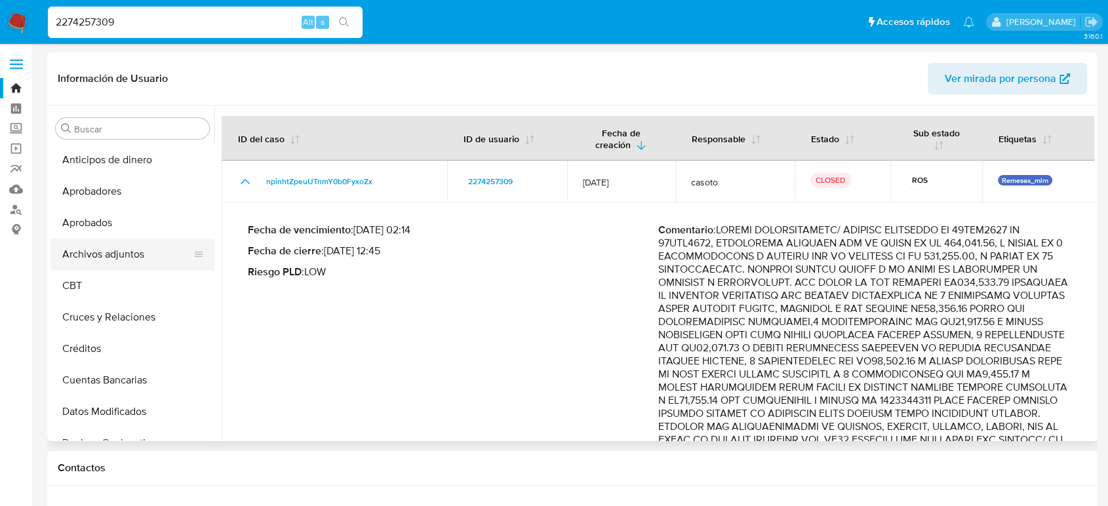
click at [109, 244] on button "Archivos adjuntos" at bounding box center [126, 254] width 153 height 31
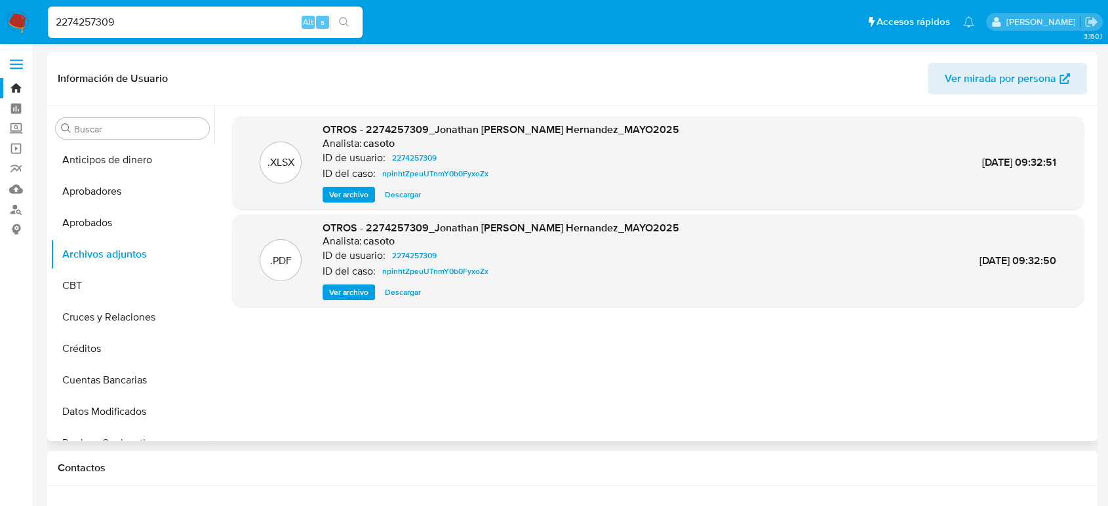
click at [367, 296] on span "Ver archivo" at bounding box center [348, 292] width 39 height 13
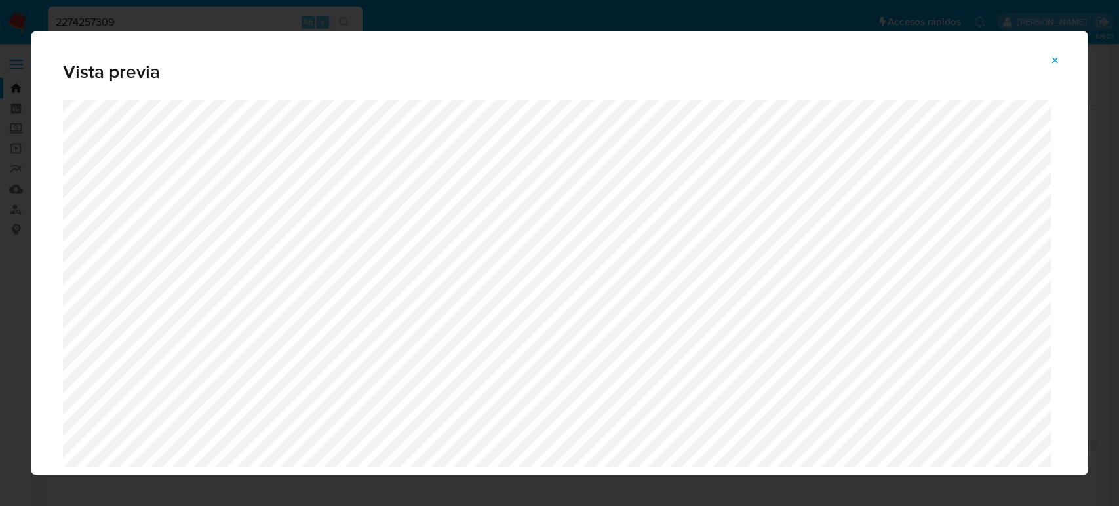
drag, startPoint x: 1052, startPoint y: 67, endPoint x: 1025, endPoint y: 67, distance: 26.9
click at [1052, 67] on span "Attachment preview" at bounding box center [1054, 60] width 10 height 18
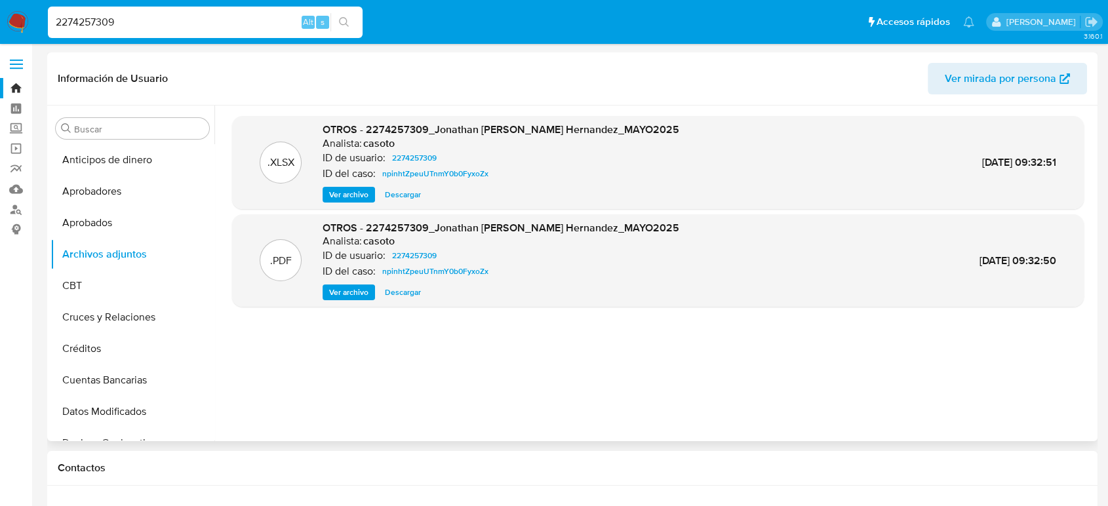
click at [81, 19] on input "2274257309" at bounding box center [205, 22] width 315 height 17
click at [81, 20] on input "2274257309" at bounding box center [205, 22] width 315 height 17
paste input "1082210734"
type input "1082210734"
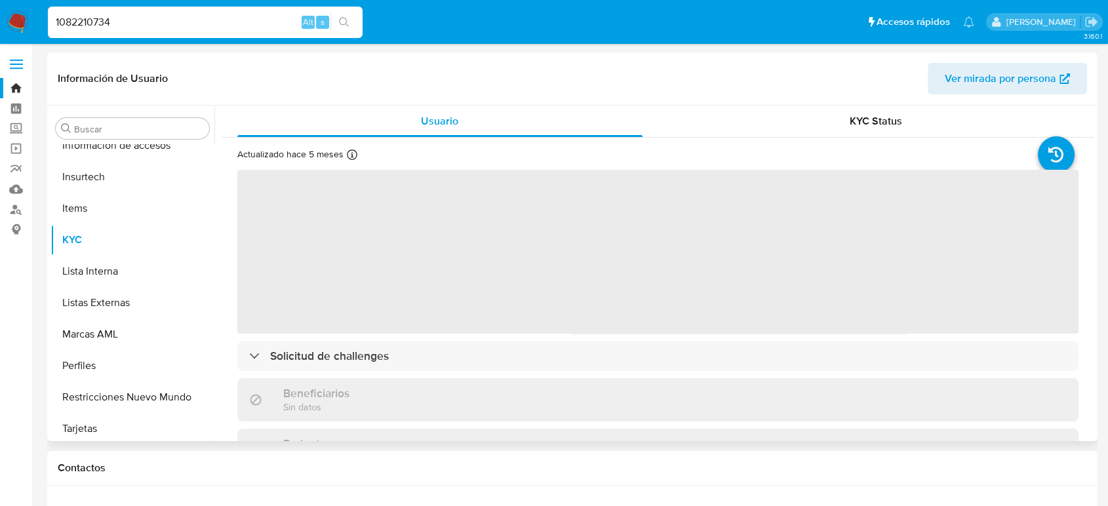
scroll to position [617, 0]
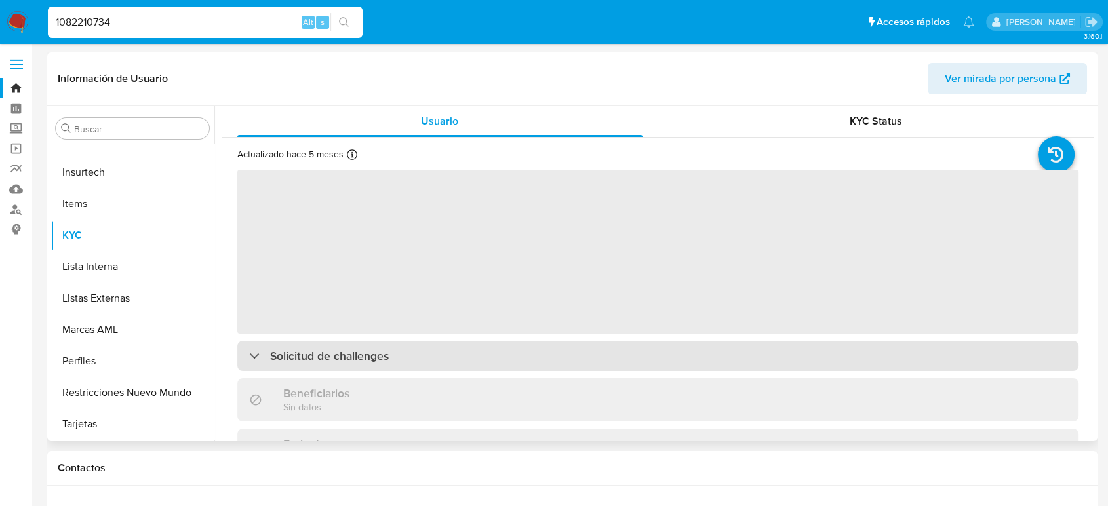
select select "10"
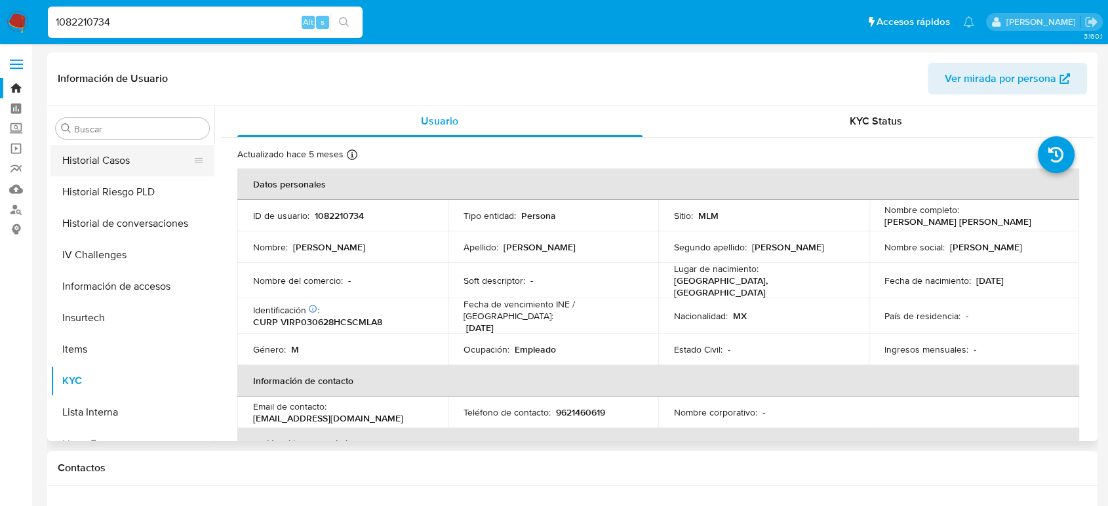
scroll to position [398, 0]
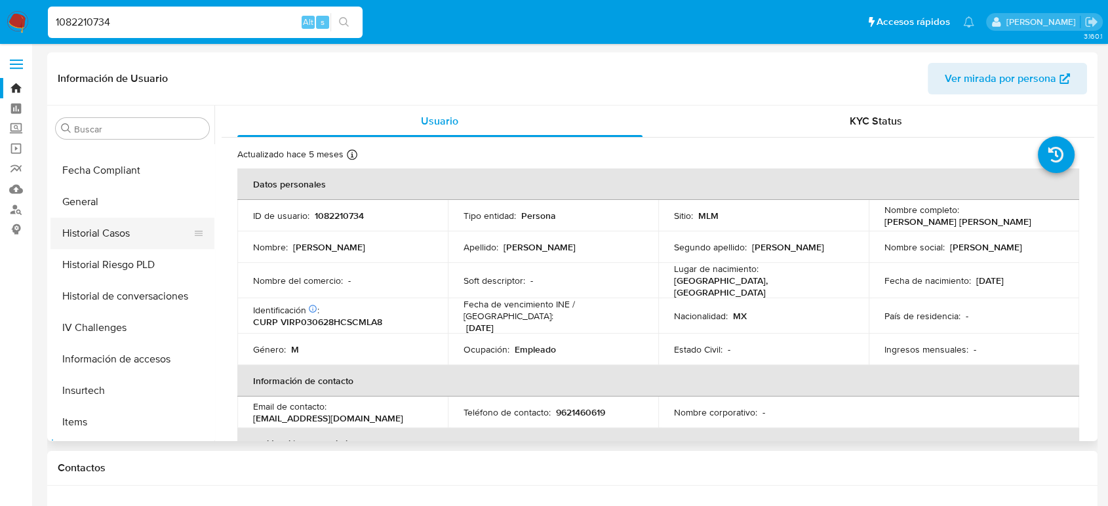
click at [121, 229] on button "Historial Casos" at bounding box center [126, 233] width 153 height 31
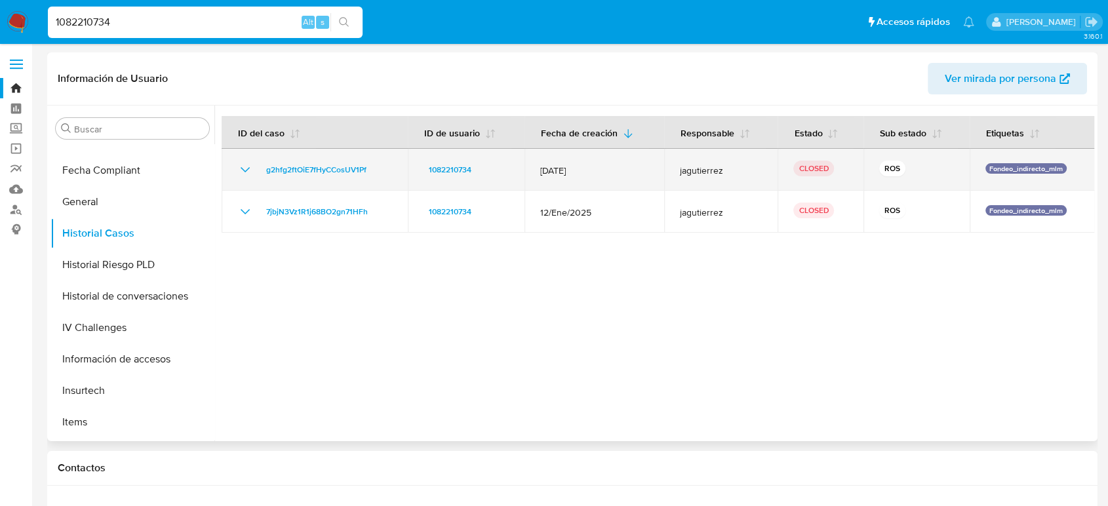
click at [251, 165] on icon "Mostrar/Ocultar" at bounding box center [245, 170] width 16 height 16
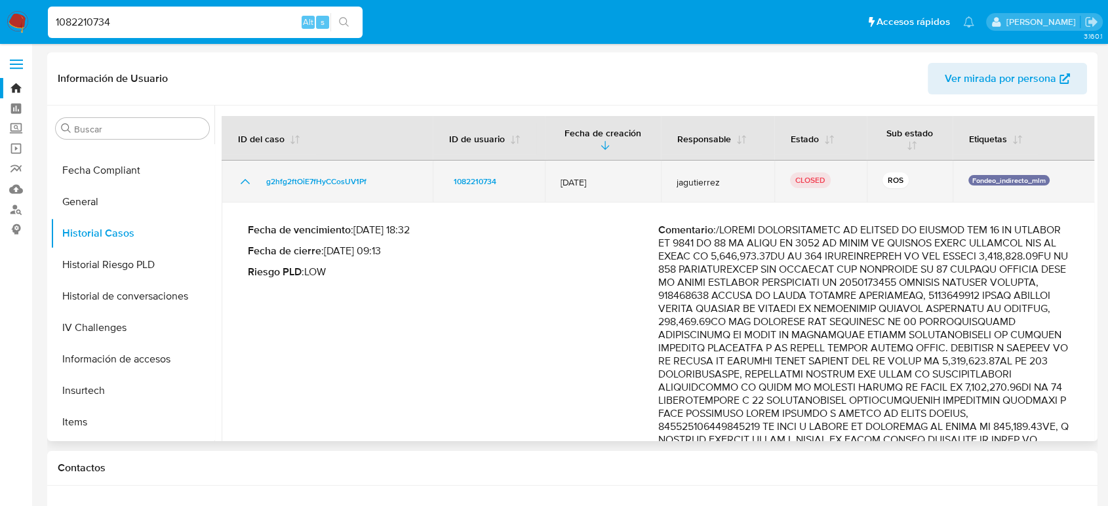
click at [251, 165] on td "g2hfg2ftOiE7fHyCCosUV1Pf" at bounding box center [327, 182] width 211 height 42
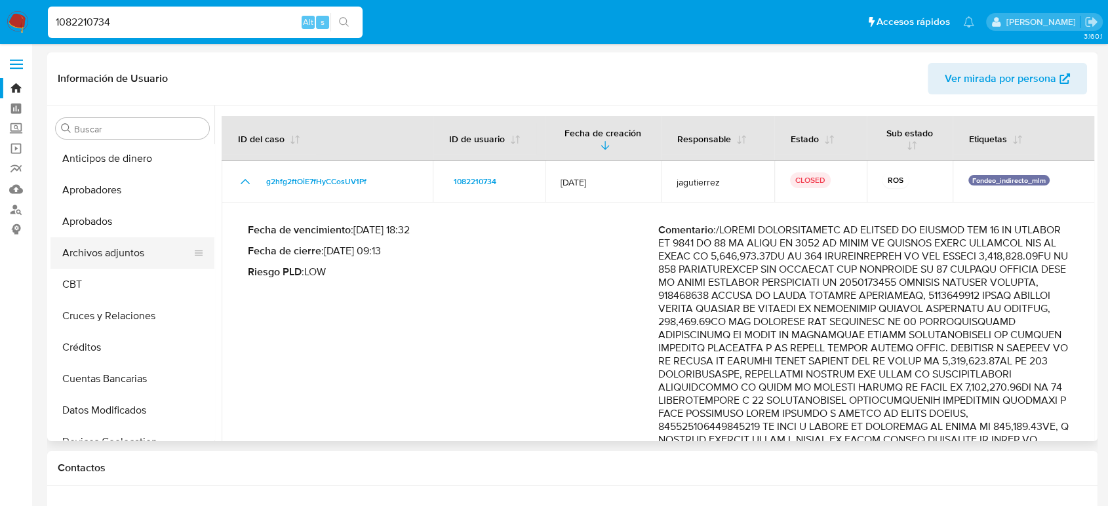
scroll to position [0, 0]
click at [107, 256] on button "Archivos adjuntos" at bounding box center [126, 254] width 153 height 31
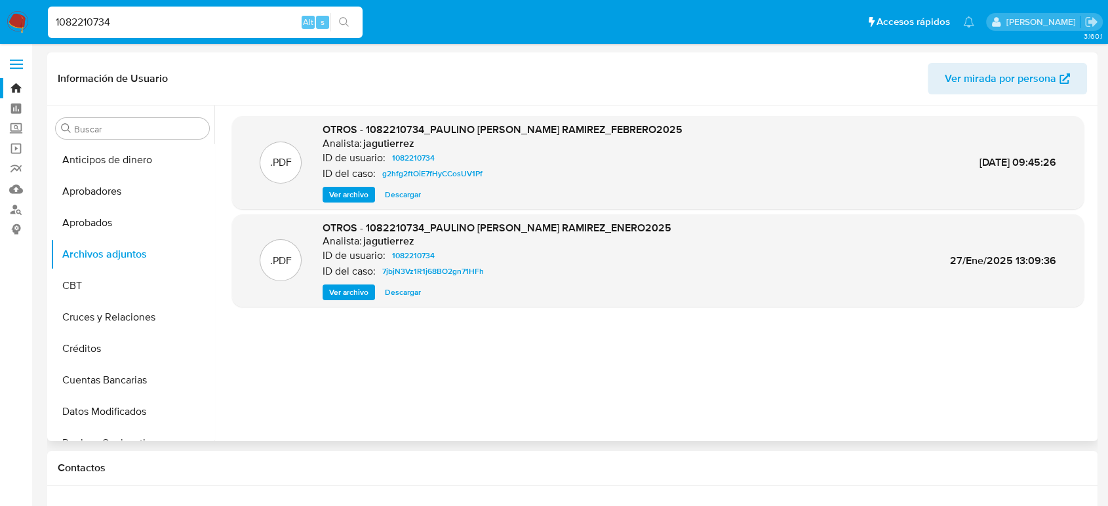
click at [363, 195] on span "Ver archivo" at bounding box center [348, 194] width 39 height 13
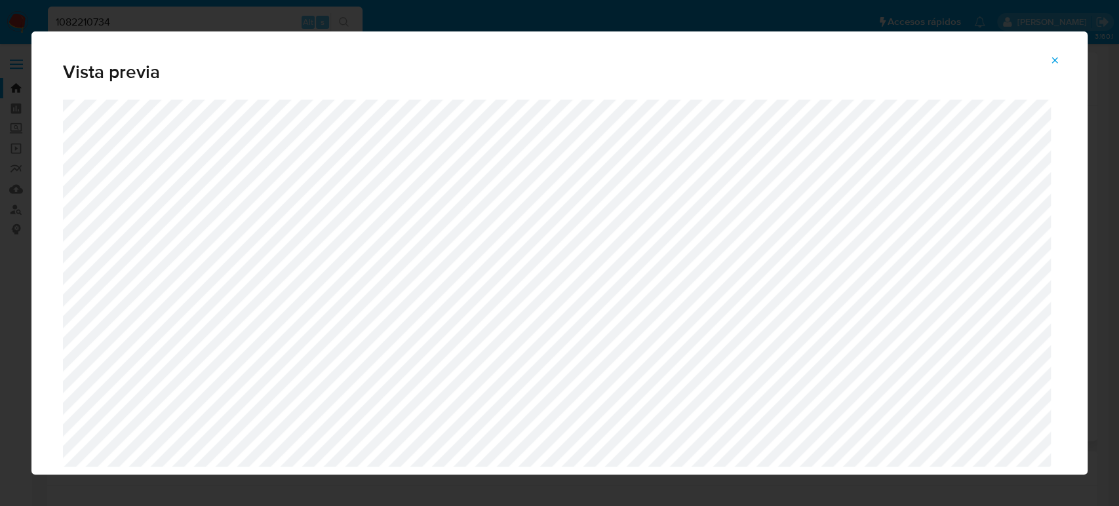
click at [1054, 57] on icon "Attachment preview" at bounding box center [1054, 60] width 10 height 10
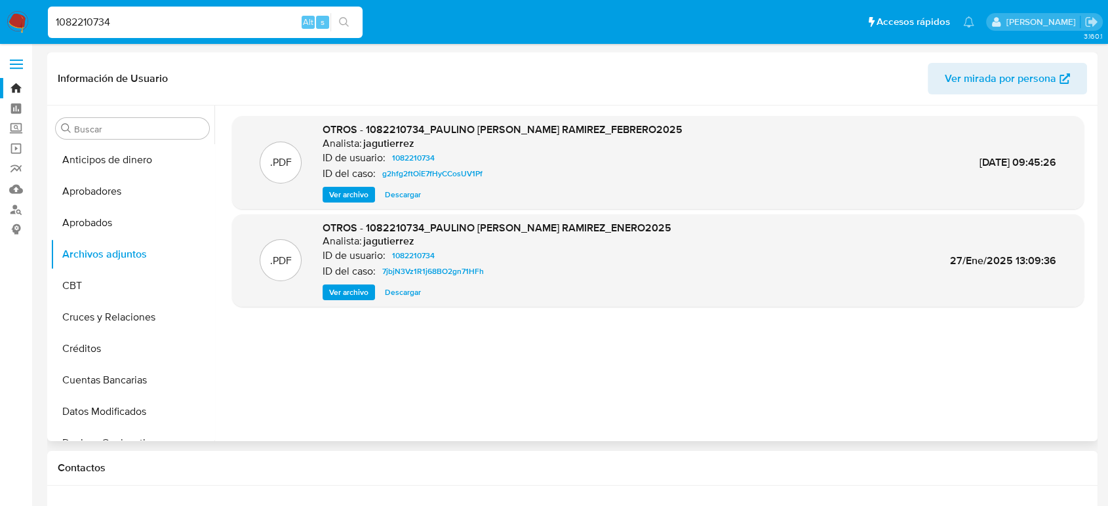
click at [98, 20] on input "1082210734" at bounding box center [205, 22] width 315 height 17
paste input "633283180"
type input "1633283180"
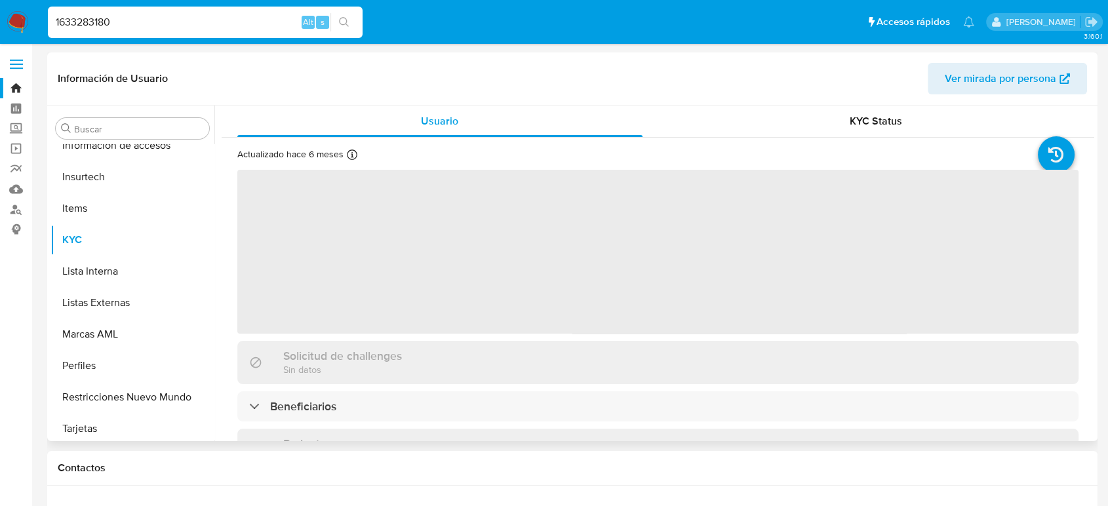
scroll to position [617, 0]
select select "10"
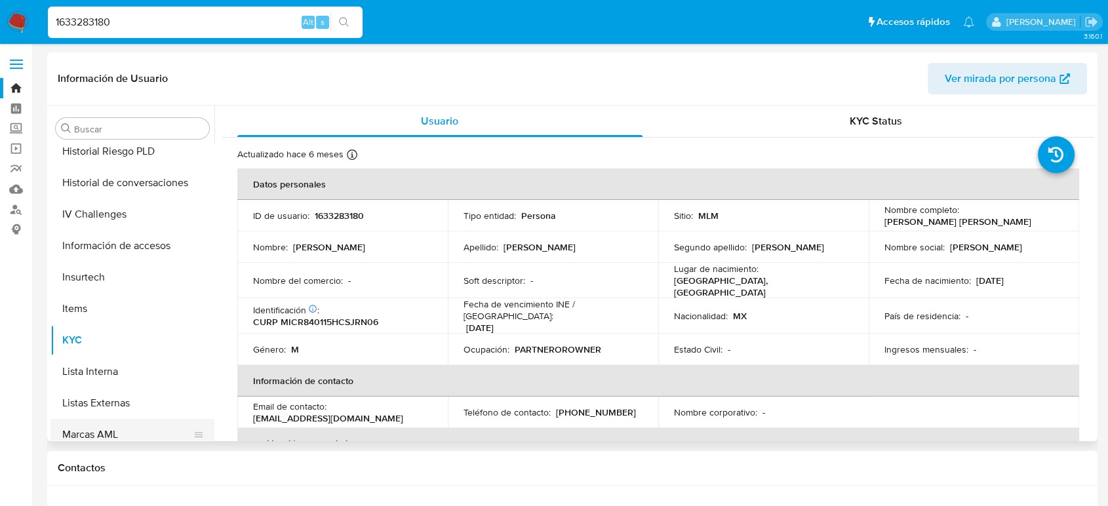
scroll to position [398, 0]
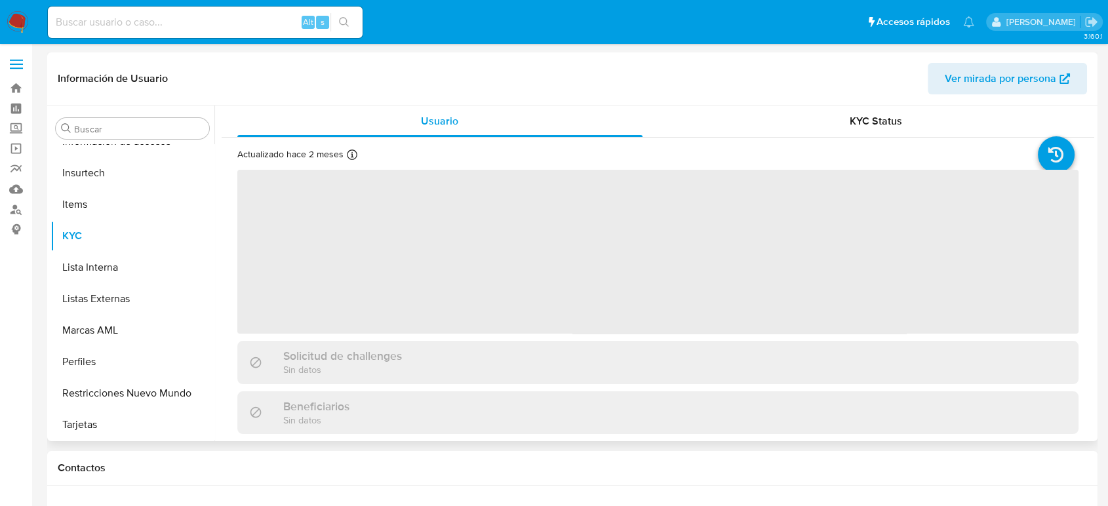
scroll to position [617, 0]
click at [147, 17] on input at bounding box center [205, 22] width 315 height 17
select select "10"
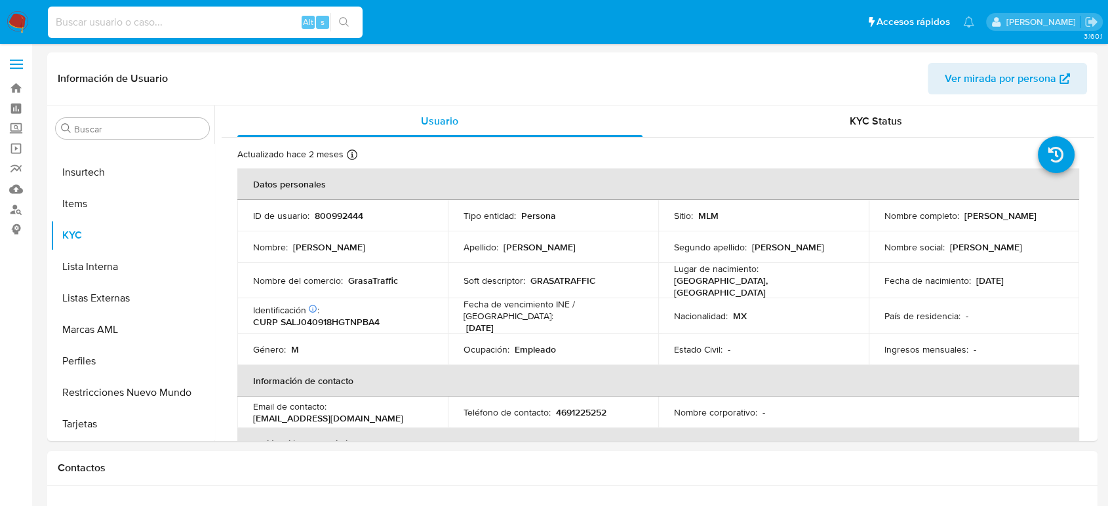
paste input "SCfXgwSY545B1rpskORFphzX"
type input "SCfXgwSY545B1rpskORFphzX"
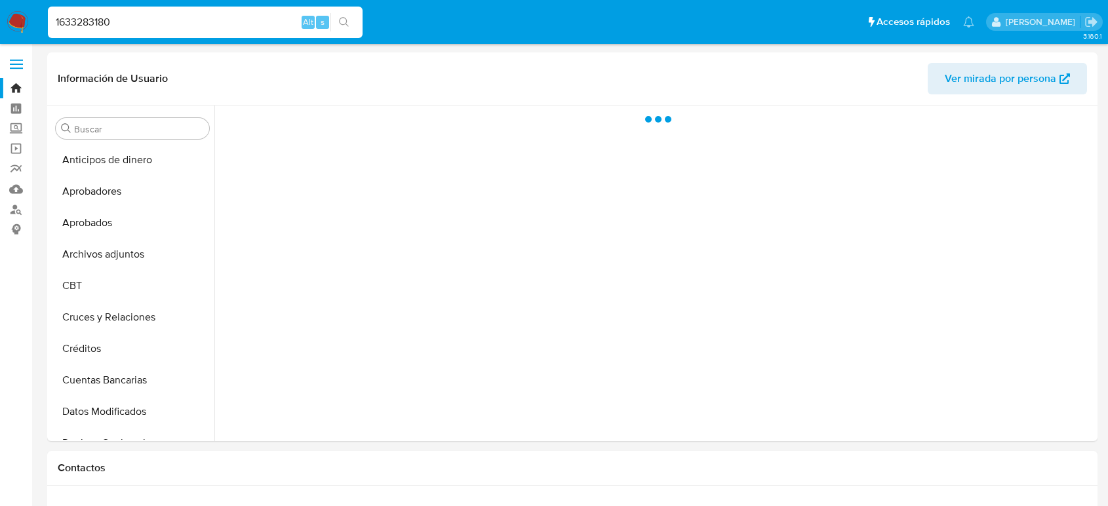
select select "10"
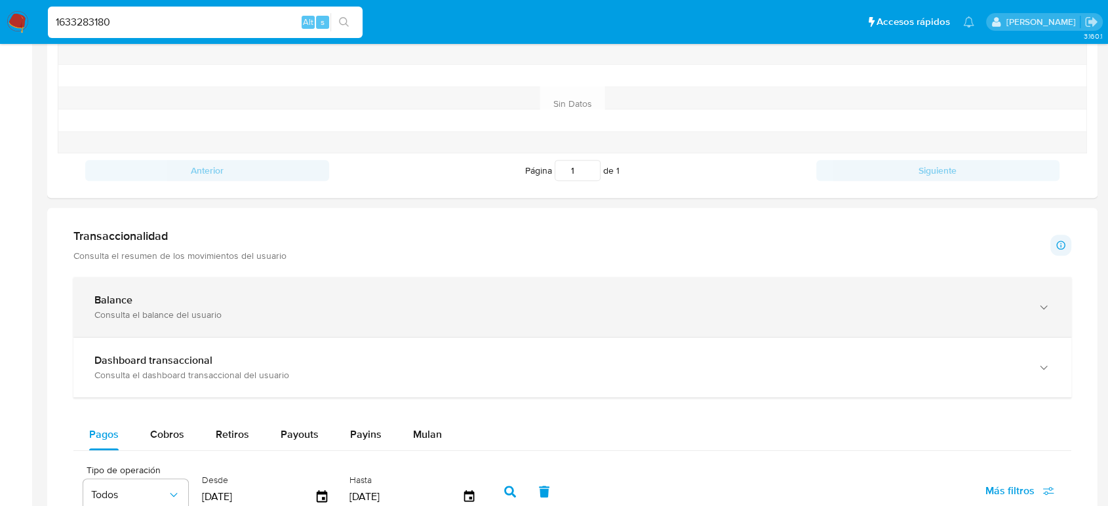
click at [307, 294] on div "Balance" at bounding box center [558, 300] width 929 height 13
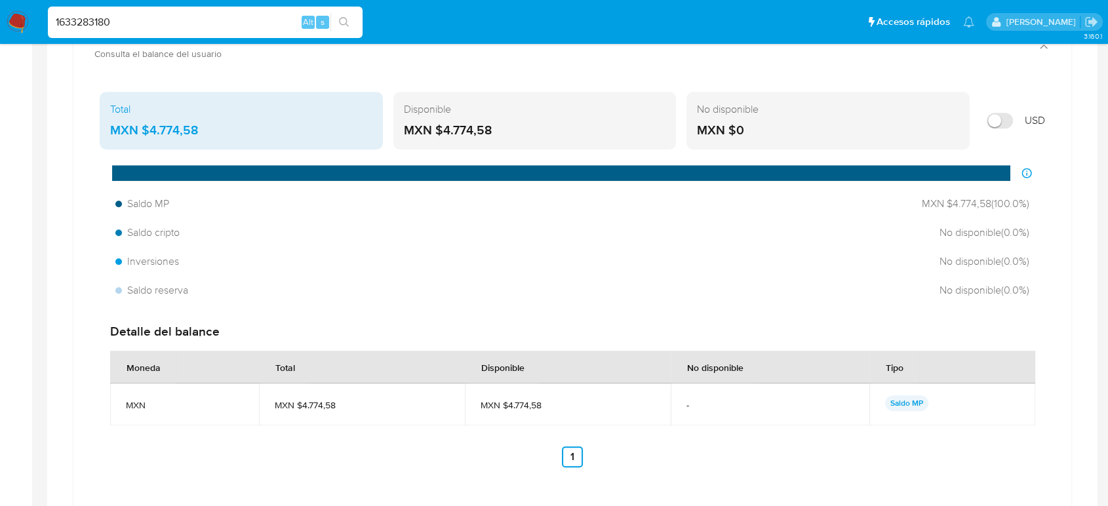
scroll to position [655, 0]
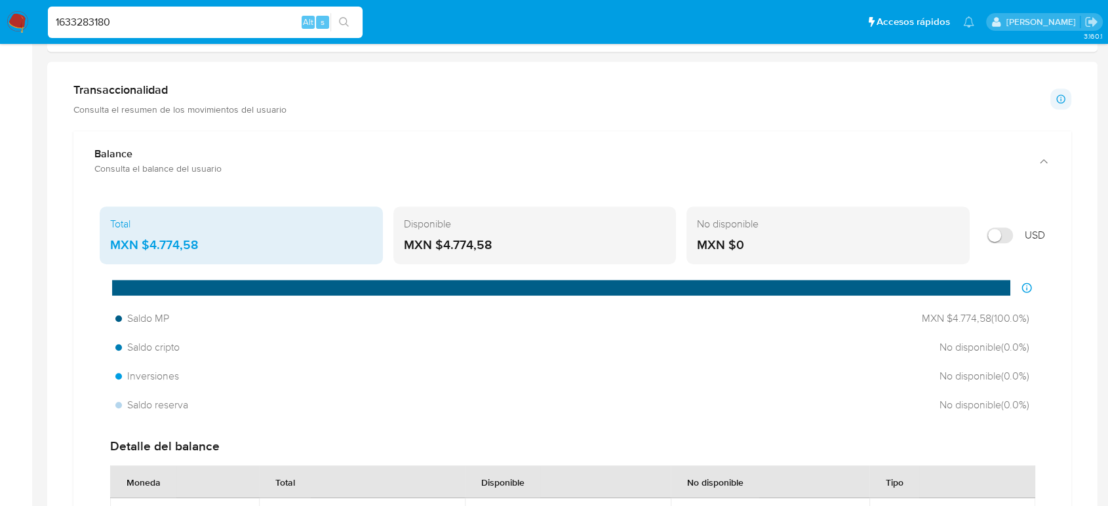
click at [77, 22] on input "1633283180" at bounding box center [205, 22] width 315 height 17
paste input
click at [78, 18] on input at bounding box center [205, 22] width 315 height 17
paste input
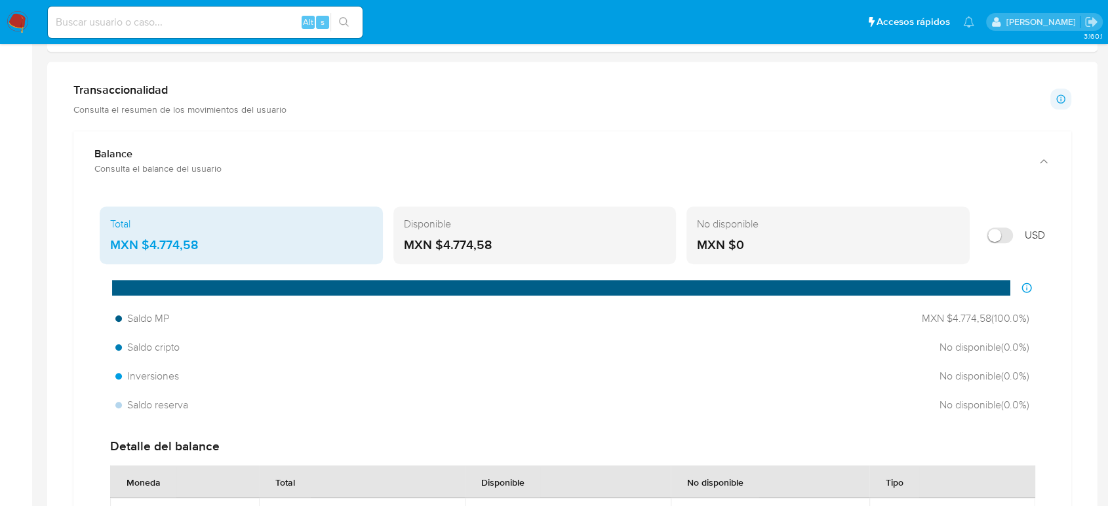
drag, startPoint x: 90, startPoint y: 10, endPoint x: 100, endPoint y: 16, distance: 11.8
click at [90, 10] on div "Alt s" at bounding box center [205, 22] width 315 height 31
click at [134, 24] on input at bounding box center [205, 22] width 315 height 17
paste input "1833290385"
type input "1833290385"
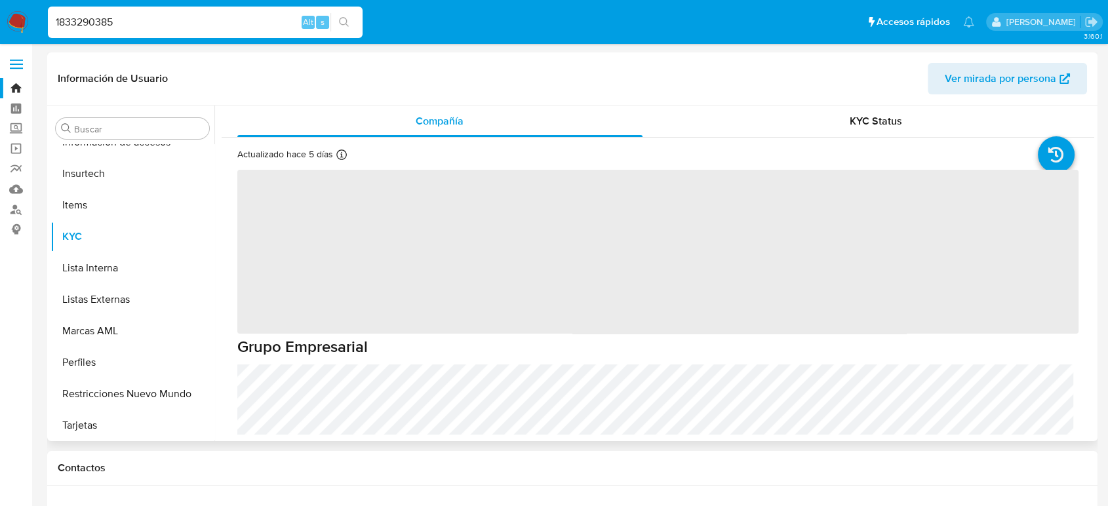
scroll to position [617, 0]
select select "10"
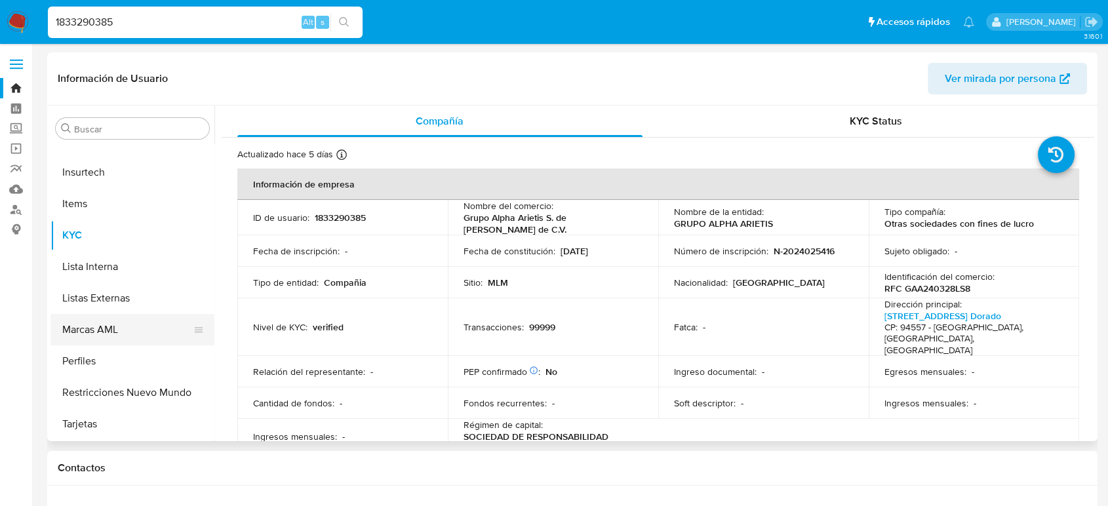
scroll to position [398, 0]
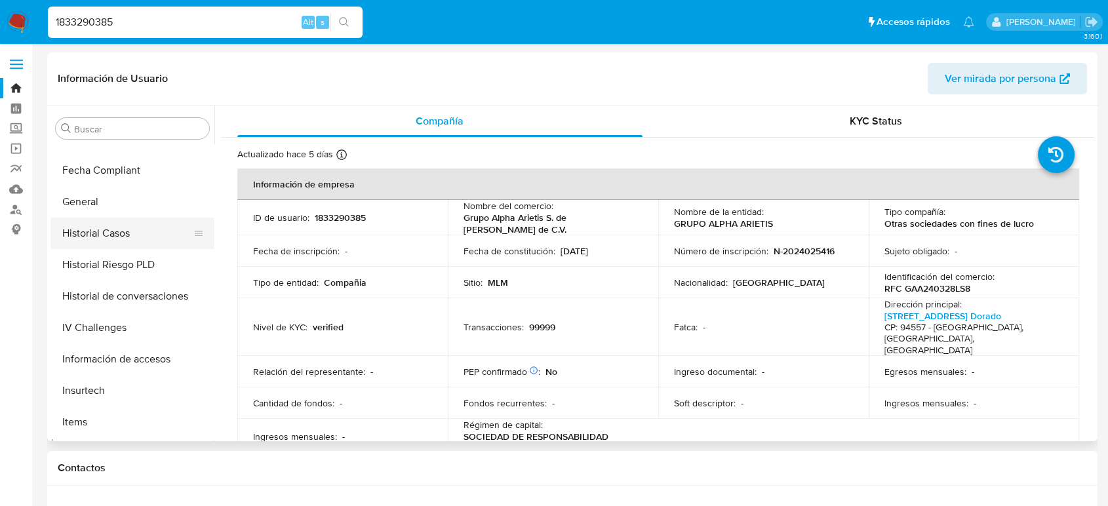
click at [132, 229] on button "Historial Casos" at bounding box center [126, 233] width 153 height 31
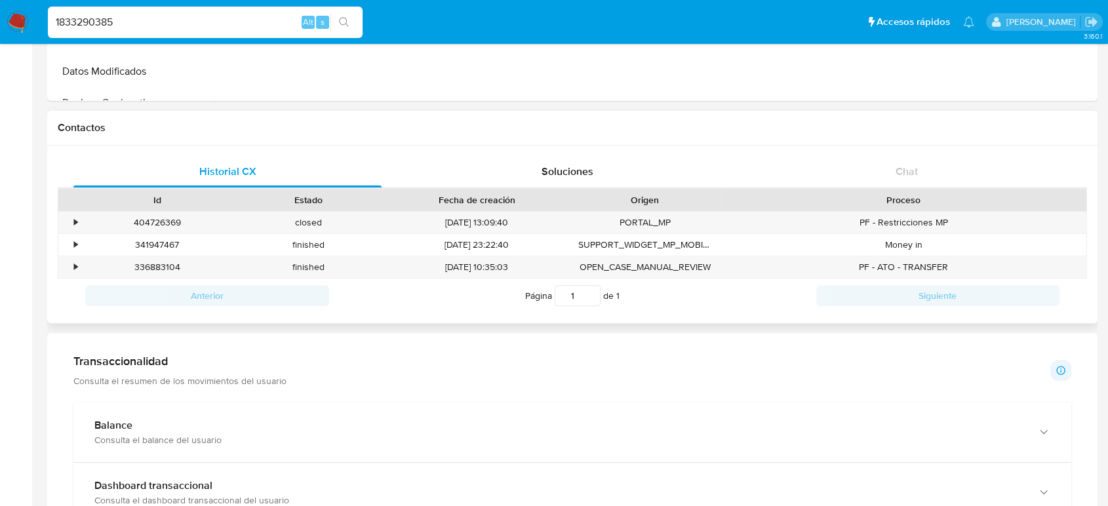
scroll to position [364, 0]
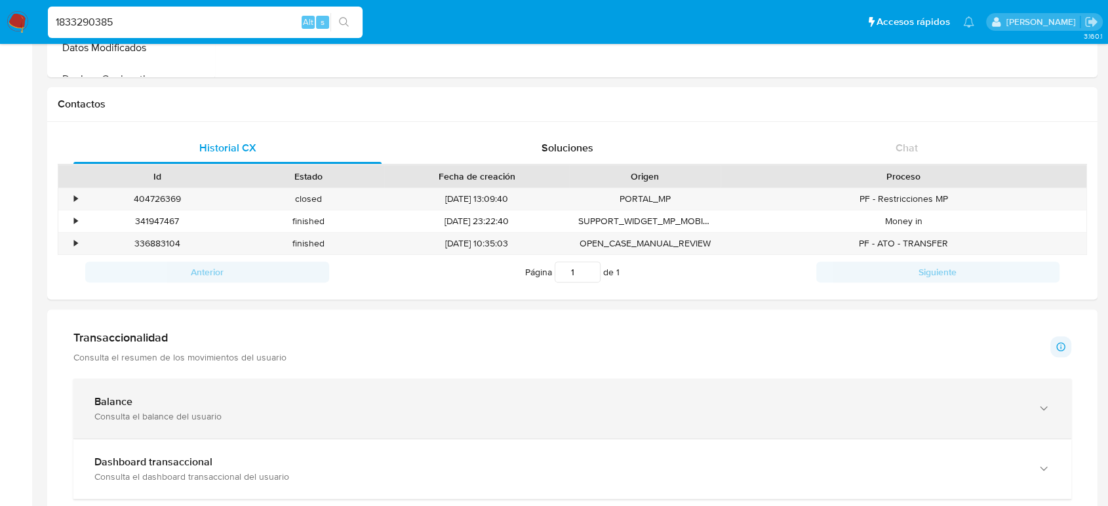
click at [414, 390] on div "Balance Consulta el balance del usuario" at bounding box center [572, 409] width 998 height 60
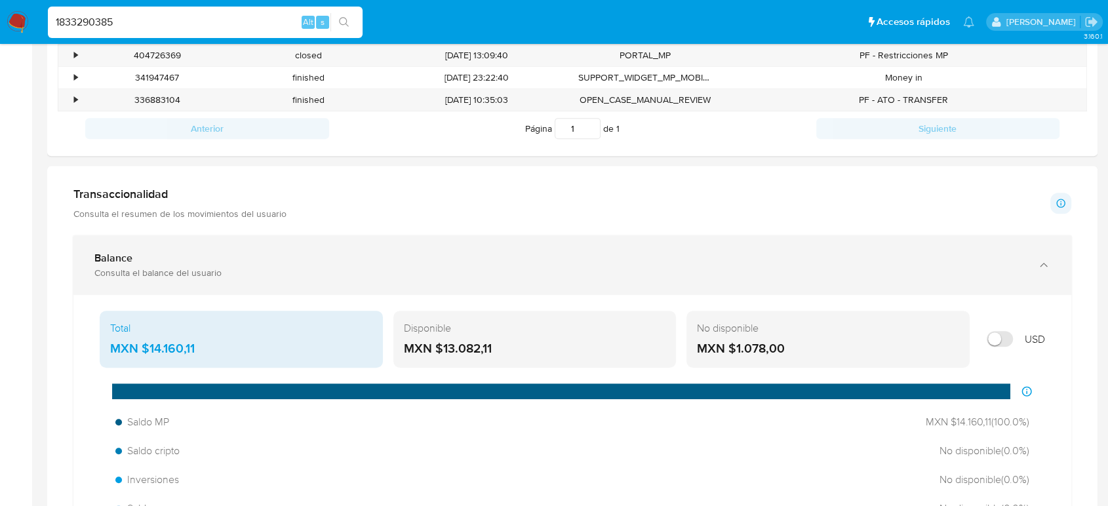
scroll to position [509, 0]
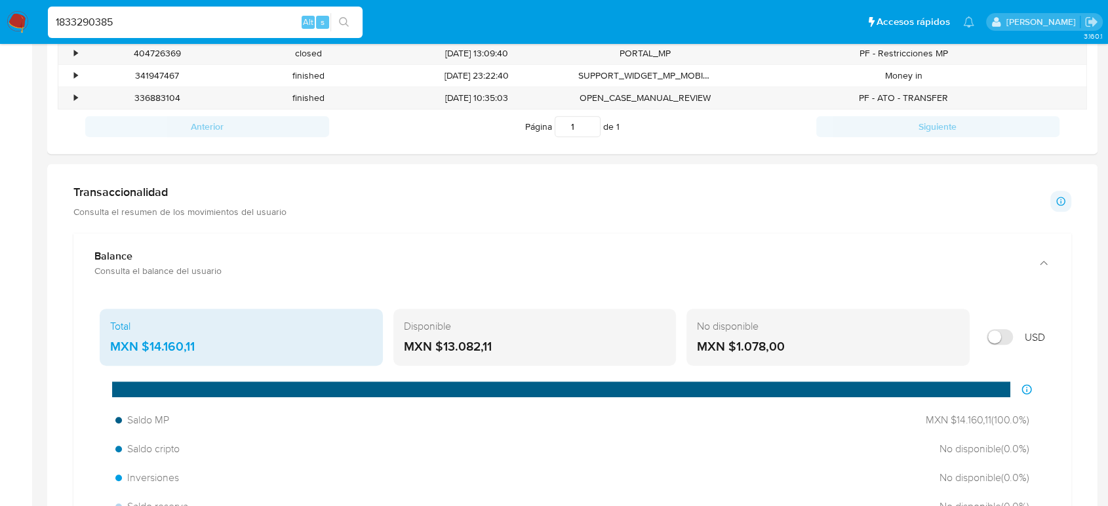
click at [107, 24] on input "1833290385" at bounding box center [205, 22] width 315 height 17
paste input "24302452"
type input "243024525"
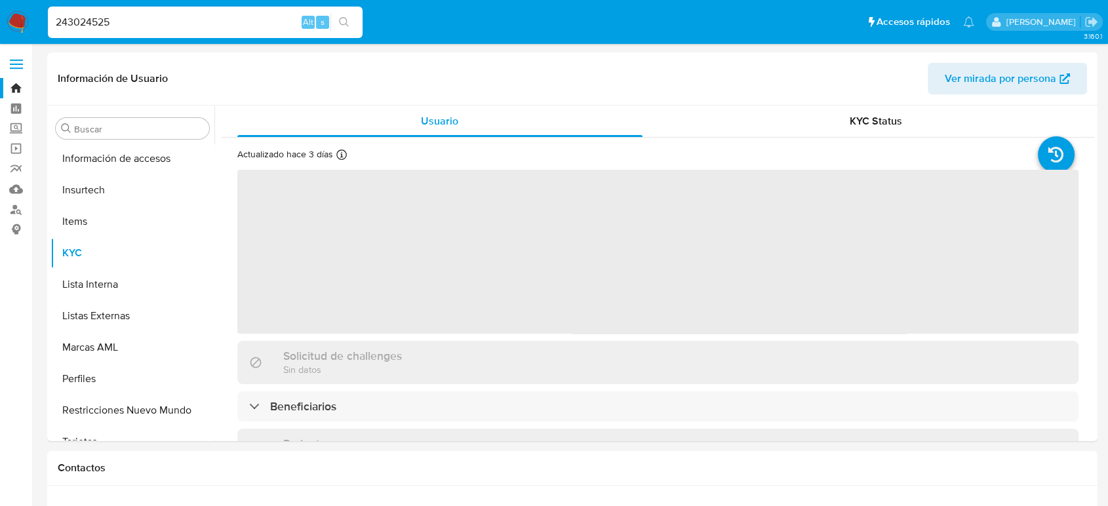
scroll to position [617, 0]
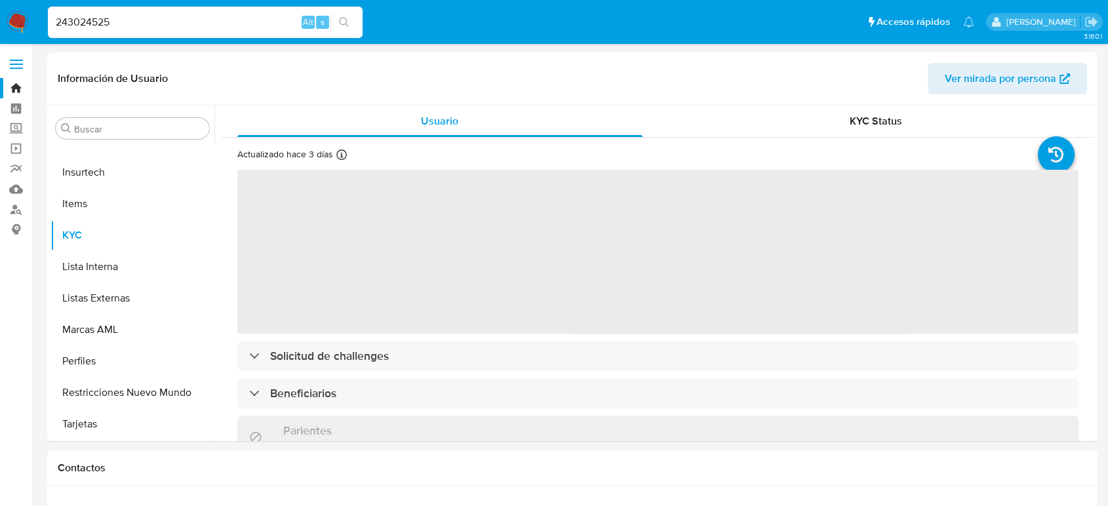
select select "10"
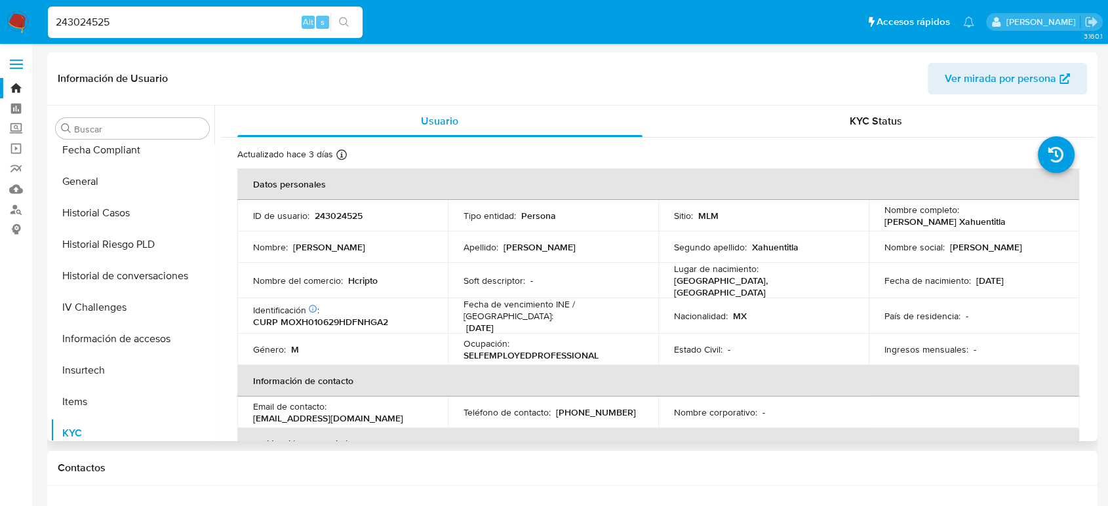
scroll to position [398, 0]
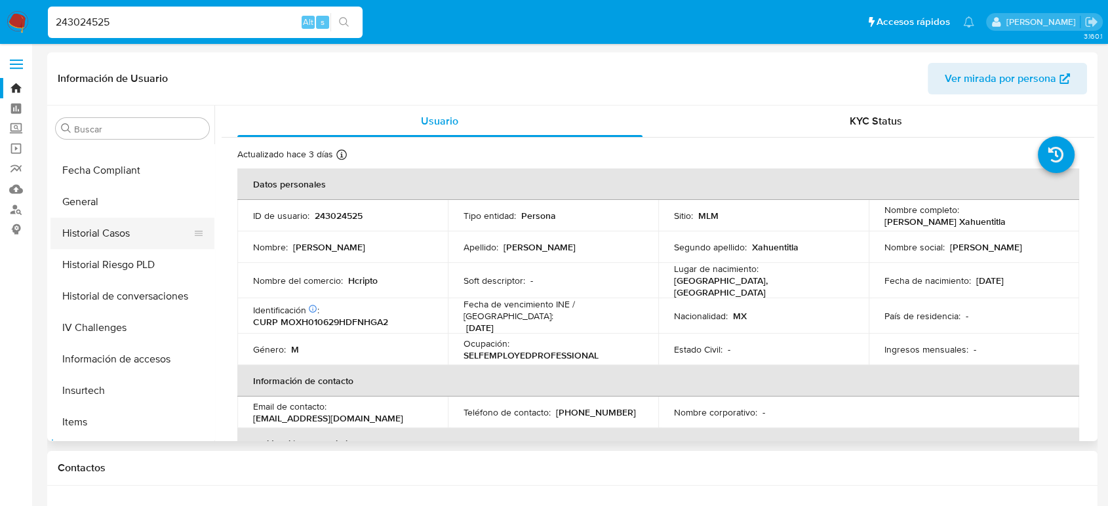
click at [129, 232] on button "Historial Casos" at bounding box center [126, 233] width 153 height 31
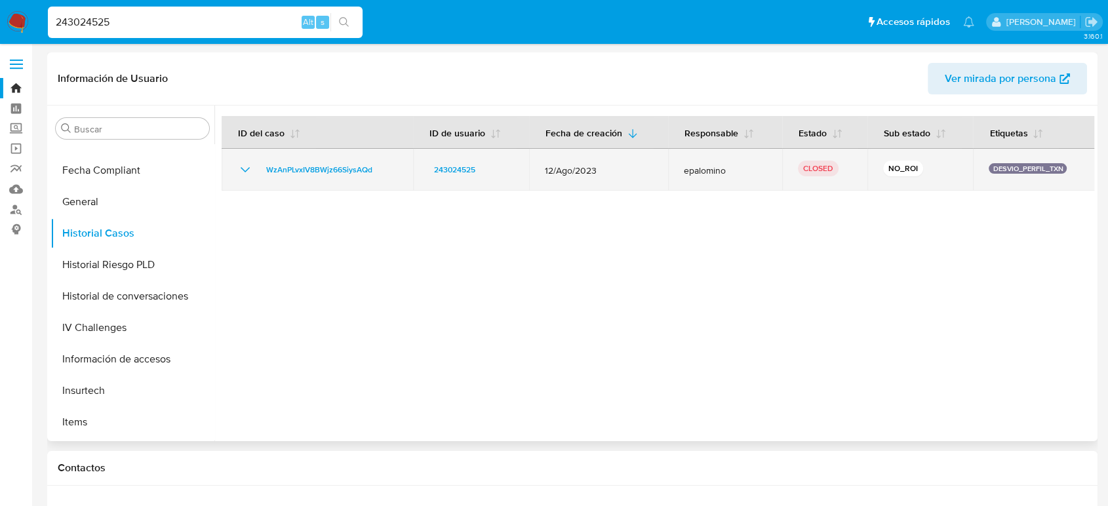
click at [243, 172] on icon "Mostrar/Ocultar" at bounding box center [245, 170] width 16 height 16
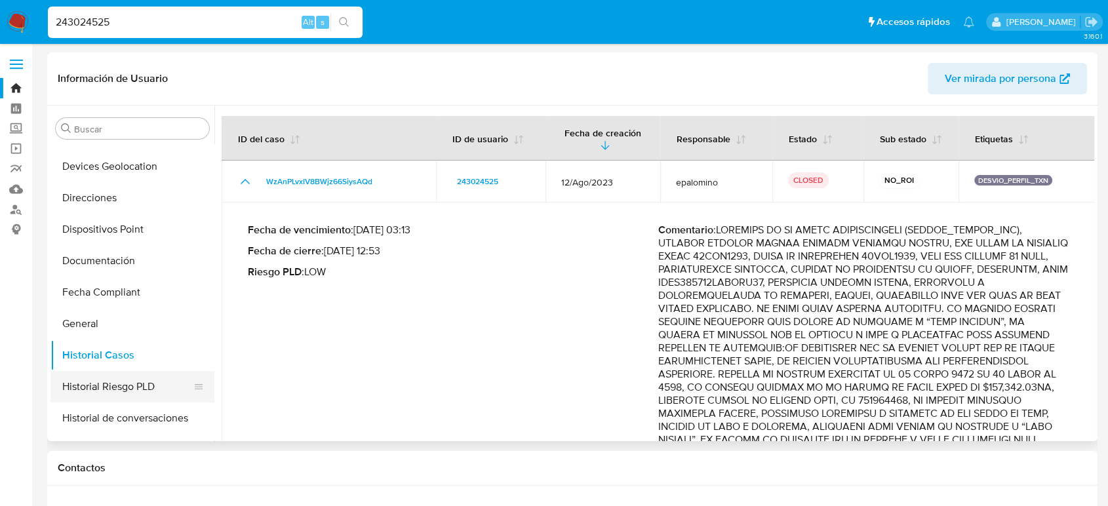
scroll to position [180, 0]
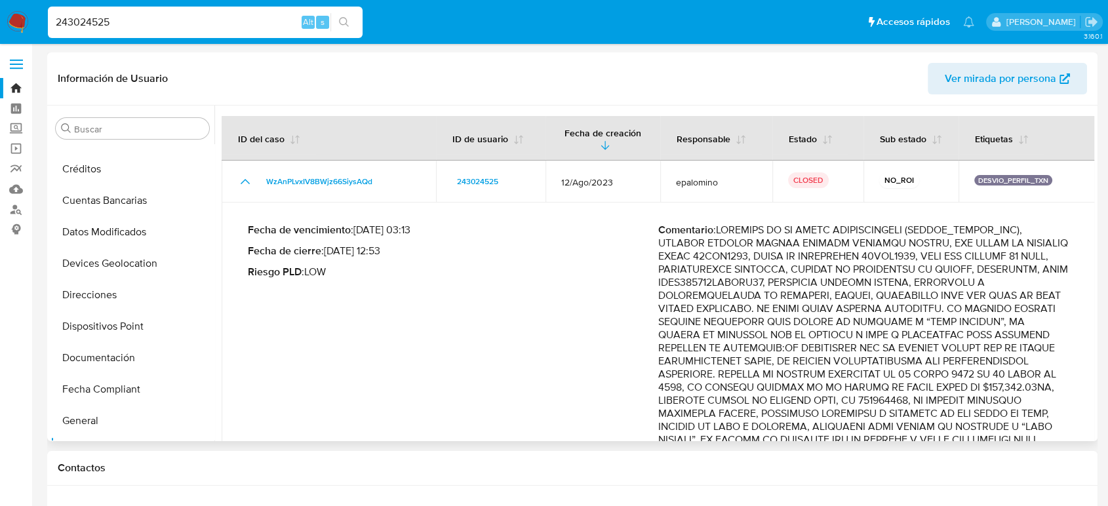
click at [897, 316] on p "Comentario :" at bounding box center [863, 472] width 410 height 498
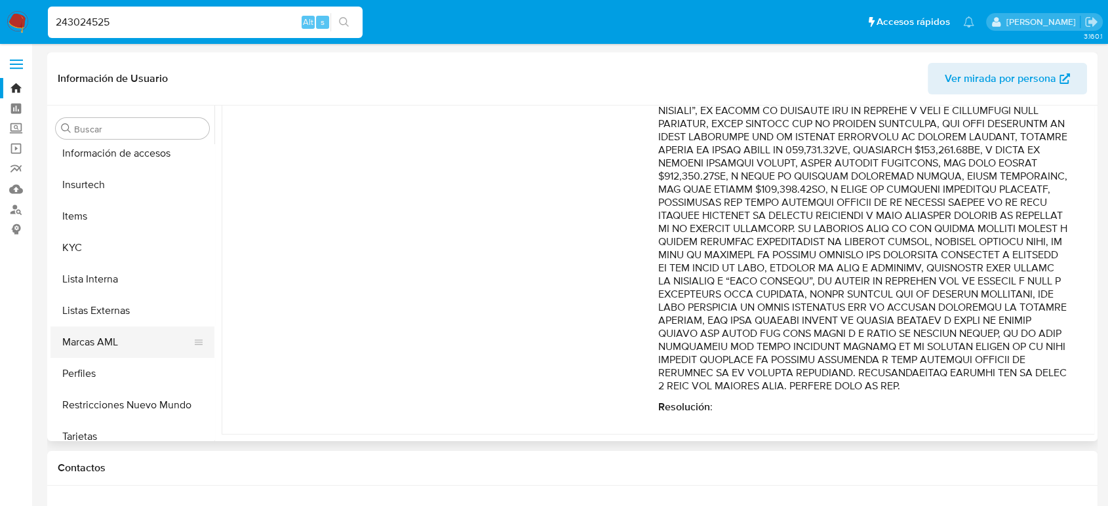
scroll to position [617, 0]
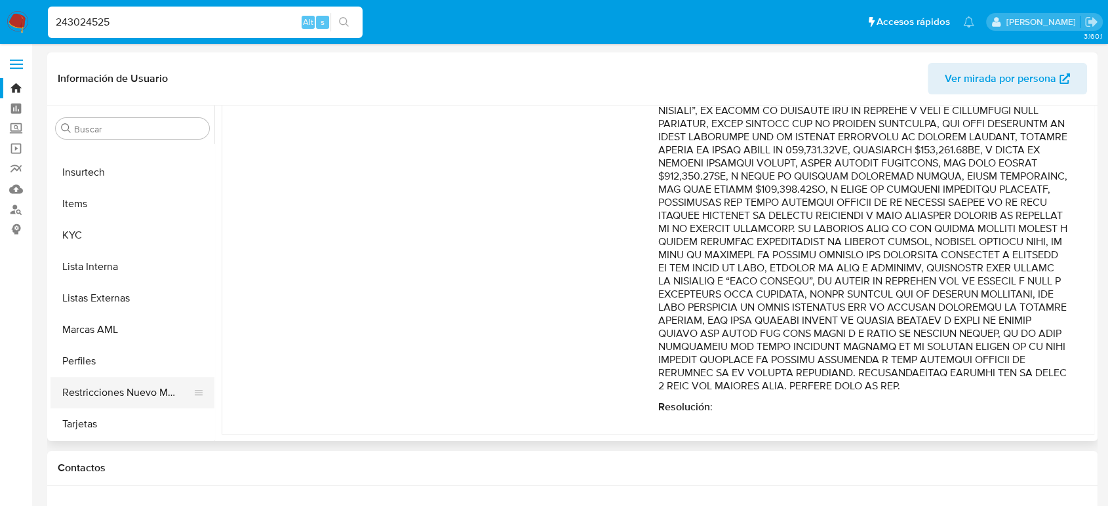
click at [126, 394] on button "Restricciones Nuevo Mundo" at bounding box center [126, 392] width 153 height 31
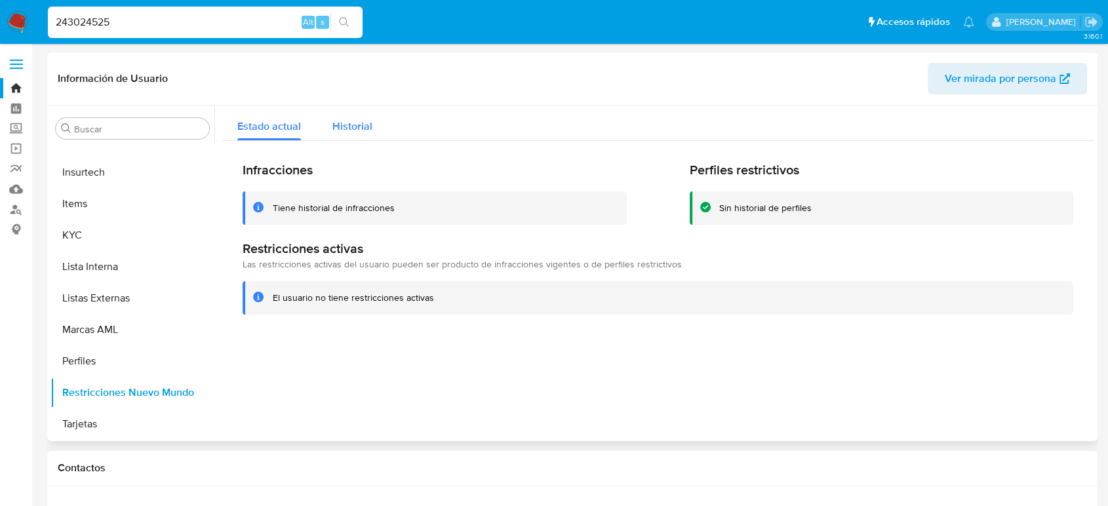
click at [360, 124] on span "Historial" at bounding box center [352, 126] width 40 height 15
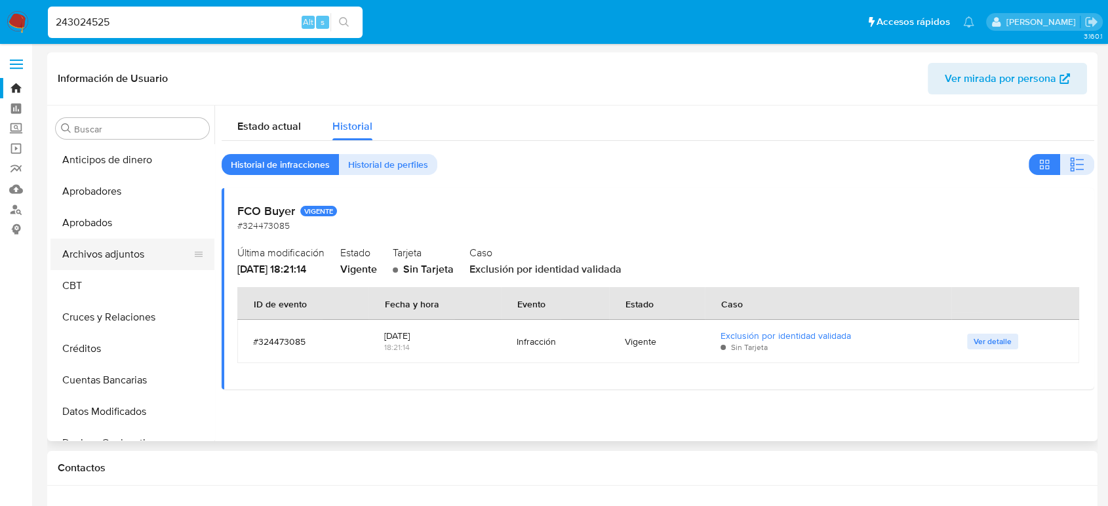
click at [130, 260] on button "Archivos adjuntos" at bounding box center [126, 254] width 153 height 31
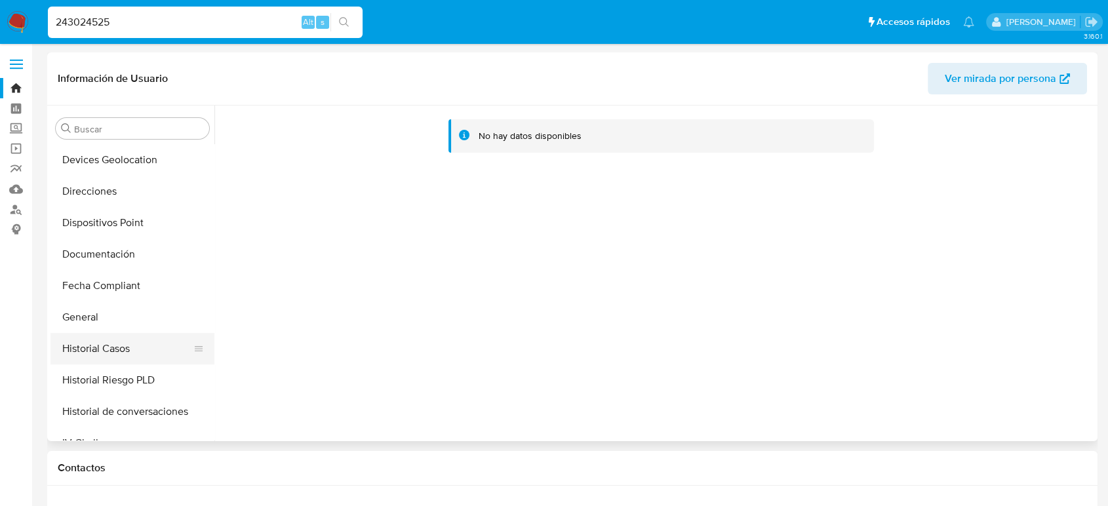
scroll to position [364, 0]
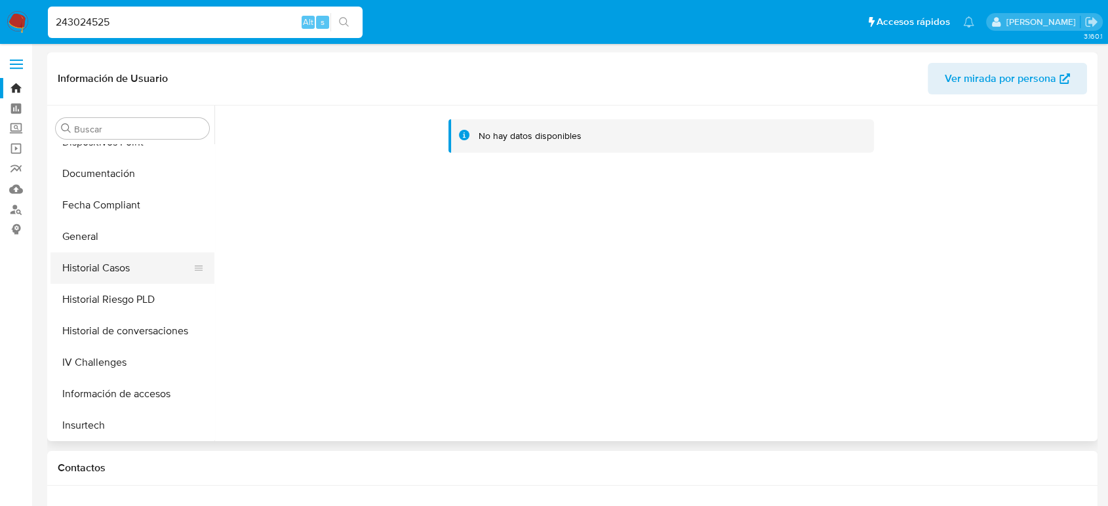
click at [142, 269] on button "Historial Casos" at bounding box center [126, 267] width 153 height 31
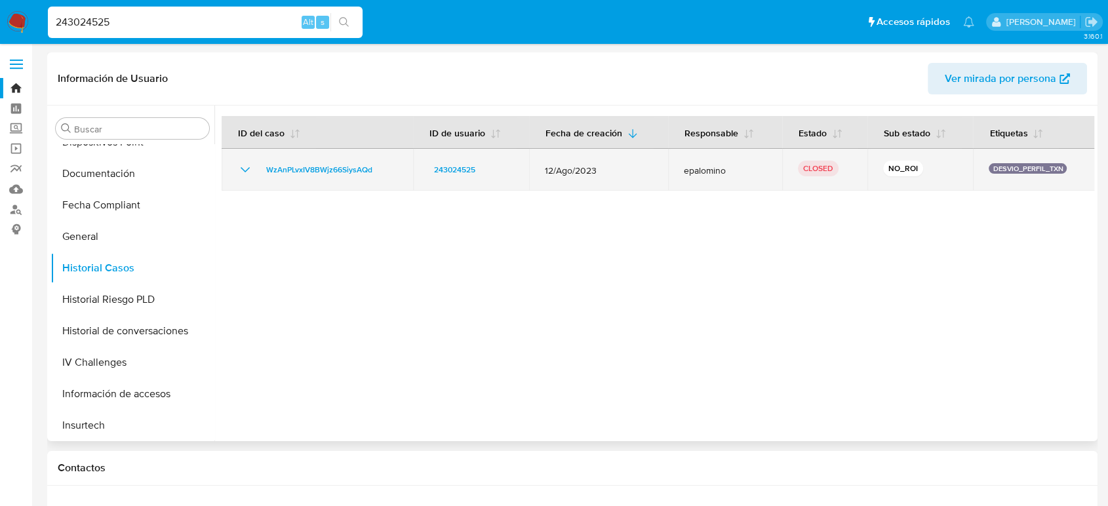
click at [243, 174] on icon "Mostrar/Ocultar" at bounding box center [245, 170] width 16 height 16
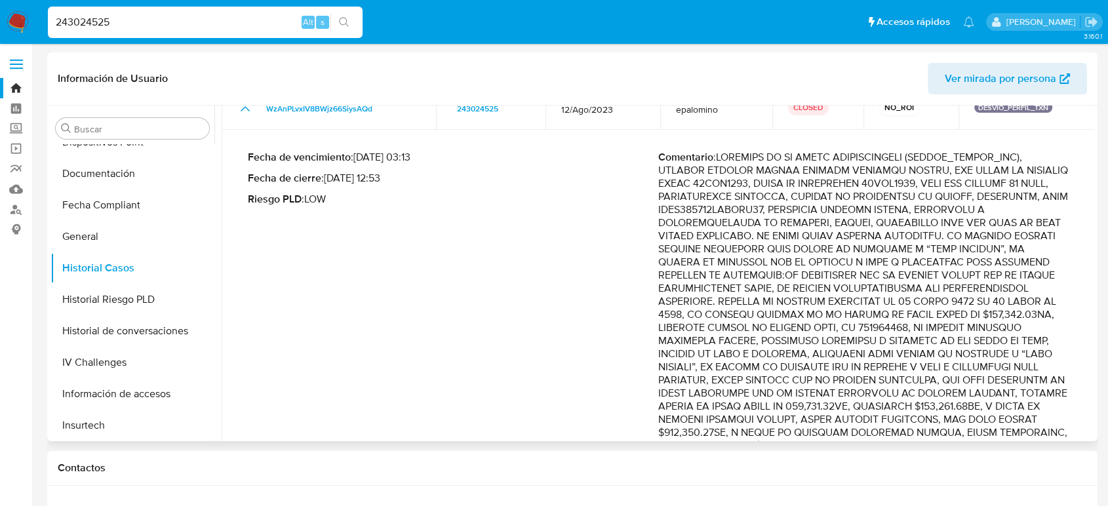
scroll to position [146, 0]
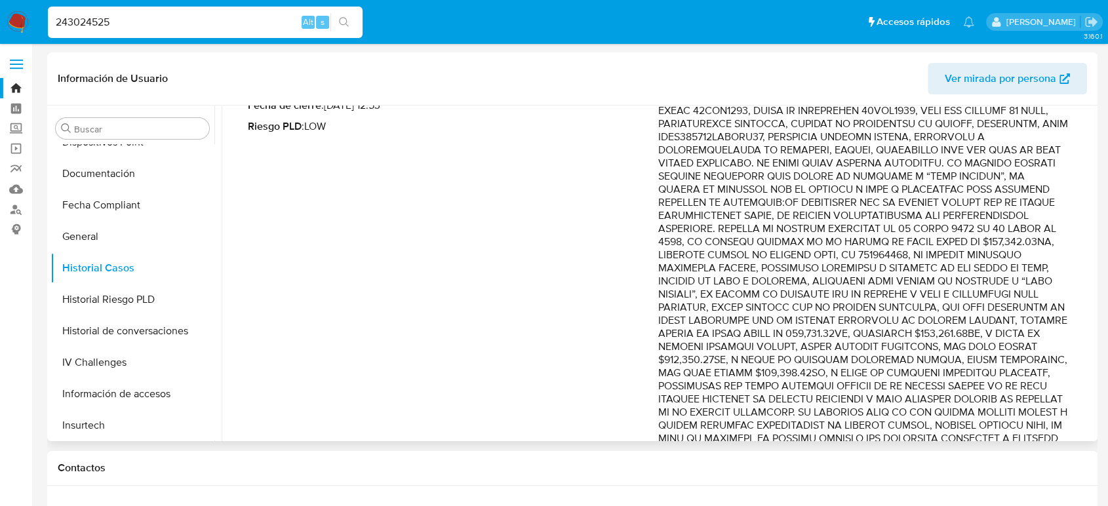
drag, startPoint x: 873, startPoint y: 244, endPoint x: 866, endPoint y: 325, distance: 80.9
click at [866, 325] on p "Comentario :" at bounding box center [863, 327] width 410 height 498
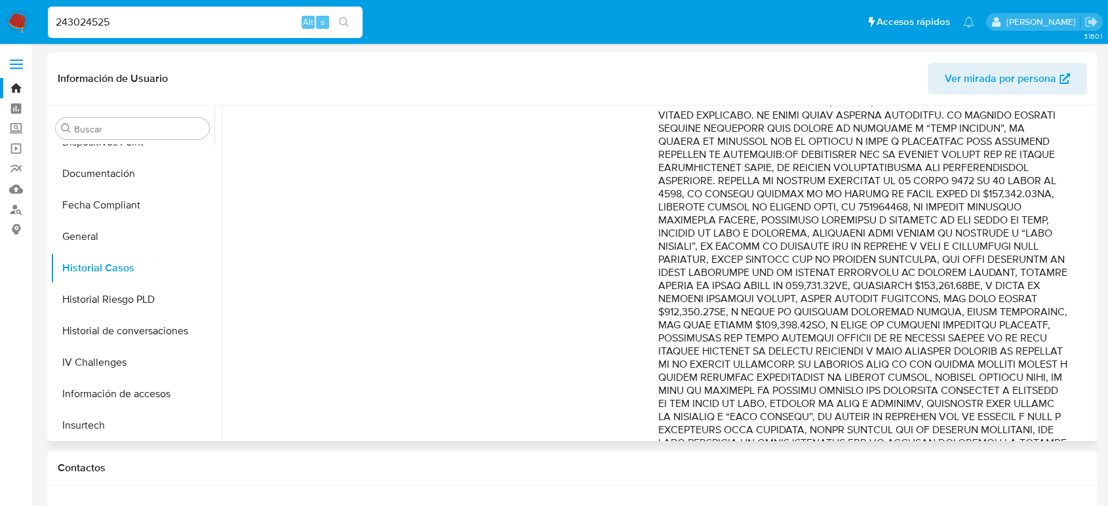
scroll to position [218, 0]
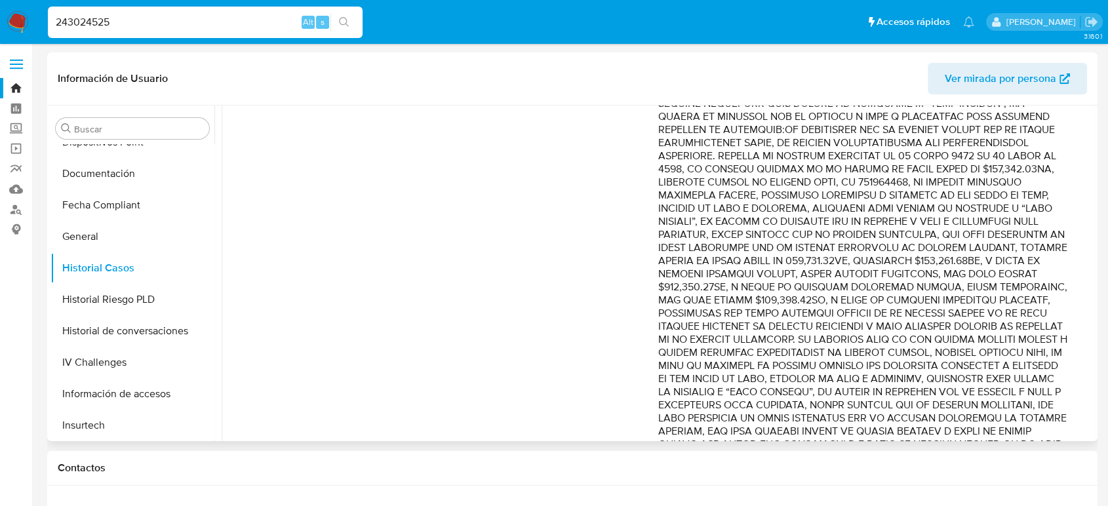
drag, startPoint x: 910, startPoint y: 256, endPoint x: 918, endPoint y: 389, distance: 133.3
click at [918, 389] on p "Comentario :" at bounding box center [863, 254] width 410 height 498
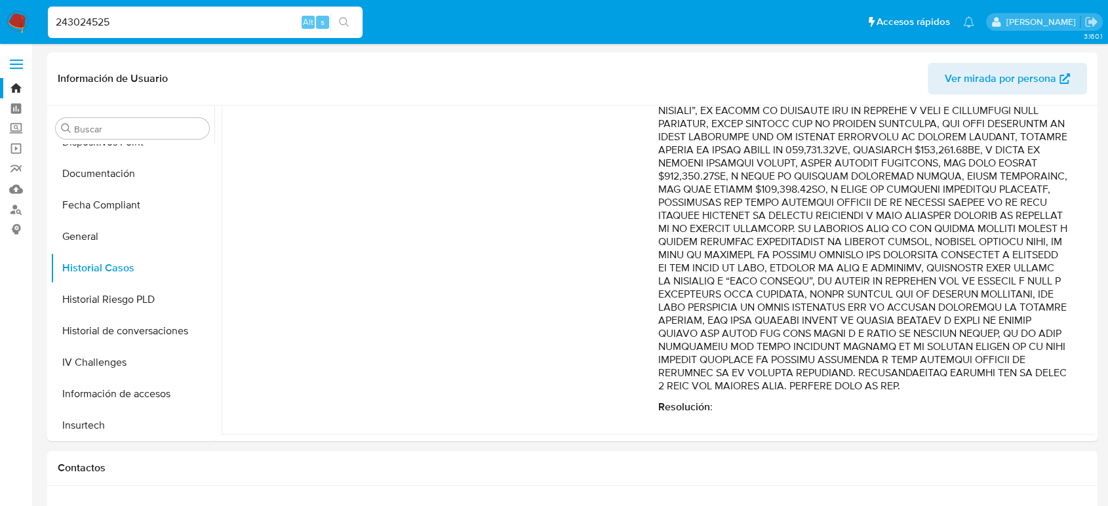
click at [79, 17] on input "243024525" at bounding box center [205, 22] width 315 height 17
paste input "685611956"
type input "685611956"
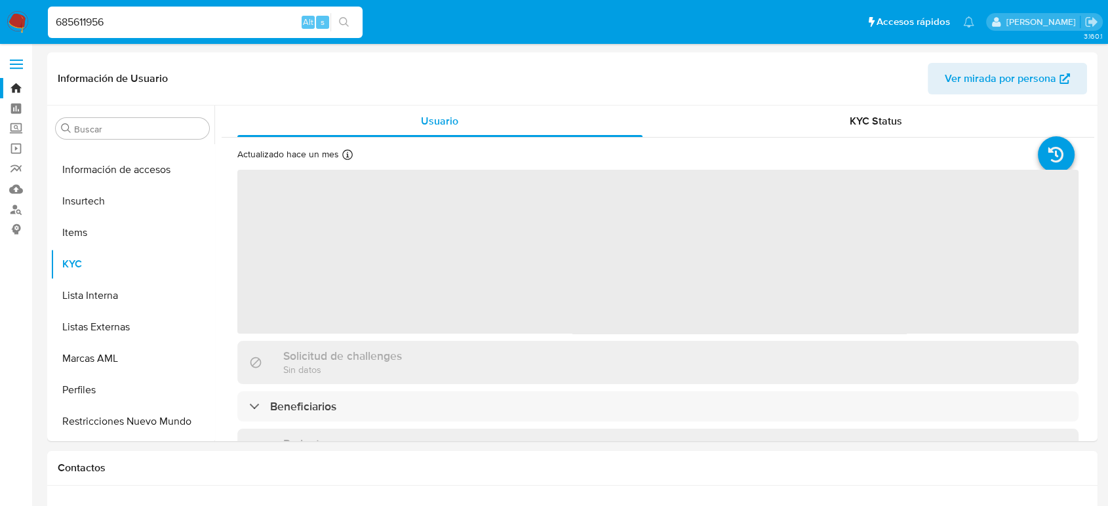
scroll to position [617, 0]
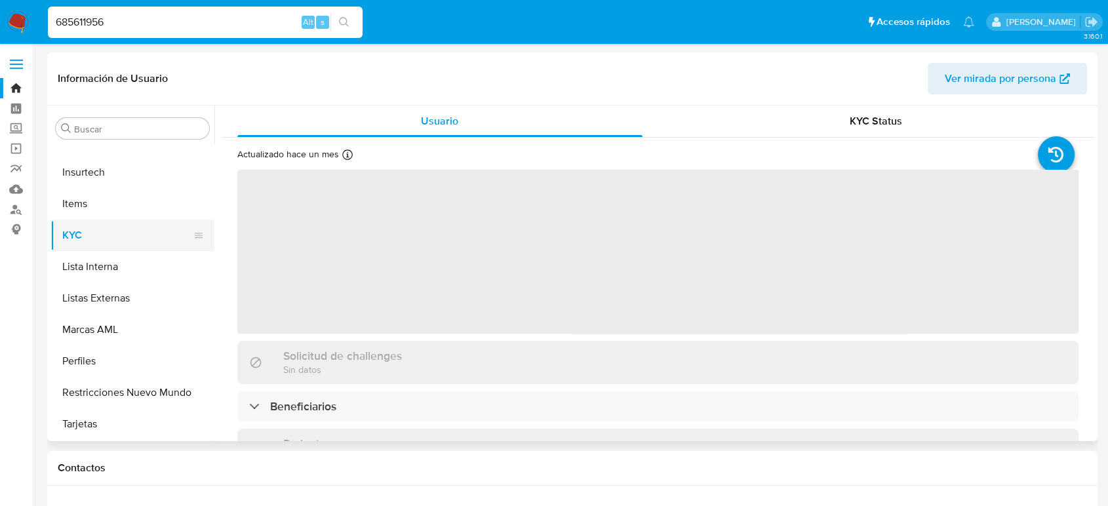
select select "10"
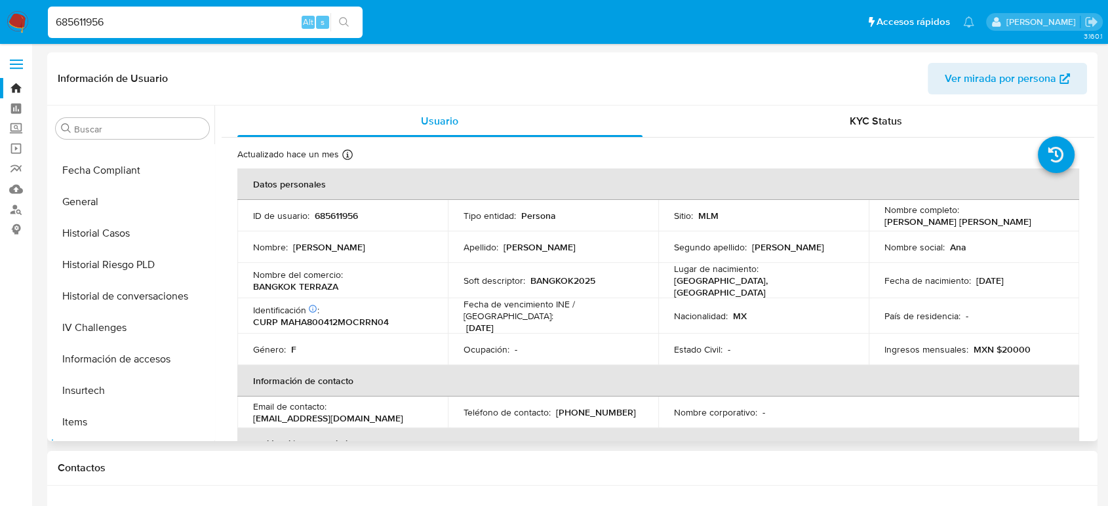
scroll to position [325, 0]
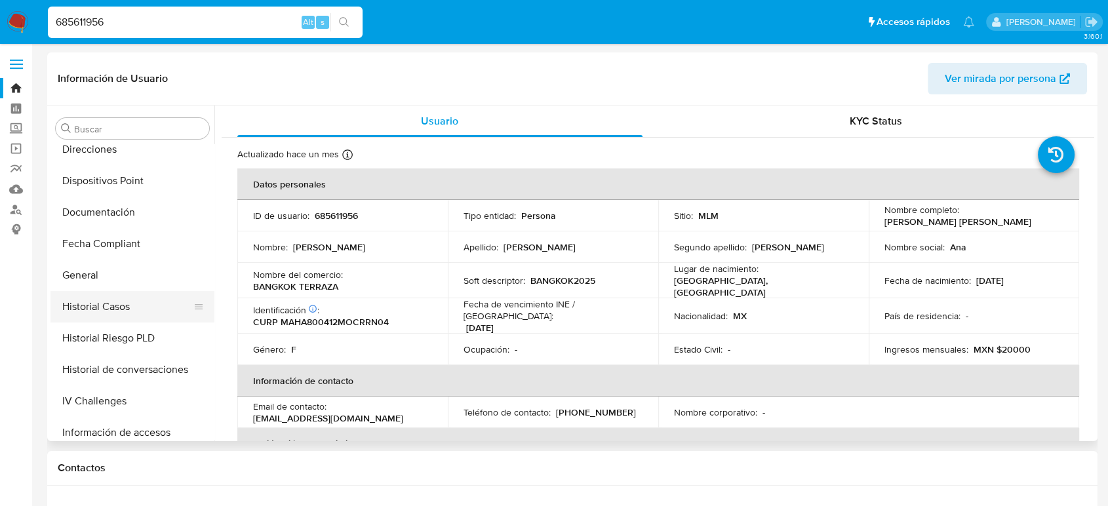
click at [94, 298] on button "Historial Casos" at bounding box center [126, 306] width 153 height 31
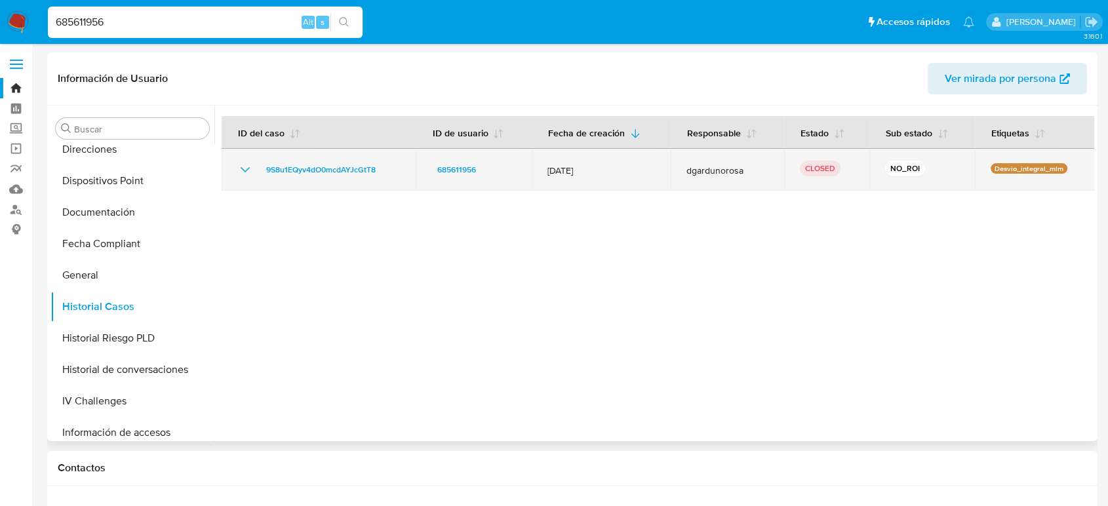
click at [246, 166] on icon "Mostrar/Ocultar" at bounding box center [245, 170] width 16 height 16
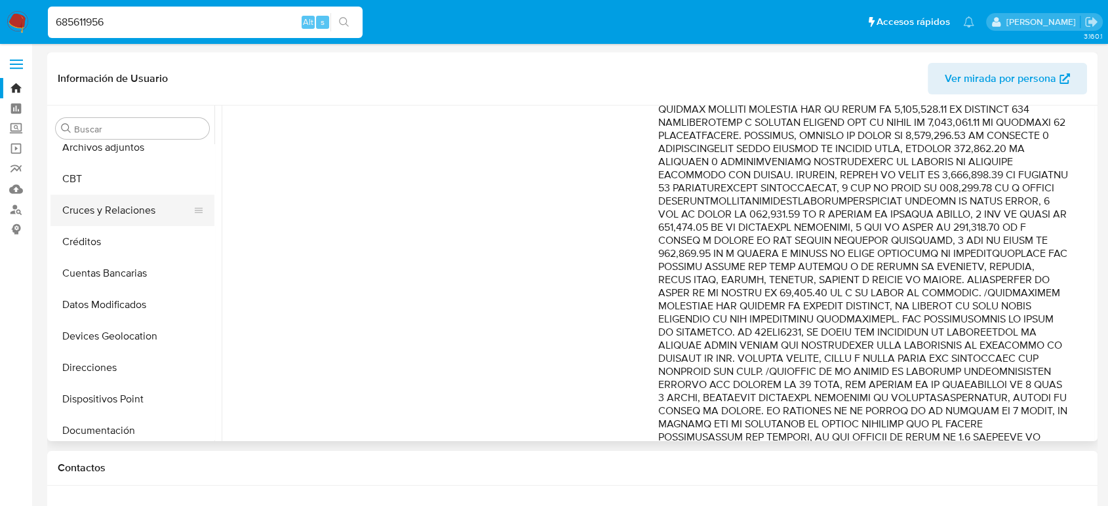
scroll to position [34, 0]
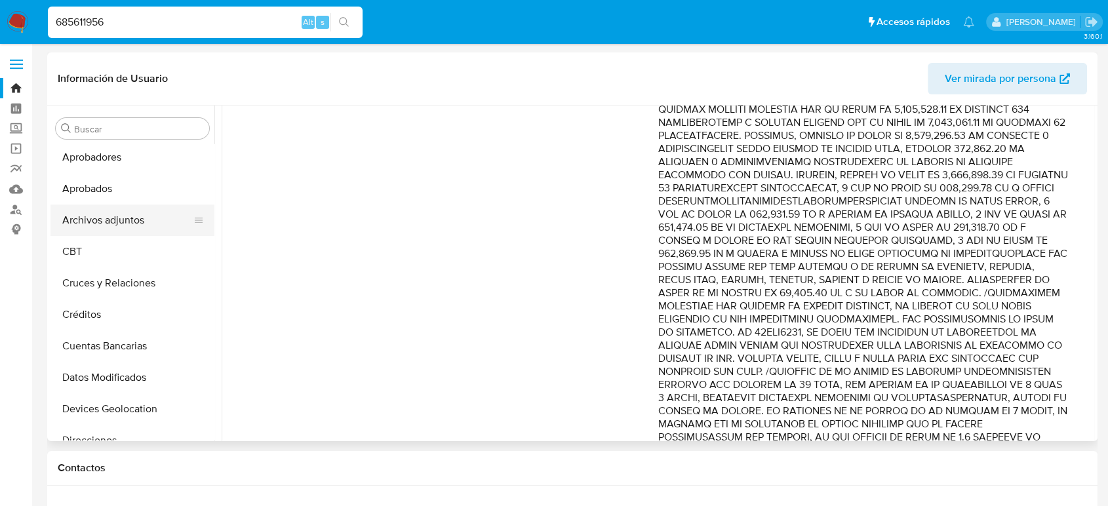
click at [108, 208] on button "Archivos adjuntos" at bounding box center [126, 219] width 153 height 31
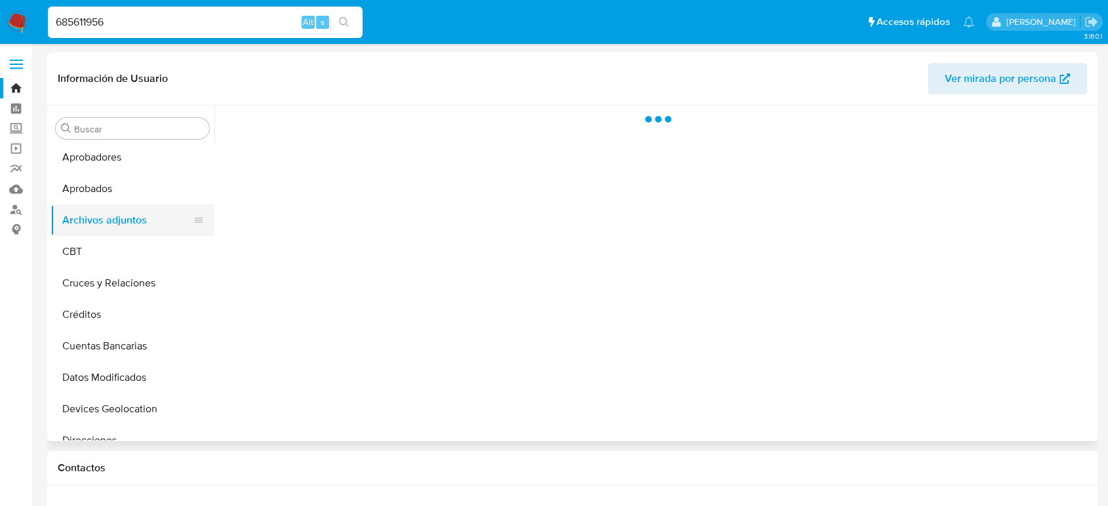
scroll to position [0, 0]
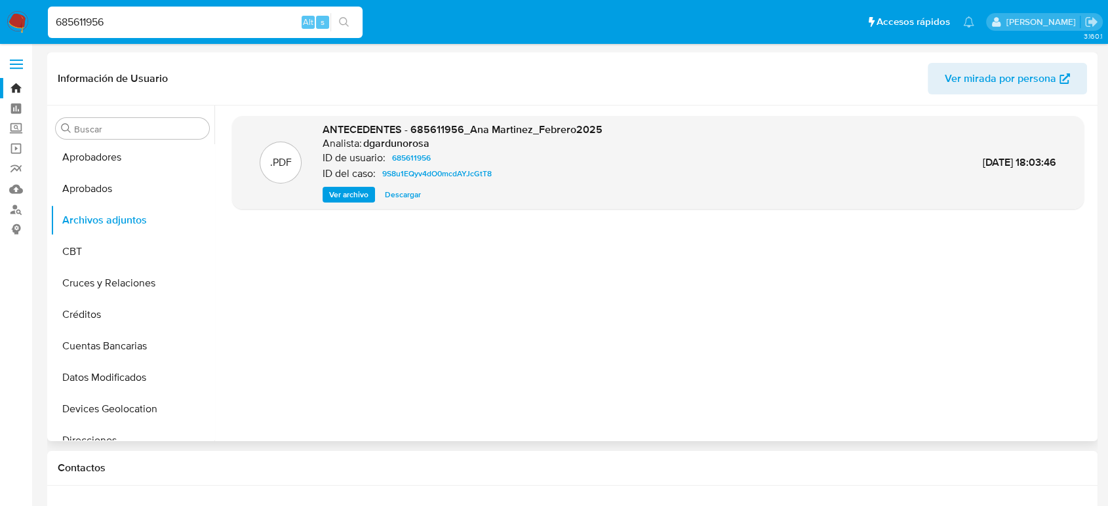
click at [330, 182] on div "ANTECEDENTES - 685611956_Ana Martinez_Febrero2025 Analista: dgardunorosa ID de …" at bounding box center [462, 163] width 280 height 80
click at [341, 198] on span "Ver archivo" at bounding box center [348, 194] width 39 height 13
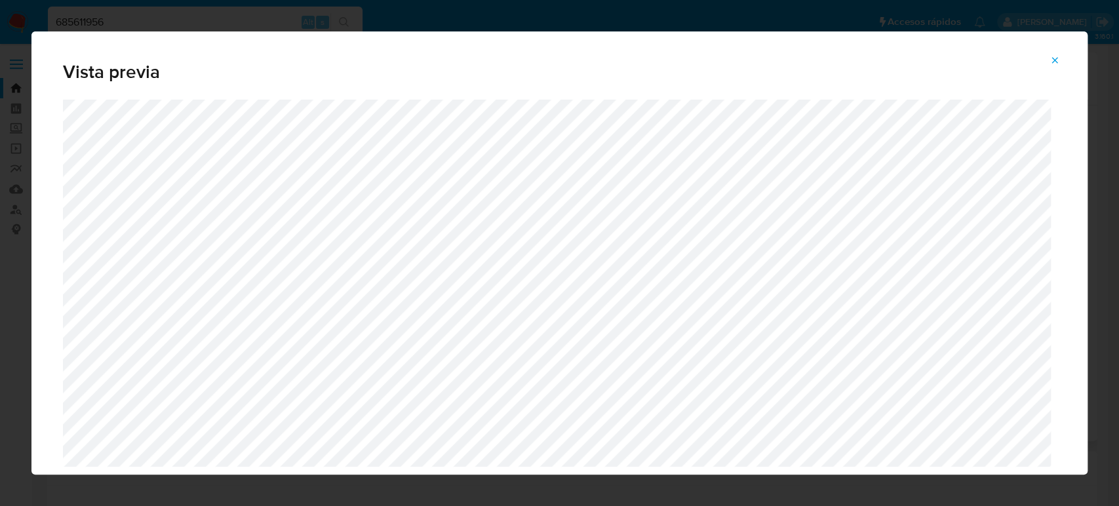
click at [1050, 62] on icon "Attachment preview" at bounding box center [1054, 60] width 10 height 10
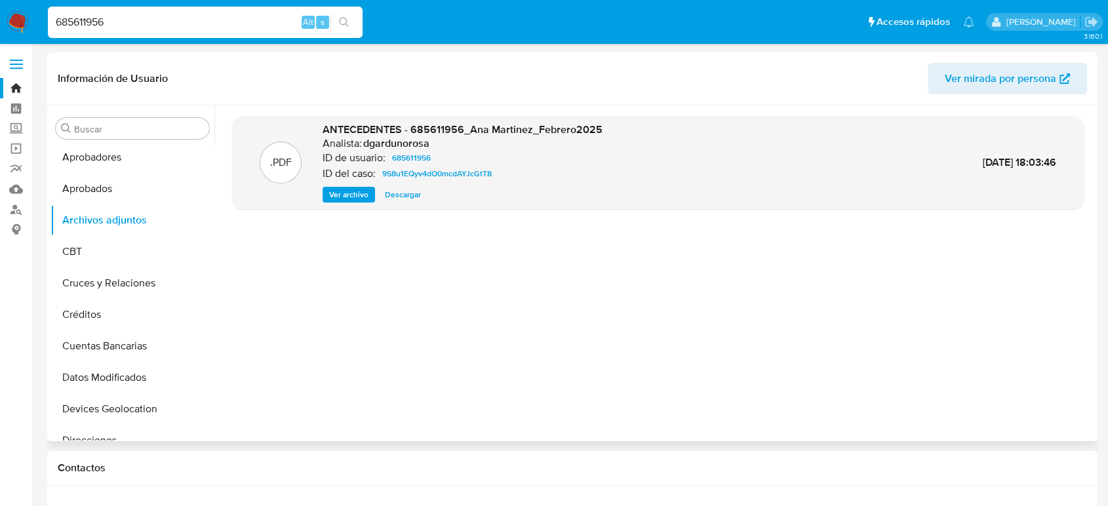
click at [81, 24] on input "685611956" at bounding box center [205, 22] width 315 height 17
click at [82, 24] on input "685611956" at bounding box center [205, 22] width 315 height 17
paste input "1413306638"
type input "1413306638"
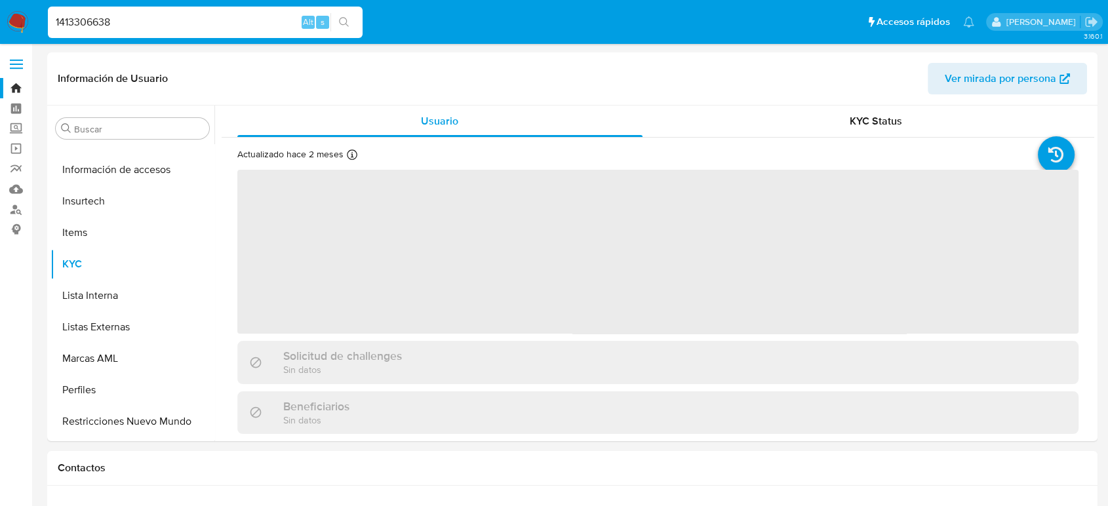
scroll to position [617, 0]
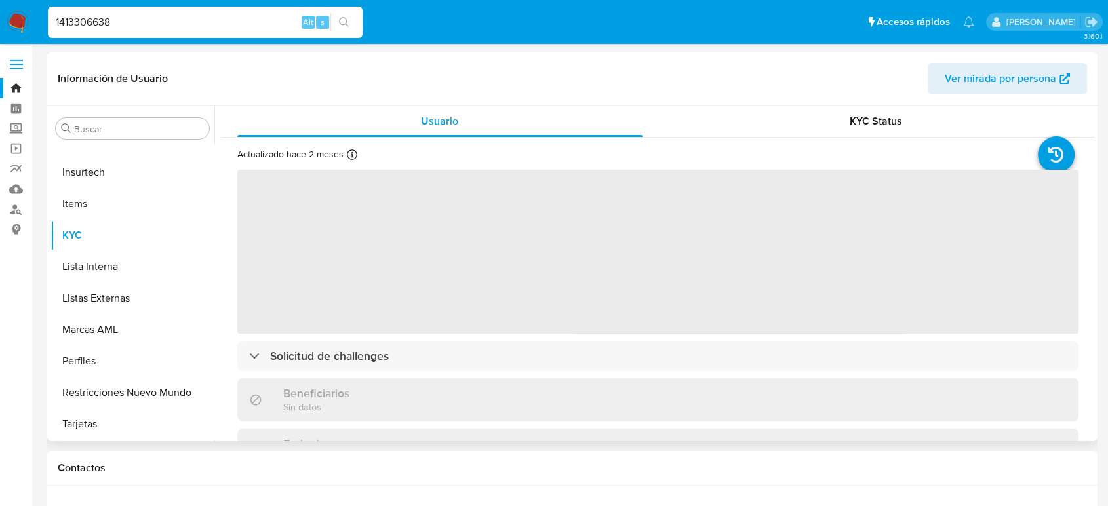
select select "10"
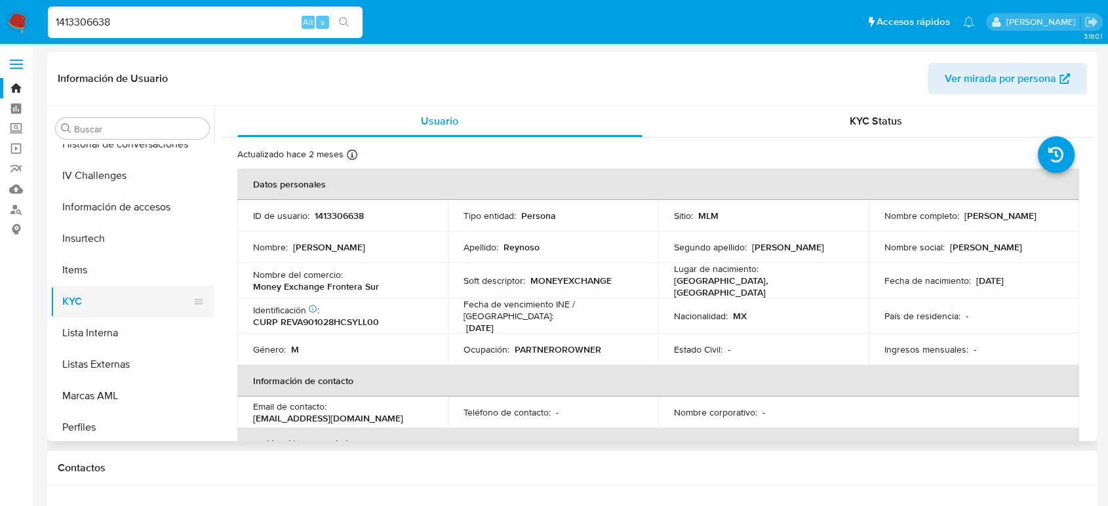
scroll to position [471, 0]
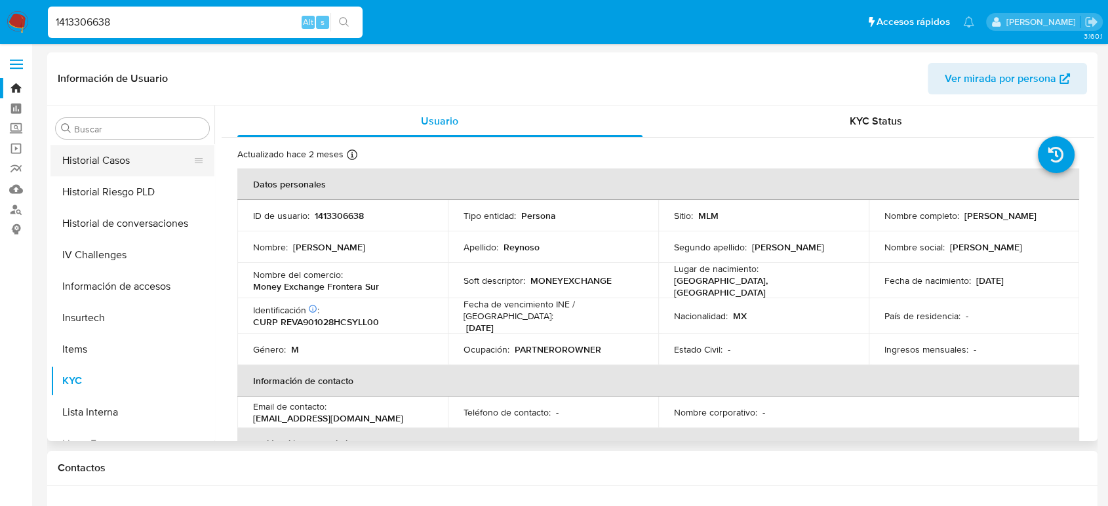
click at [120, 165] on button "Historial Casos" at bounding box center [126, 160] width 153 height 31
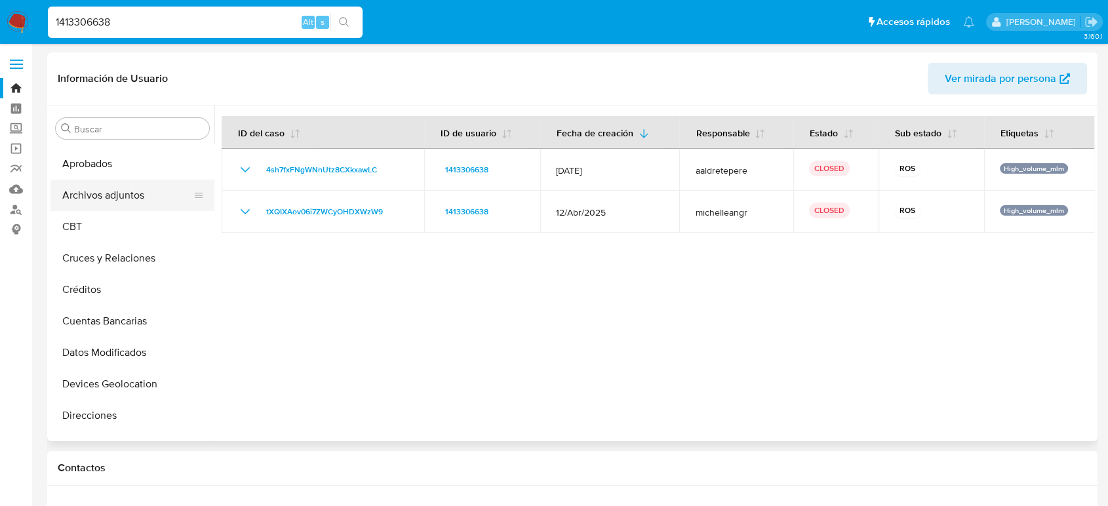
scroll to position [34, 0]
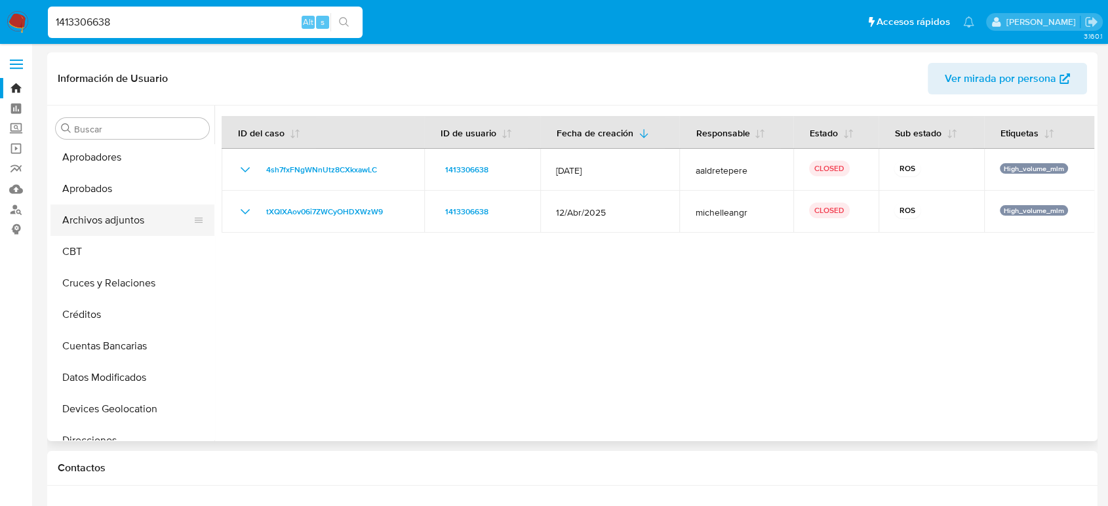
drag, startPoint x: 110, startPoint y: 210, endPoint x: 121, endPoint y: 221, distance: 14.8
click at [110, 210] on button "Archivos adjuntos" at bounding box center [126, 219] width 153 height 31
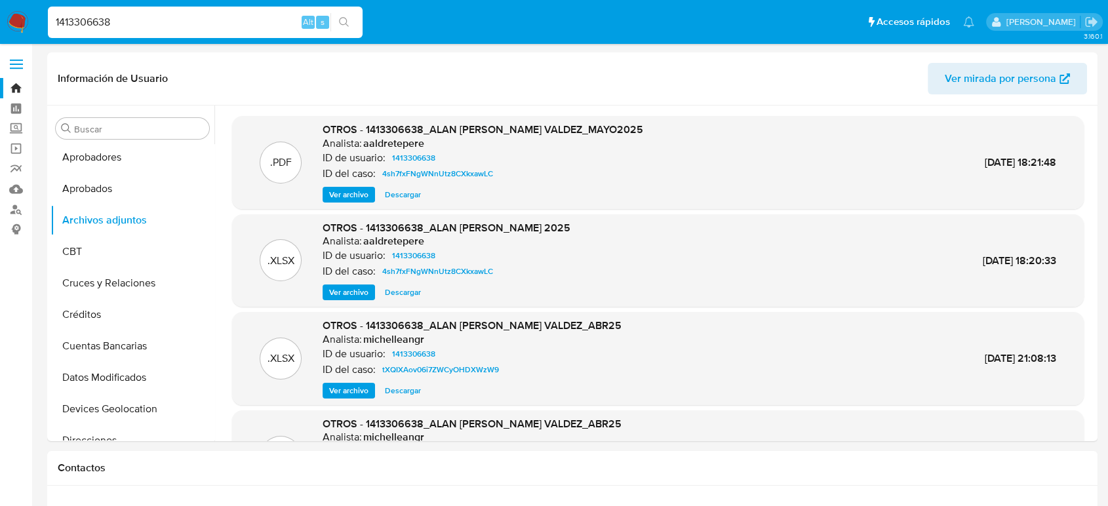
click at [362, 193] on span "Ver archivo" at bounding box center [348, 194] width 39 height 13
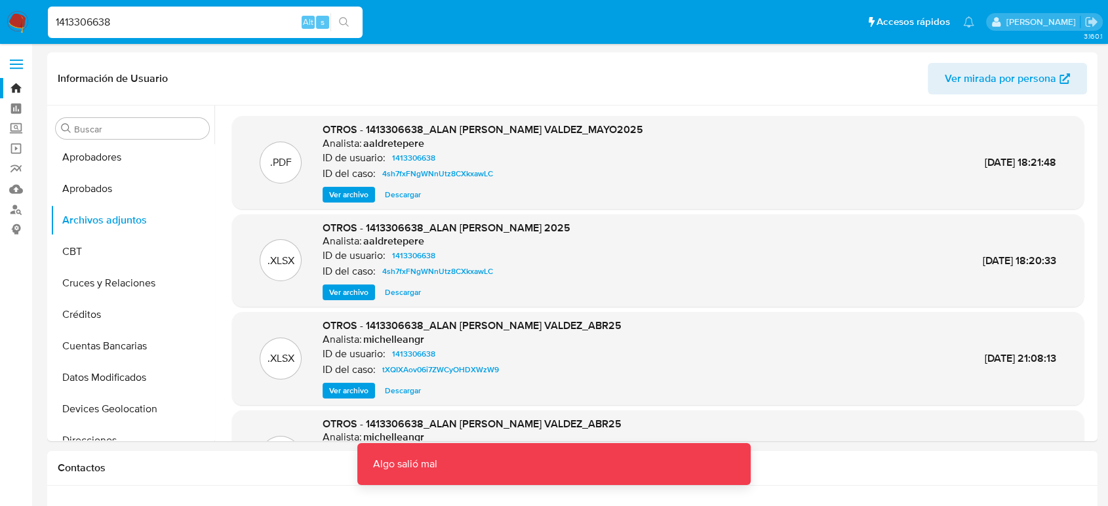
click at [362, 196] on span "Ver archivo" at bounding box center [348, 194] width 39 height 13
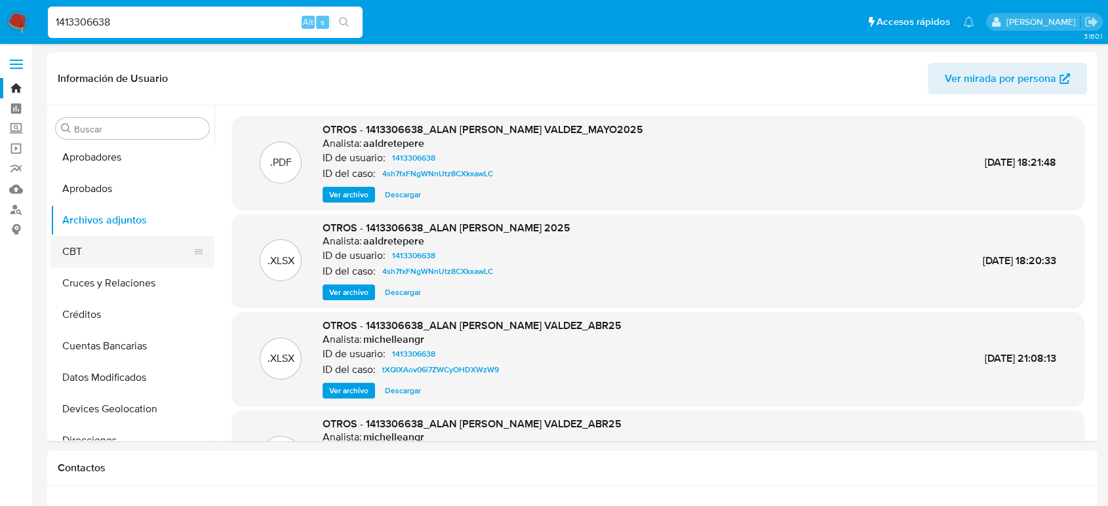
click at [91, 258] on button "CBT" at bounding box center [126, 251] width 153 height 31
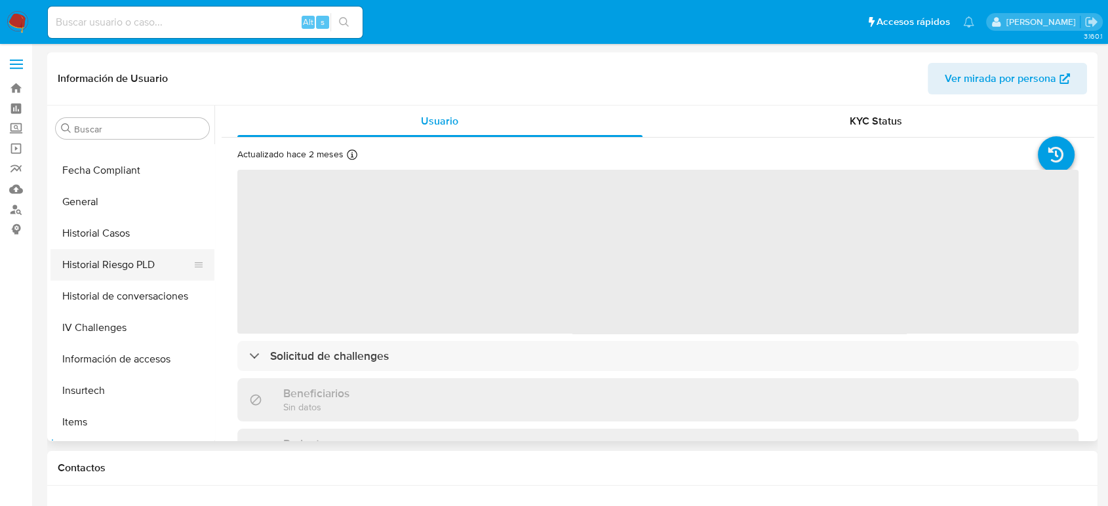
select select "10"
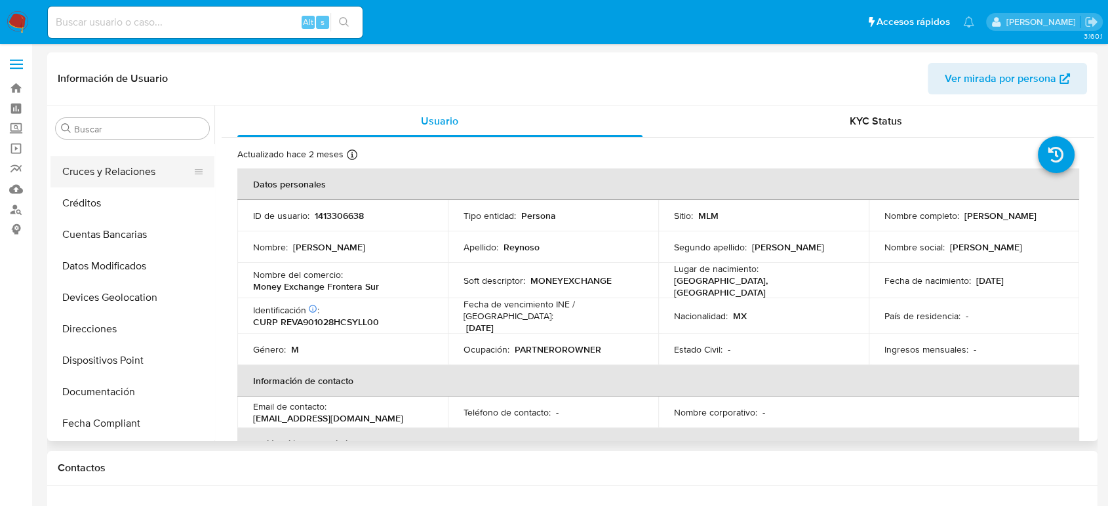
scroll to position [107, 0]
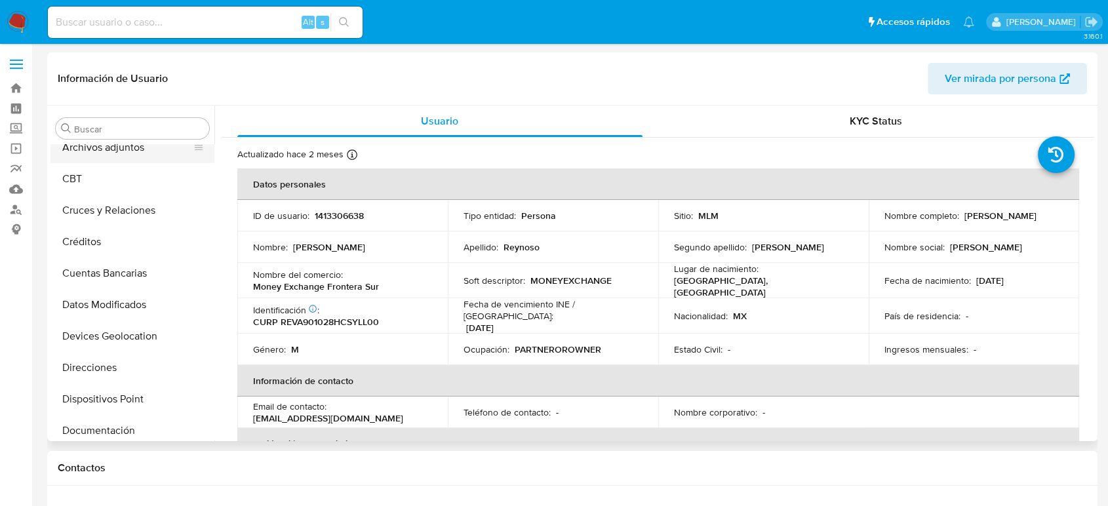
click at [105, 149] on button "Archivos adjuntos" at bounding box center [126, 147] width 153 height 31
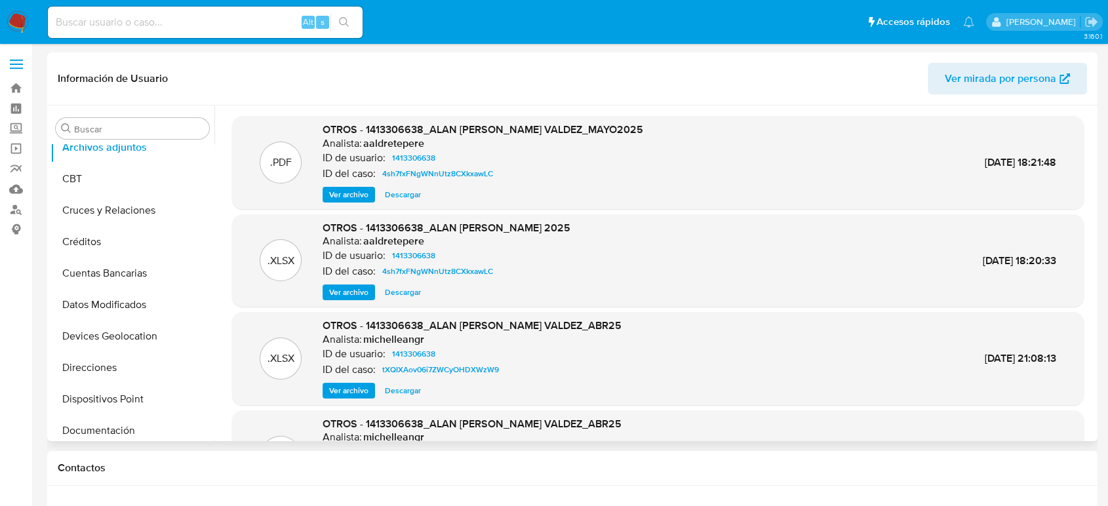
click at [343, 191] on span "Ver archivo" at bounding box center [348, 194] width 39 height 13
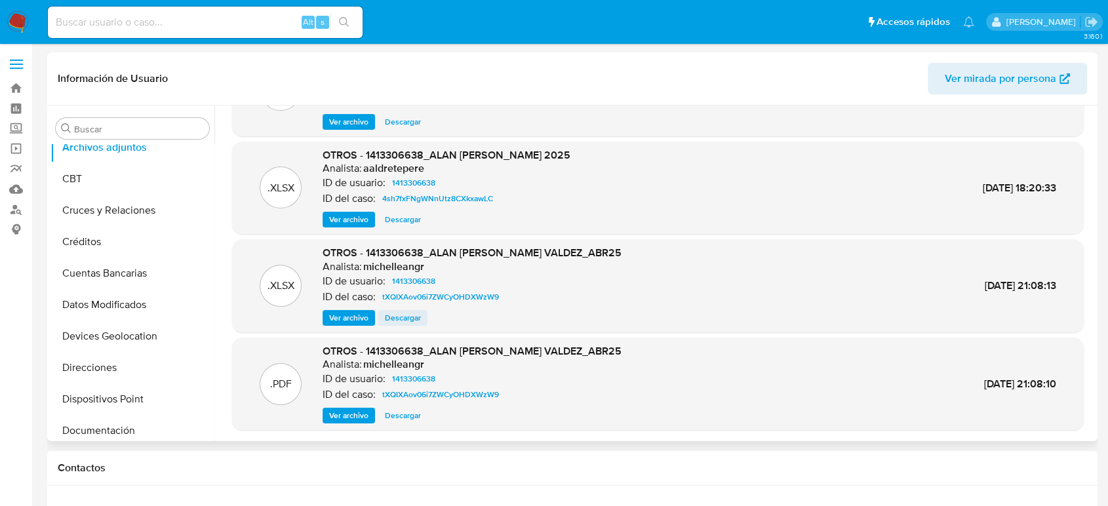
scroll to position [73, 0]
click at [357, 408] on span "Ver archivo" at bounding box center [348, 414] width 39 height 13
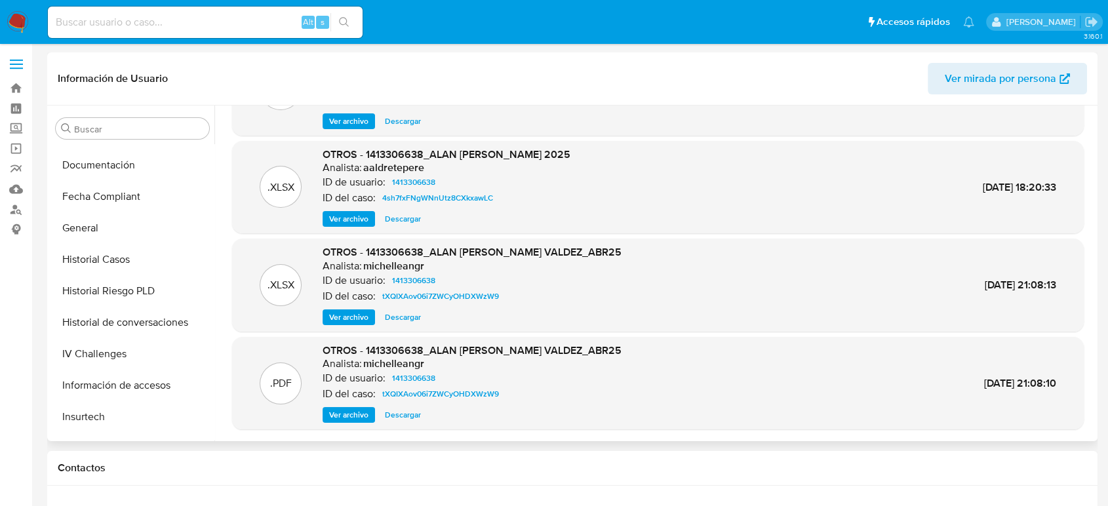
scroll to position [325, 0]
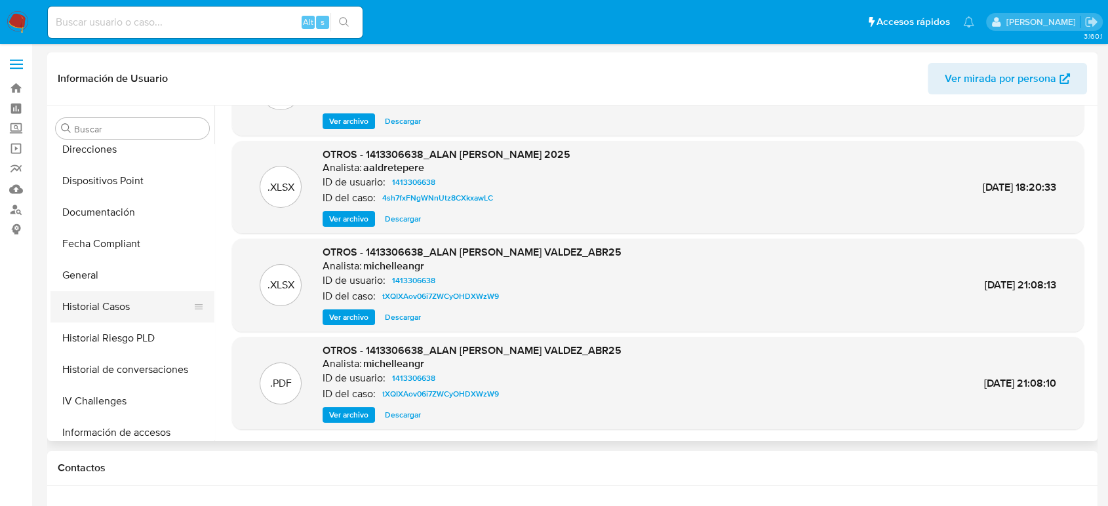
click at [126, 311] on button "Historial Casos" at bounding box center [126, 306] width 153 height 31
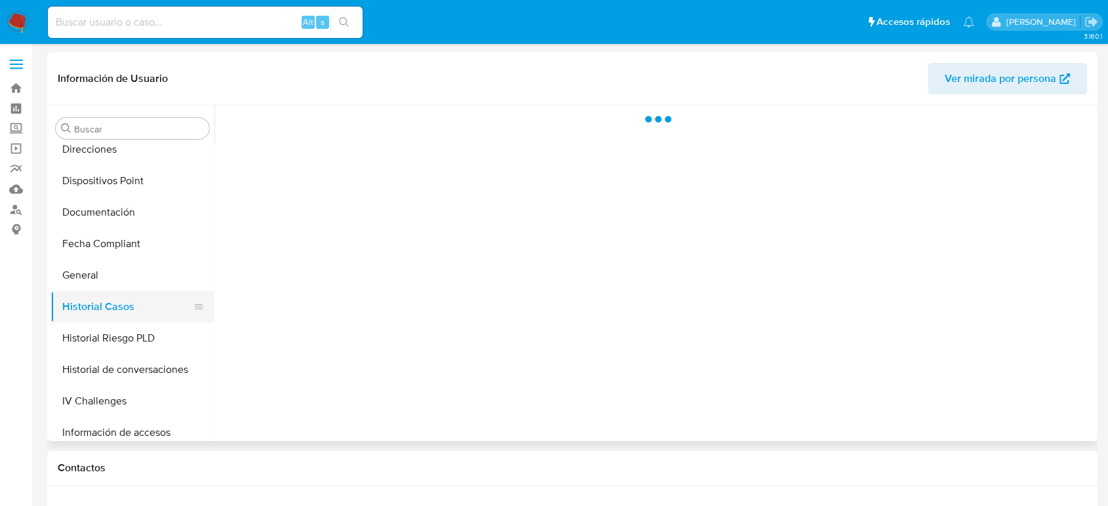
scroll to position [0, 0]
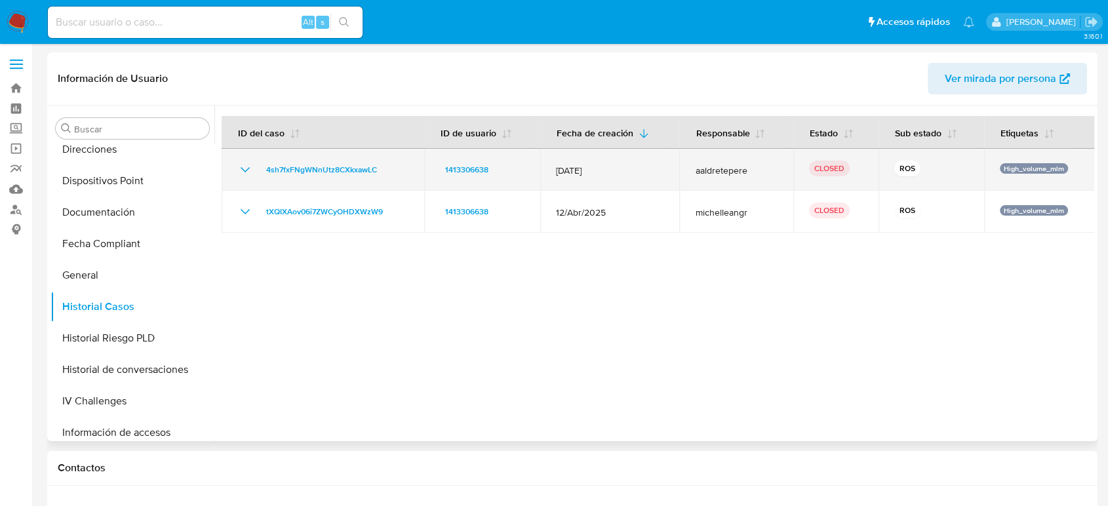
click at [240, 163] on icon "Mostrar/Ocultar" at bounding box center [245, 170] width 16 height 16
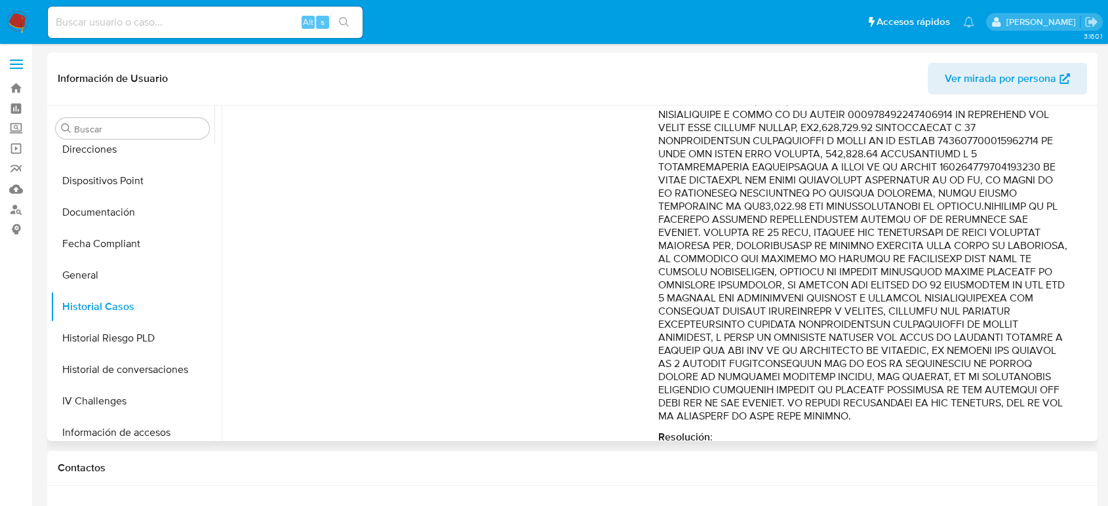
scroll to position [582, 0]
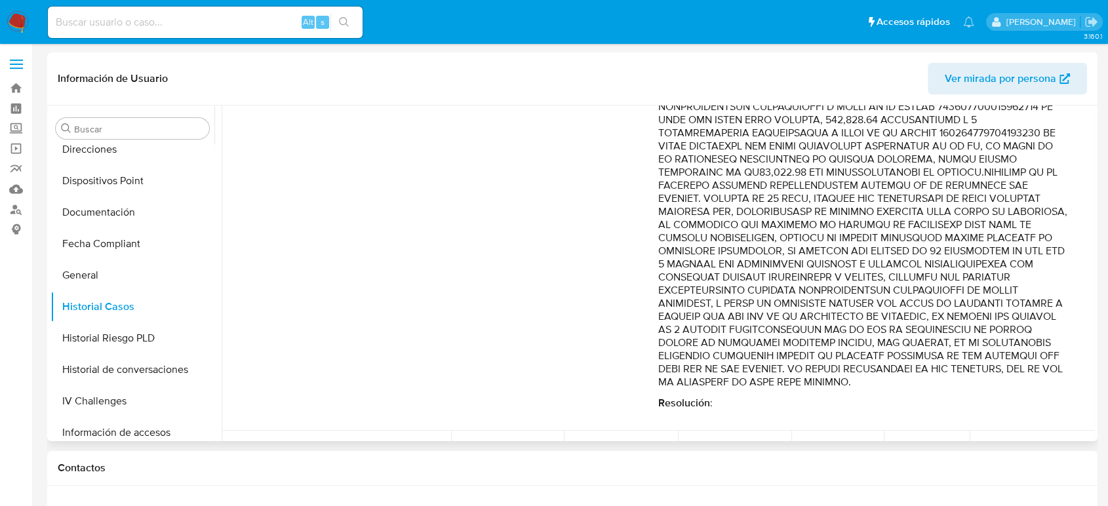
drag, startPoint x: 1008, startPoint y: 276, endPoint x: 1012, endPoint y: 350, distance: 74.2
click at [1012, 350] on p "Comentario :" at bounding box center [863, 14] width 410 height 747
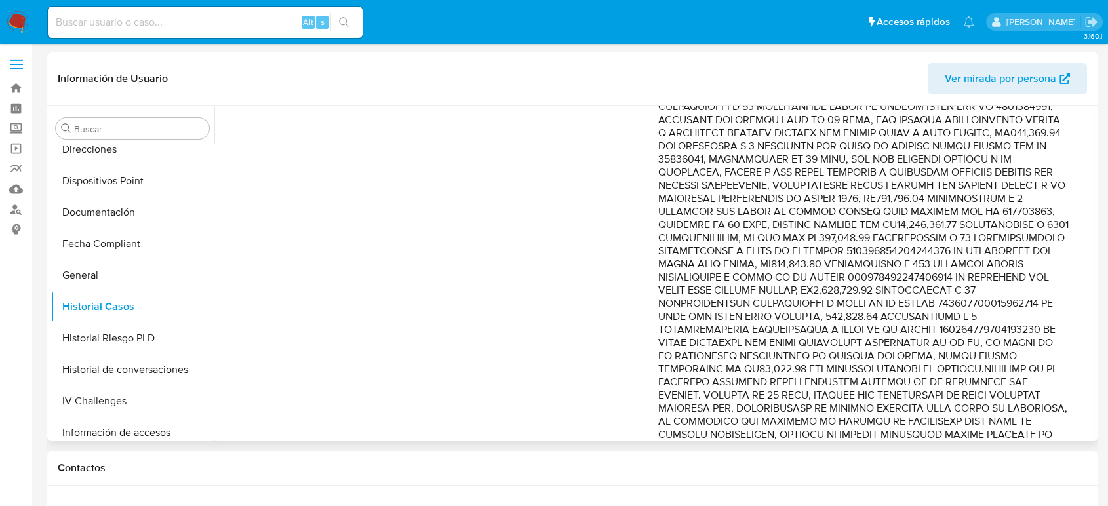
scroll to position [364, 0]
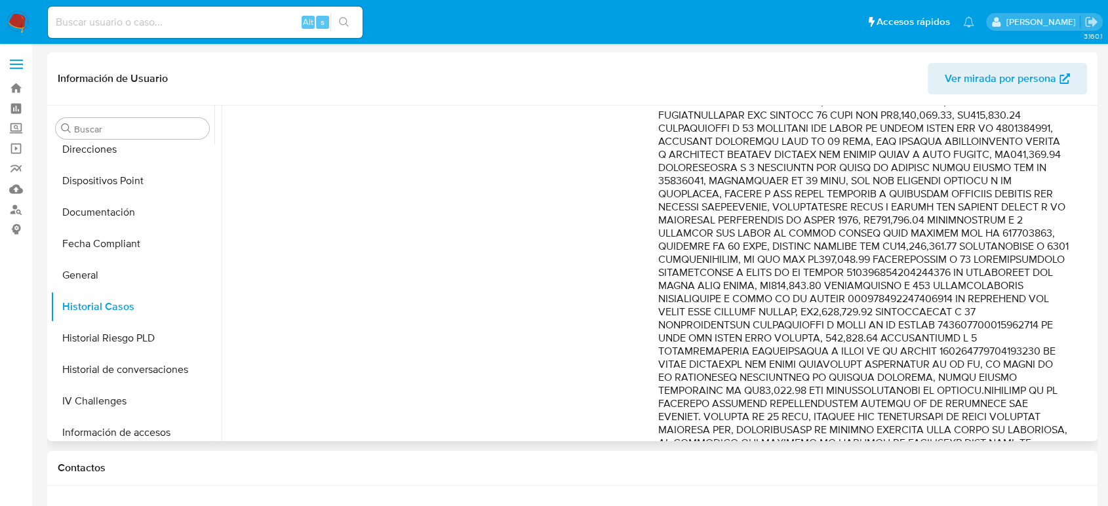
drag, startPoint x: 883, startPoint y: 193, endPoint x: 891, endPoint y: 347, distance: 154.2
click at [891, 347] on p "Comentario :" at bounding box center [863, 233] width 410 height 747
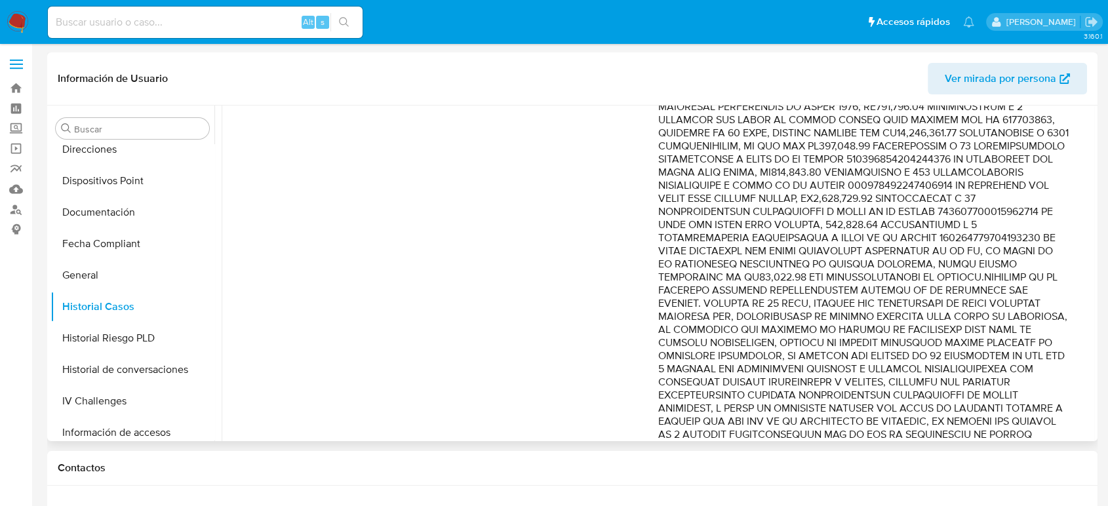
scroll to position [509, 0]
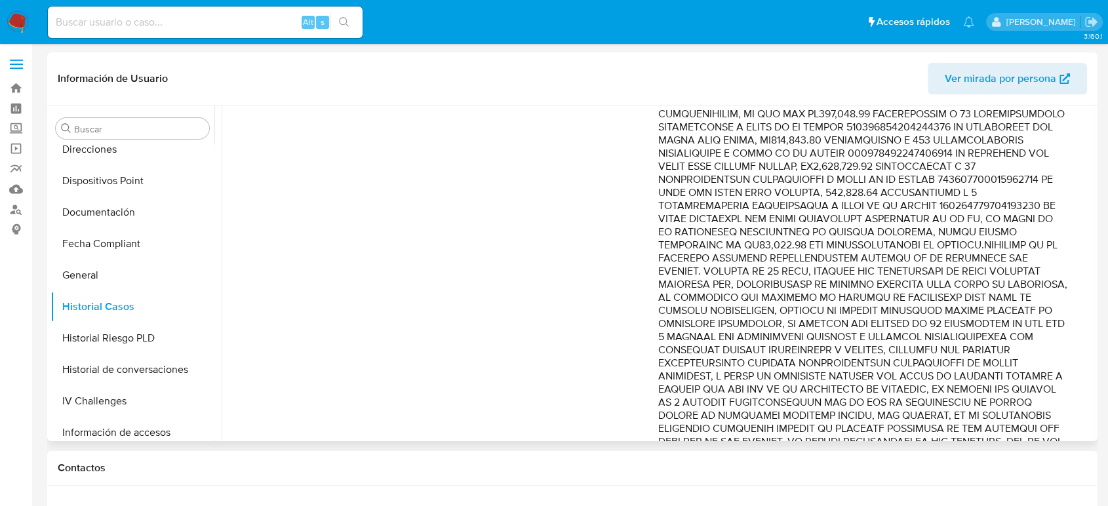
drag, startPoint x: 839, startPoint y: 242, endPoint x: 858, endPoint y: 331, distance: 91.1
click at [858, 331] on p "Comentario :" at bounding box center [863, 87] width 410 height 747
click at [772, 275] on p "Comentario :" at bounding box center [863, 87] width 410 height 747
drag, startPoint x: 944, startPoint y: 285, endPoint x: 955, endPoint y: 342, distance: 58.1
click at [955, 342] on p "Comentario :" at bounding box center [863, 87] width 410 height 747
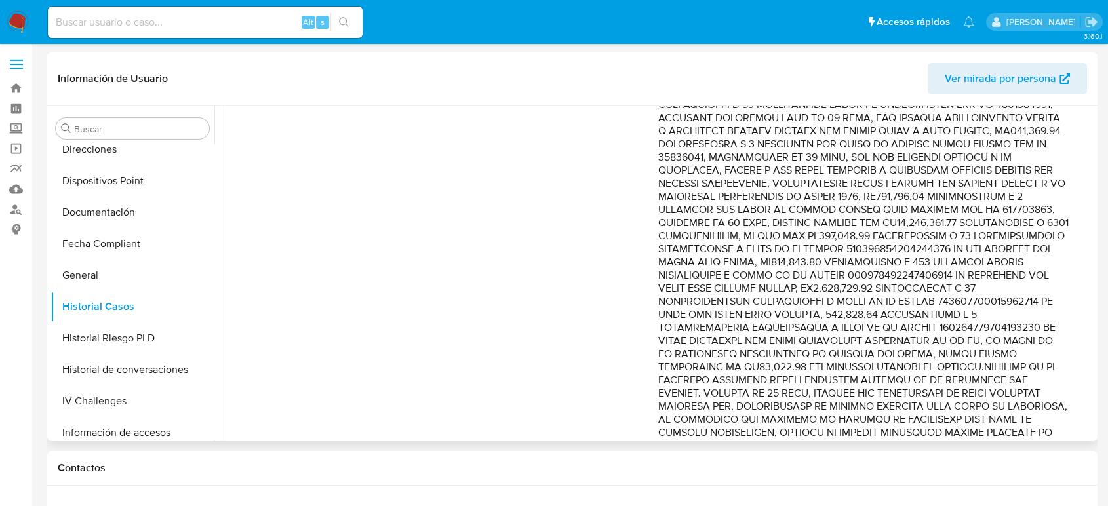
scroll to position [364, 0]
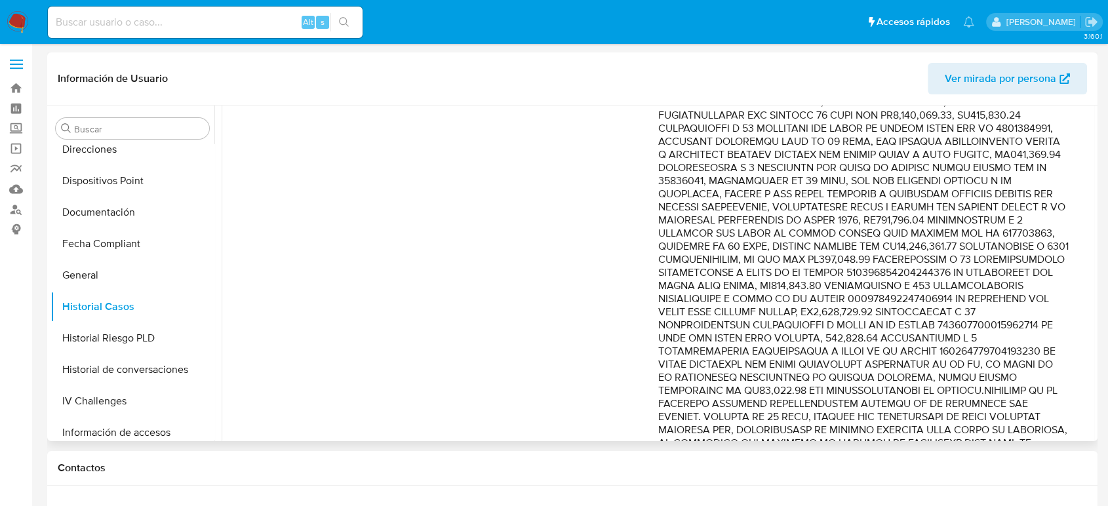
drag, startPoint x: 853, startPoint y: 194, endPoint x: 864, endPoint y: 221, distance: 29.1
click at [864, 221] on p "Comentario :" at bounding box center [863, 233] width 410 height 747
click at [204, 24] on input at bounding box center [205, 22] width 315 height 17
paste input "685611956"
type input "685611956"
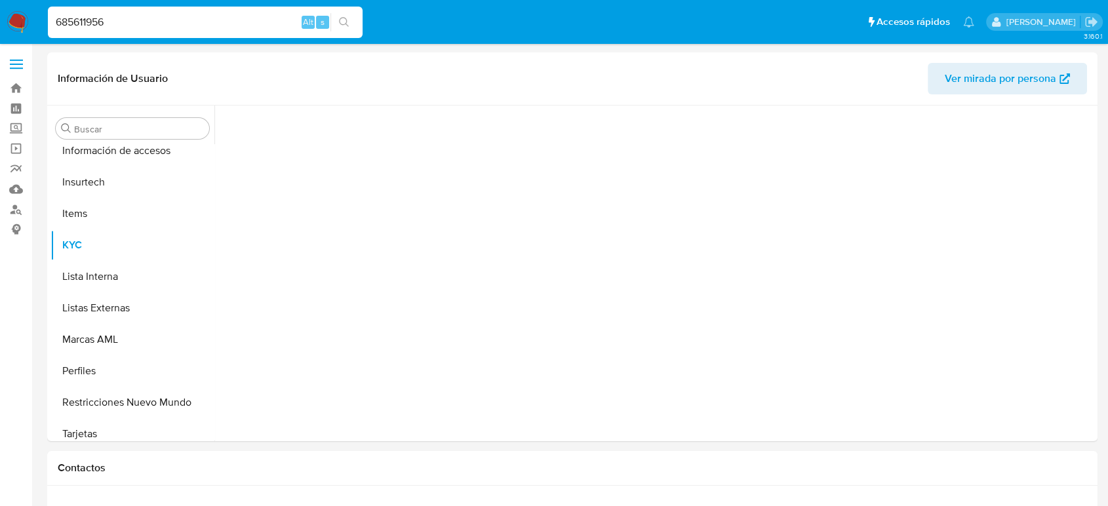
scroll to position [617, 0]
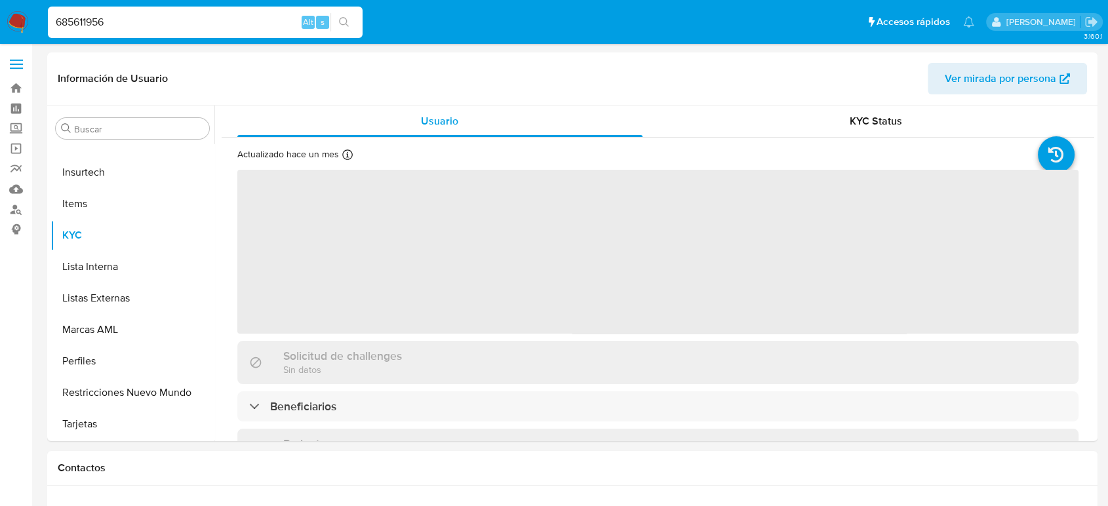
select select "10"
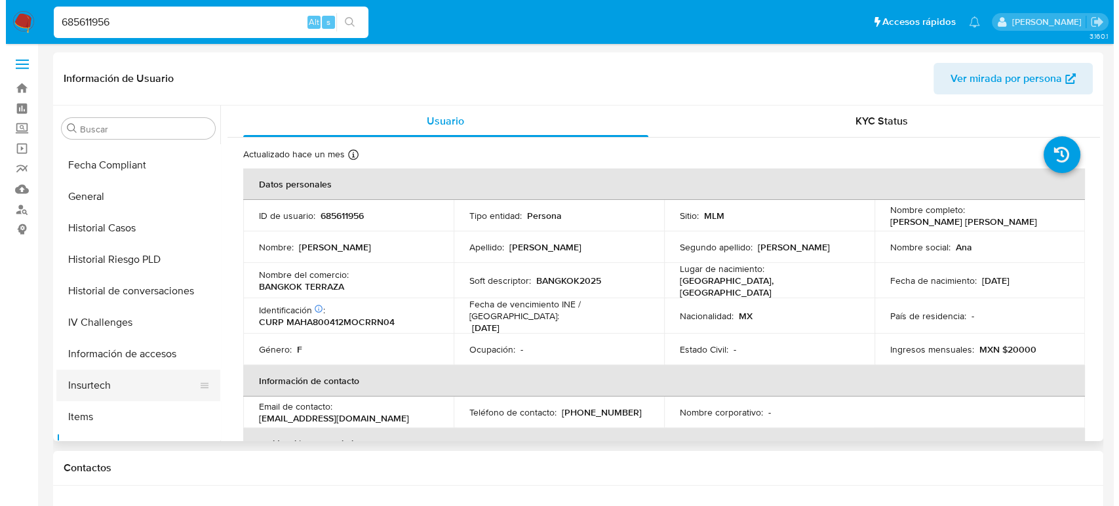
scroll to position [325, 0]
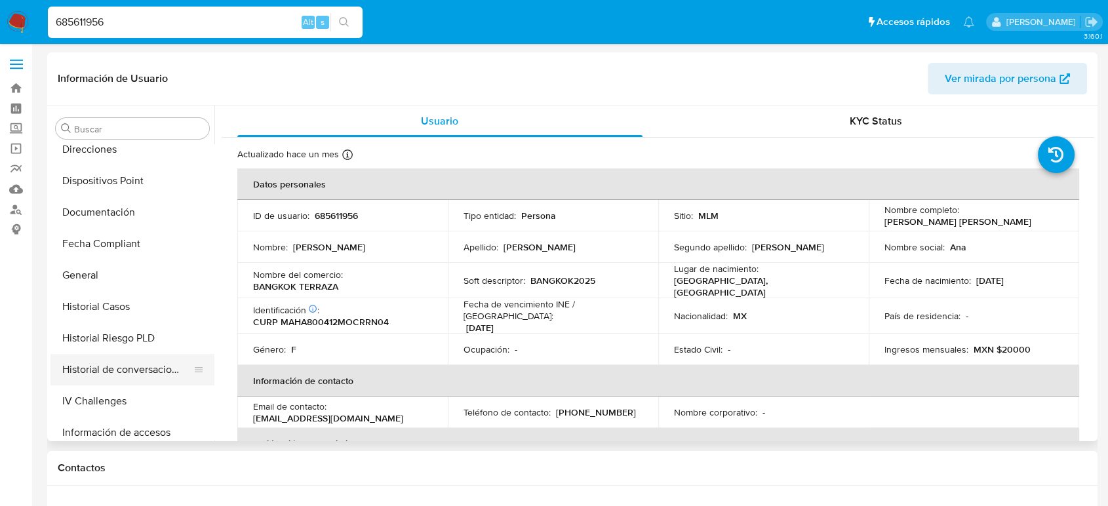
click at [146, 370] on button "Historial de conversaciones" at bounding box center [126, 369] width 153 height 31
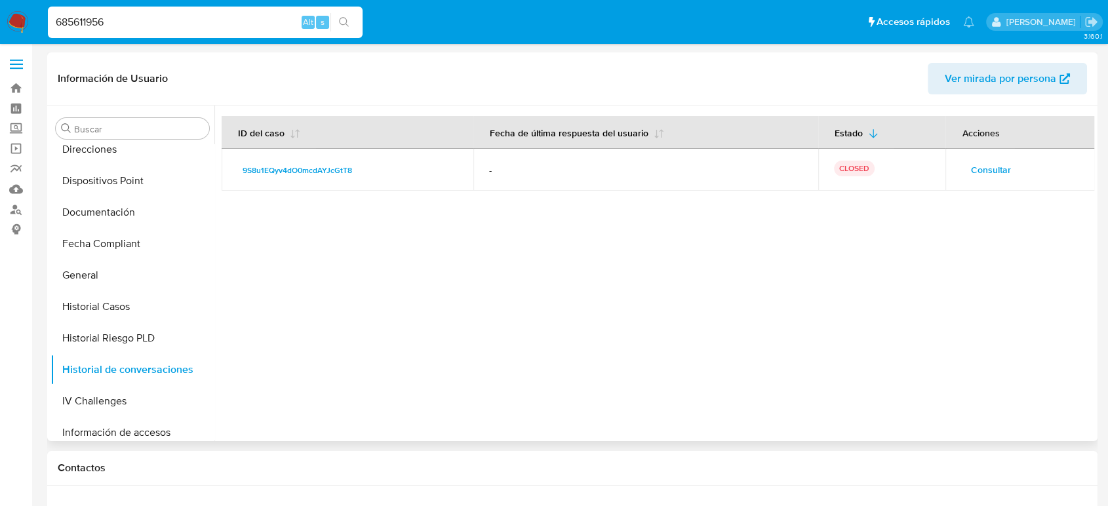
click at [976, 161] on span "Consultar" at bounding box center [990, 170] width 40 height 18
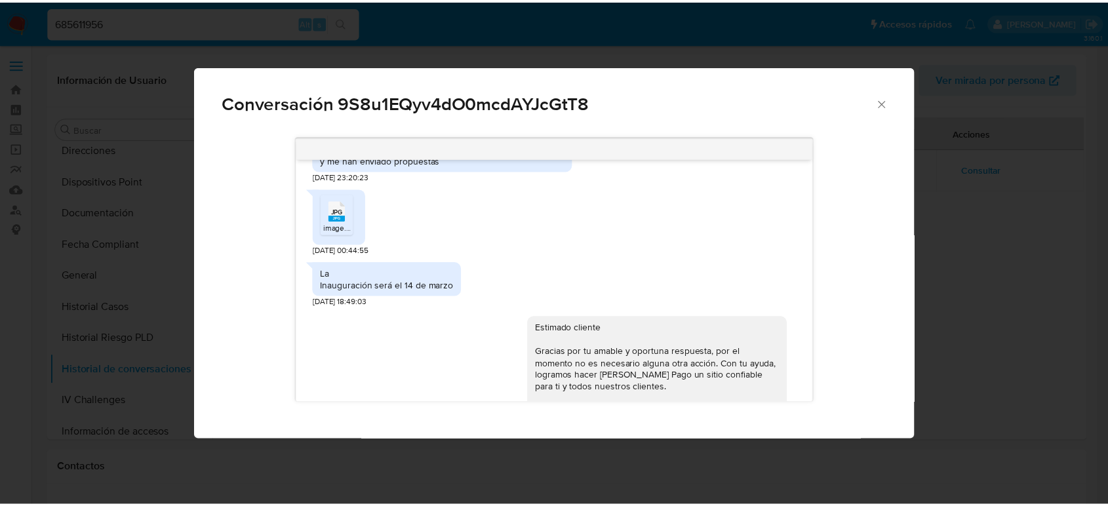
scroll to position [549, 0]
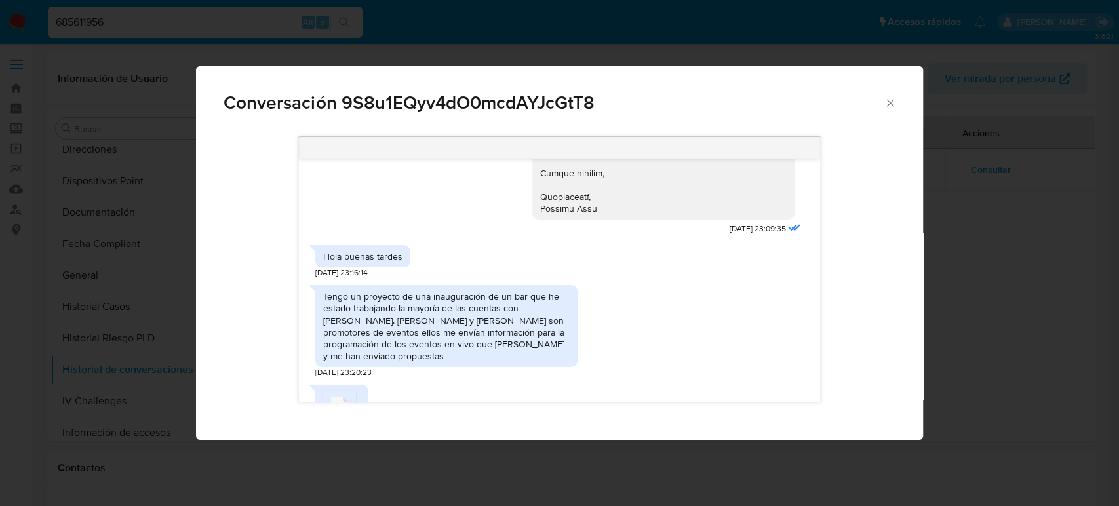
click at [891, 100] on icon "Cerrar" at bounding box center [889, 102] width 13 height 13
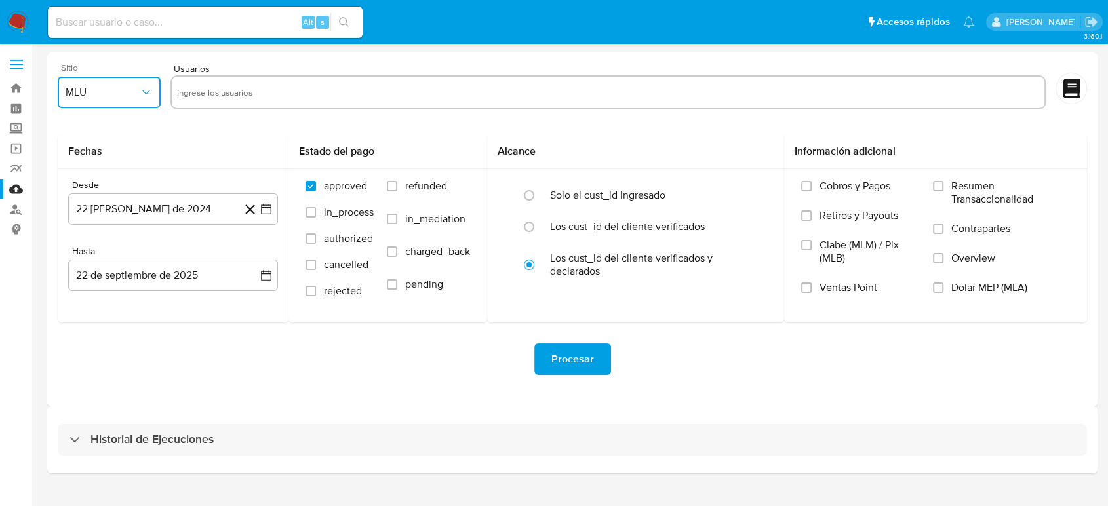
click at [85, 99] on button "MLU" at bounding box center [109, 92] width 103 height 31
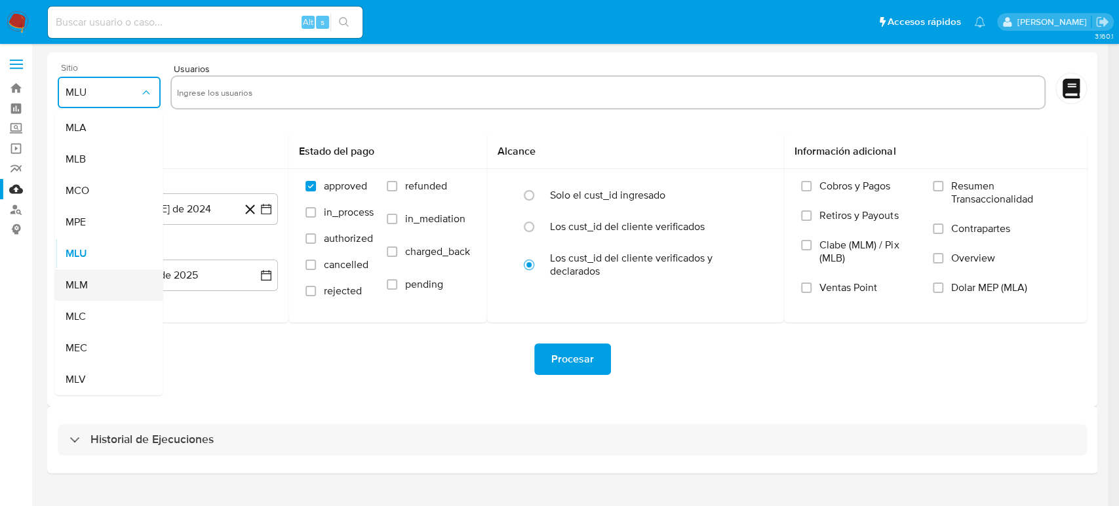
click at [88, 275] on div "MLM" at bounding box center [105, 284] width 79 height 31
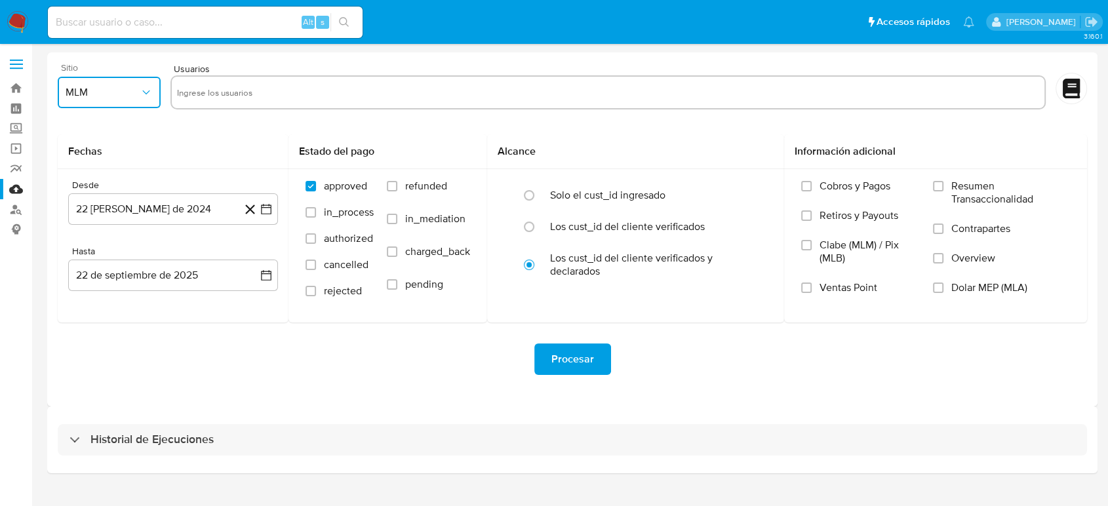
click at [305, 98] on input "text" at bounding box center [608, 92] width 862 height 21
click at [378, 94] on input "text" at bounding box center [608, 92] width 862 height 21
paste input "800992444"
type input "800992444"
click at [568, 87] on input "text" at bounding box center [650, 92] width 778 height 21
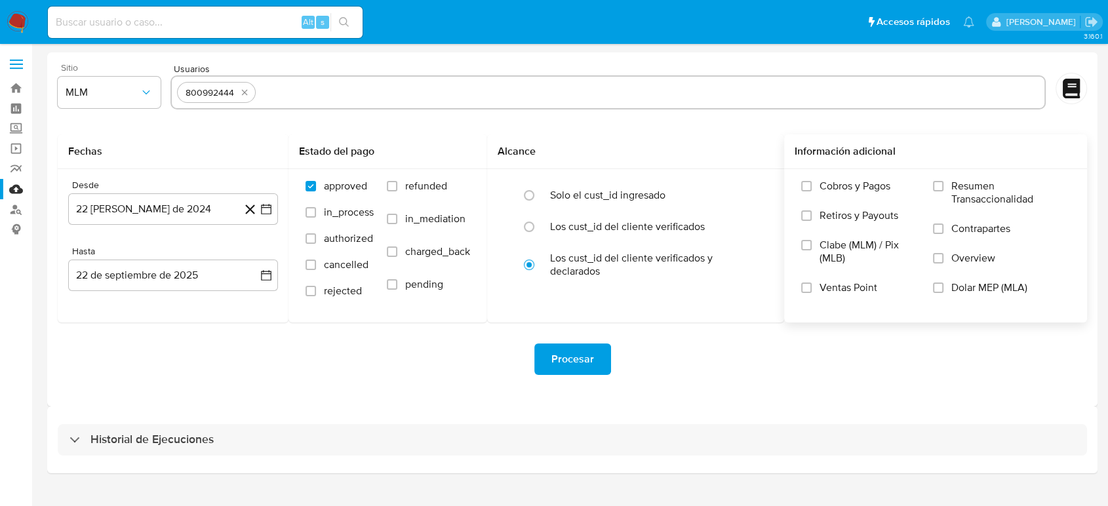
click at [438, 92] on input "text" at bounding box center [650, 92] width 778 height 21
click at [319, 85] on input "text" at bounding box center [650, 92] width 778 height 21
paste input "429236203"
type input "429236203"
click at [526, 89] on input "text" at bounding box center [691, 92] width 695 height 21
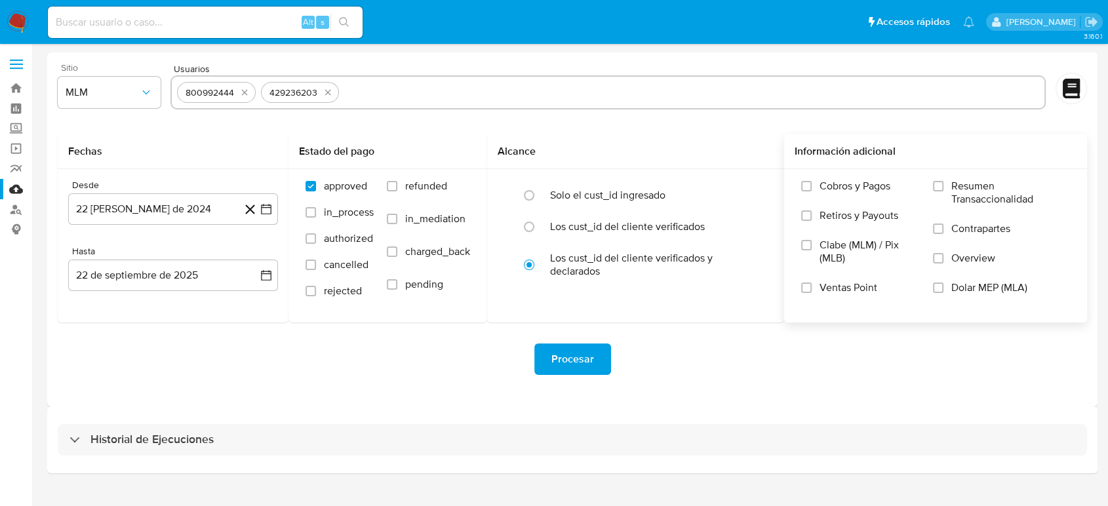
paste input "2181902024"
type input "2181902024"
click at [512, 87] on input "text" at bounding box center [734, 92] width 610 height 21
paste input "1956619871"
type input "1956619871"
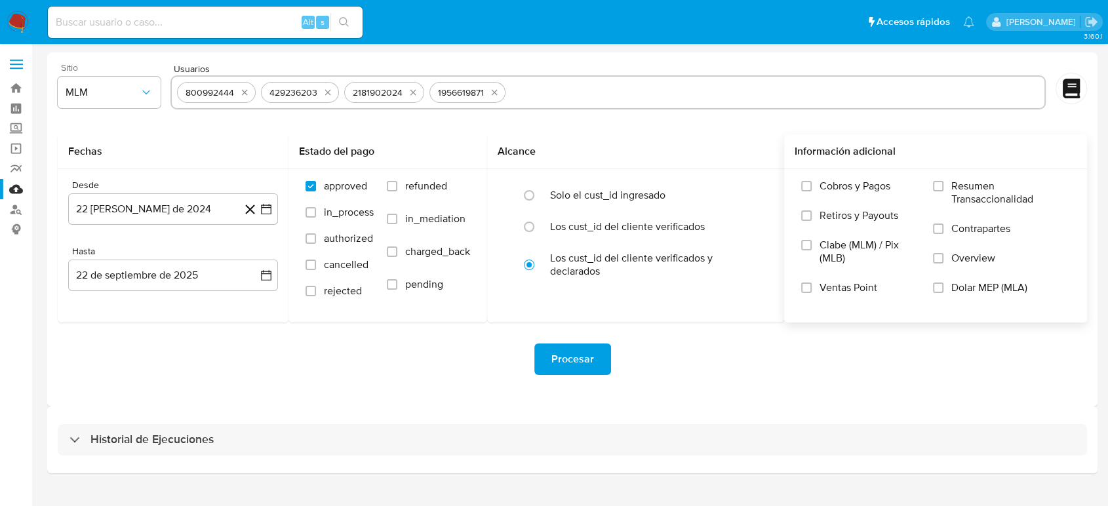
click at [593, 88] on input "text" at bounding box center [775, 92] width 528 height 21
paste input "2274257309"
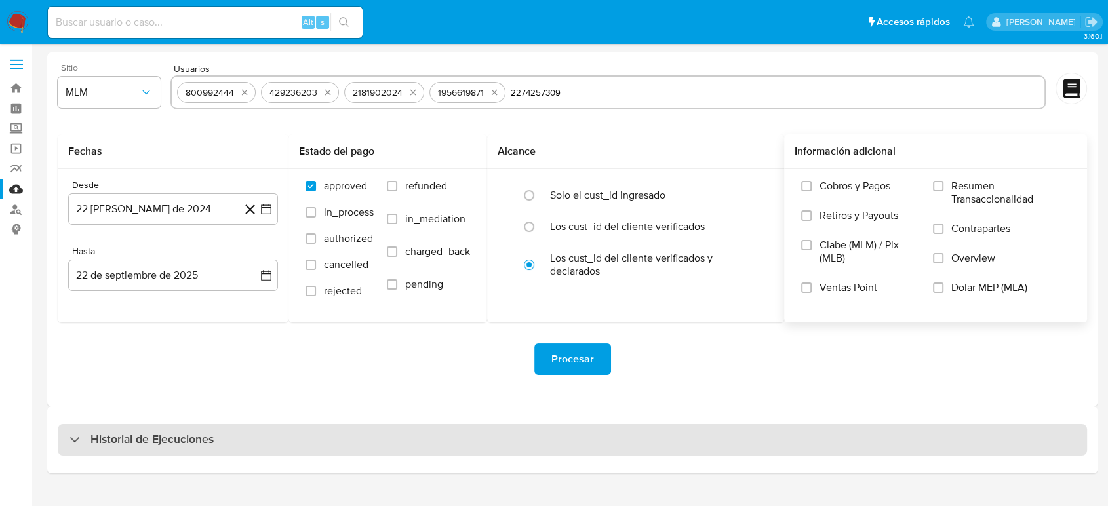
type input "2274257309"
click at [754, 441] on div "Historial de Ejecuciones" at bounding box center [572, 439] width 1029 height 31
select select "10"
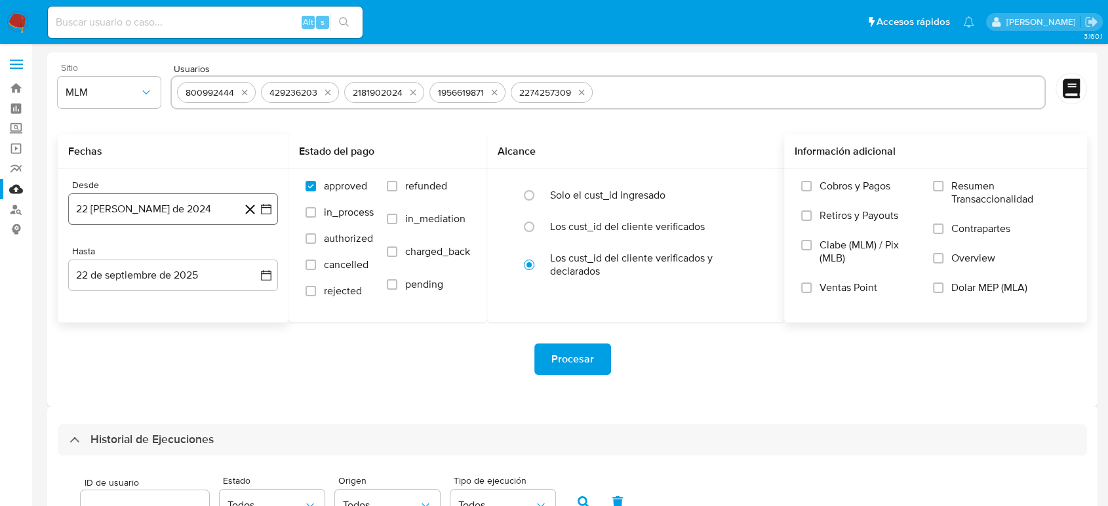
click at [266, 212] on icon "button" at bounding box center [266, 209] width 13 height 13
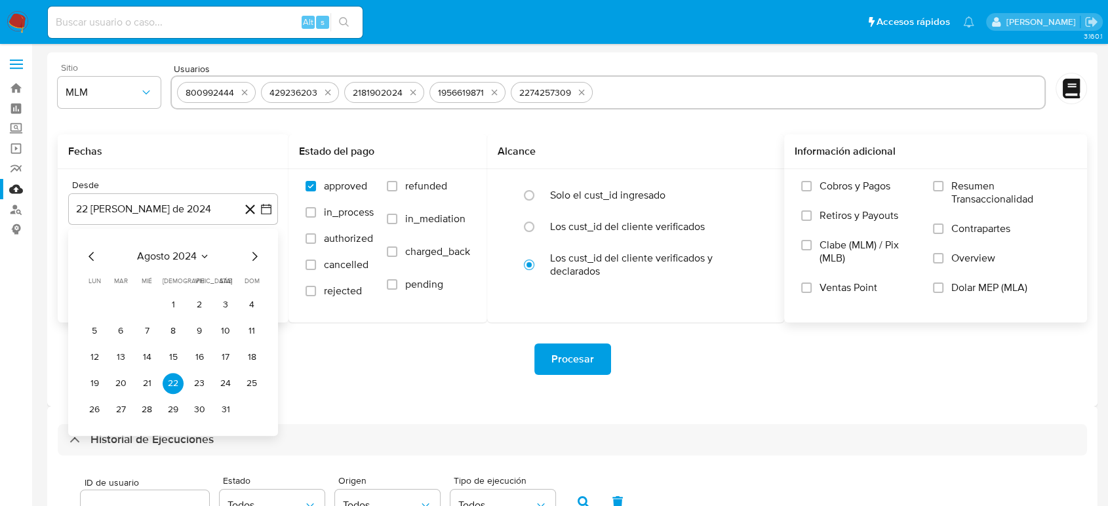
click at [206, 257] on icon "Seleccionar mes y año" at bounding box center [204, 256] width 10 height 10
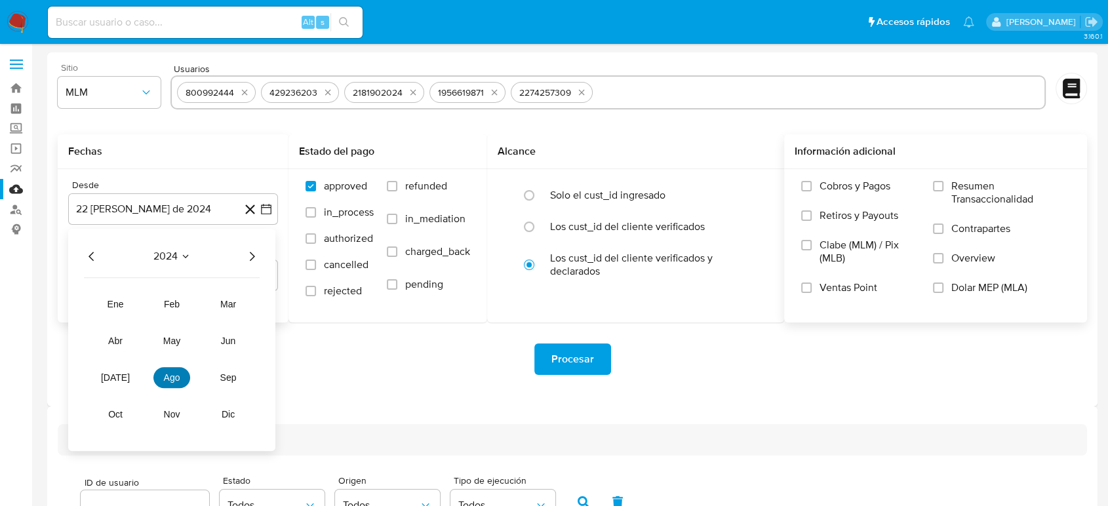
click at [180, 376] on button "ago" at bounding box center [171, 377] width 37 height 21
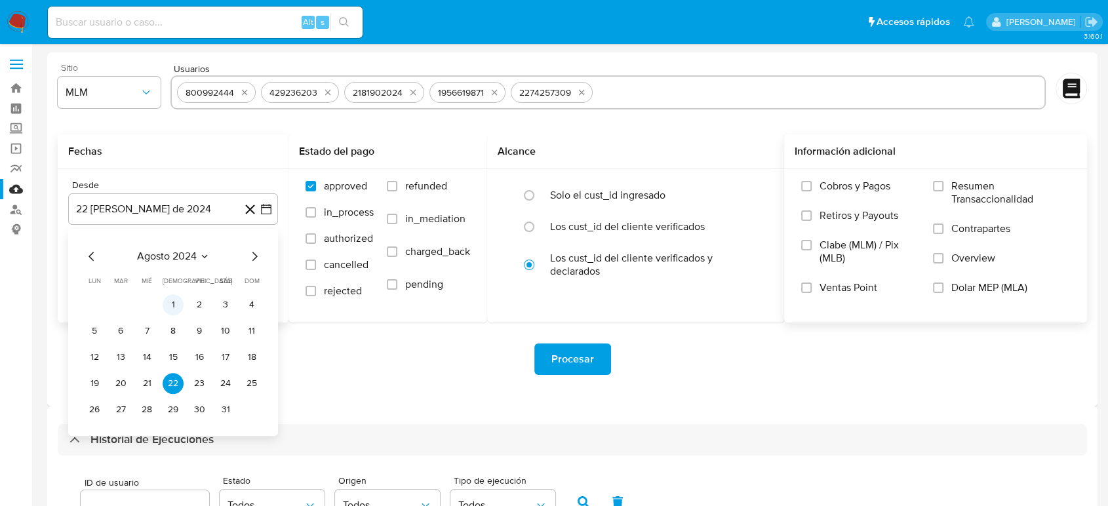
click at [174, 307] on button "1" at bounding box center [173, 304] width 21 height 21
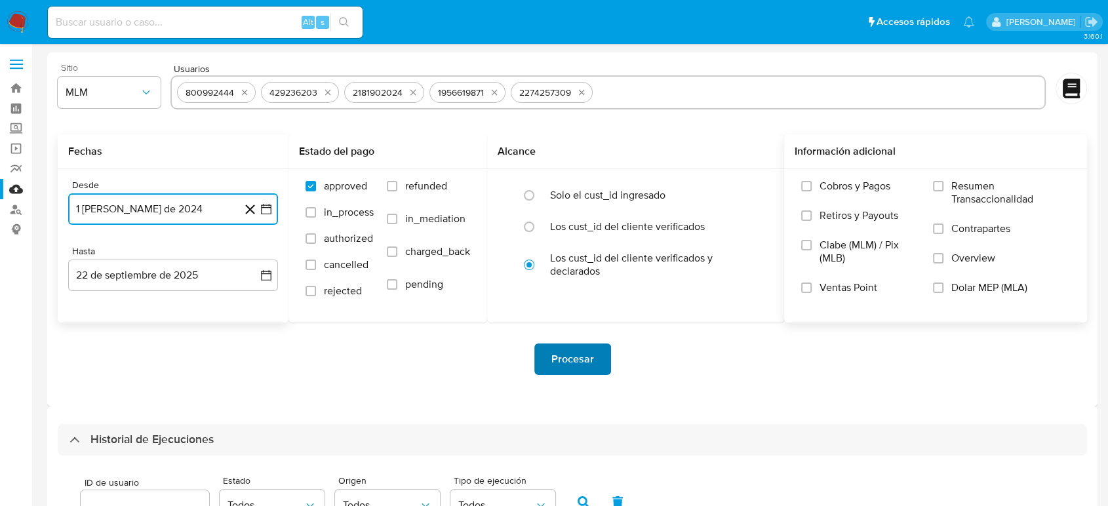
click at [556, 362] on span "Procesar" at bounding box center [572, 359] width 43 height 29
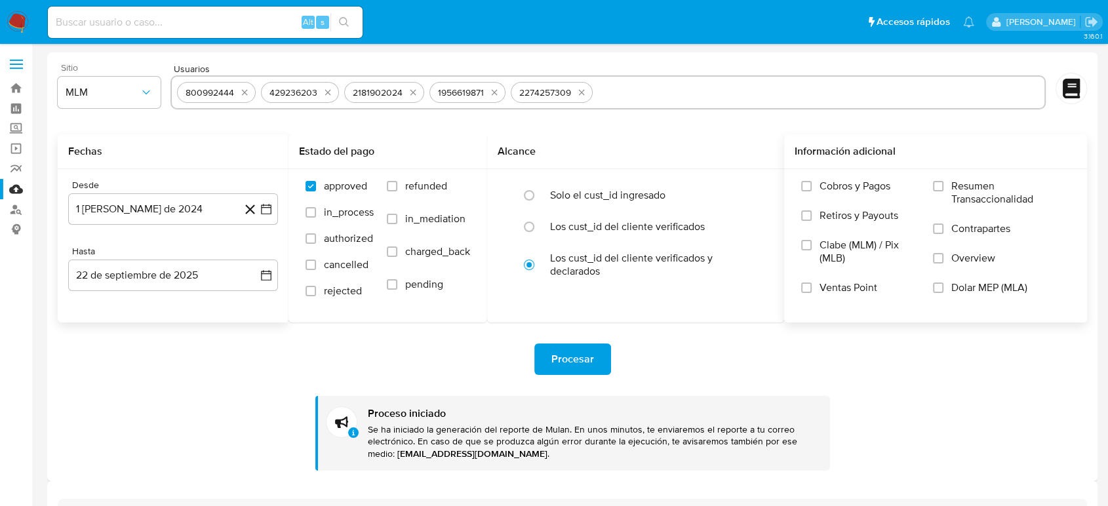
drag, startPoint x: 640, startPoint y: 88, endPoint x: 648, endPoint y: 93, distance: 8.5
click at [640, 88] on input "text" at bounding box center [818, 92] width 441 height 21
type input "1082210734"
drag, startPoint x: 448, startPoint y: 92, endPoint x: 454, endPoint y: 98, distance: 8.3
click at [448, 92] on input "text" at bounding box center [650, 92] width 777 height 21
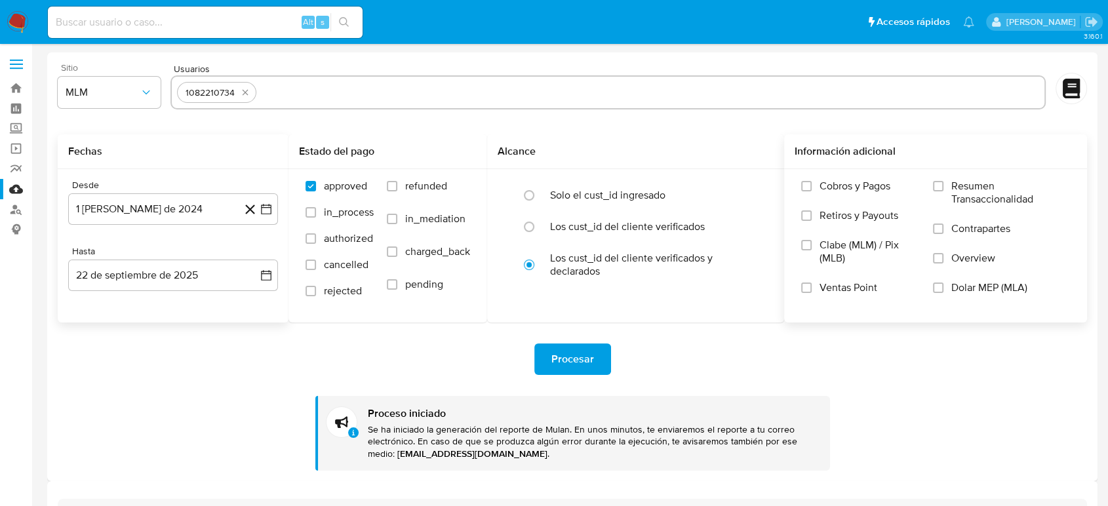
paste input "1633283180"
type input "1633283180"
click at [426, 88] on input "text" at bounding box center [692, 92] width 693 height 21
paste input "1833290385"
type input "1833290385"
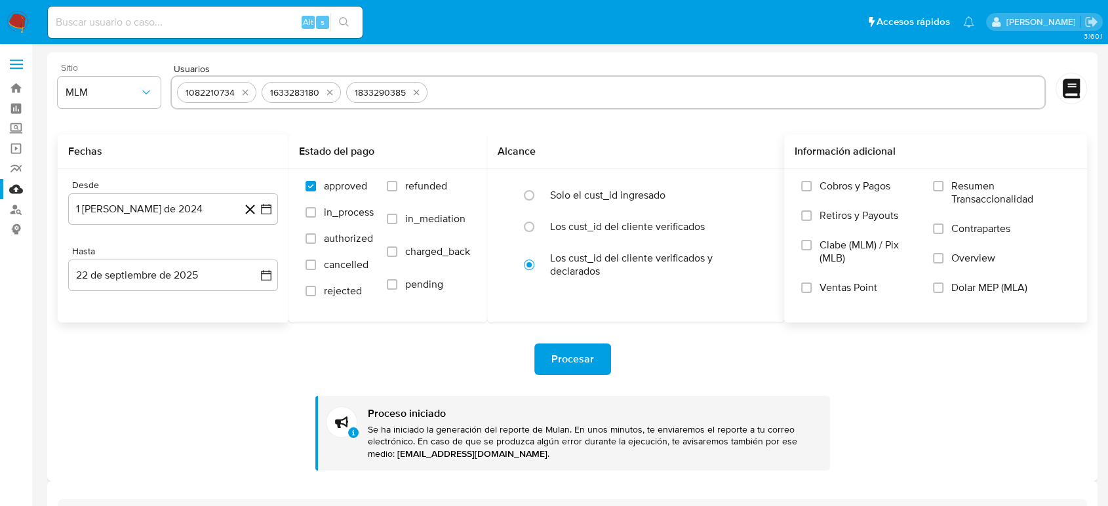
click at [655, 88] on input "text" at bounding box center [736, 92] width 606 height 21
paste input "243024525"
type input "243024525"
click at [586, 351] on span "Procesar" at bounding box center [572, 359] width 43 height 29
click at [645, 98] on input "text" at bounding box center [777, 92] width 523 height 21
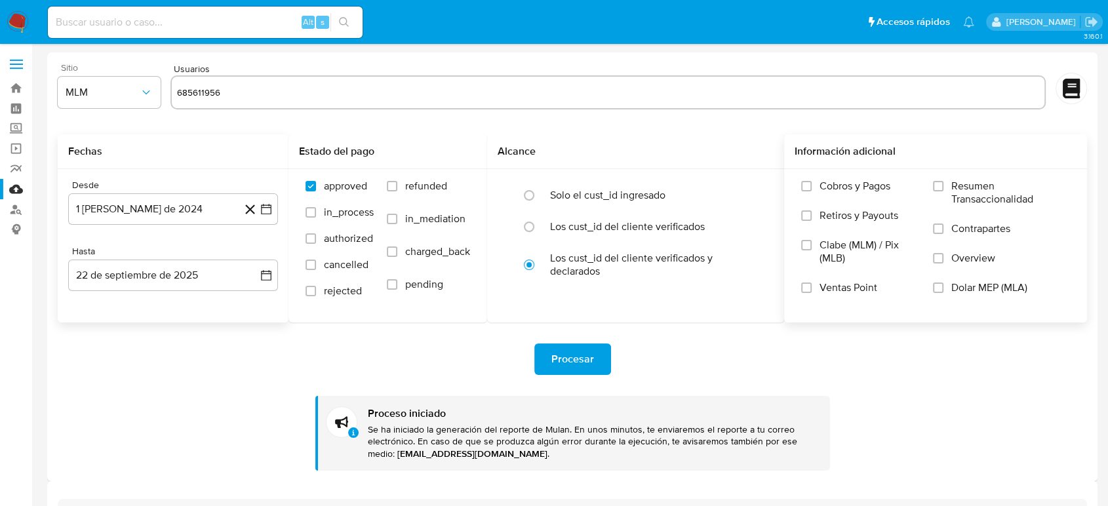
type input "685611956"
click at [589, 94] on input "text" at bounding box center [647, 92] width 783 height 21
paste input "1413306638"
type input "1413306638"
click at [624, 353] on div "Procesar" at bounding box center [572, 358] width 1029 height 31
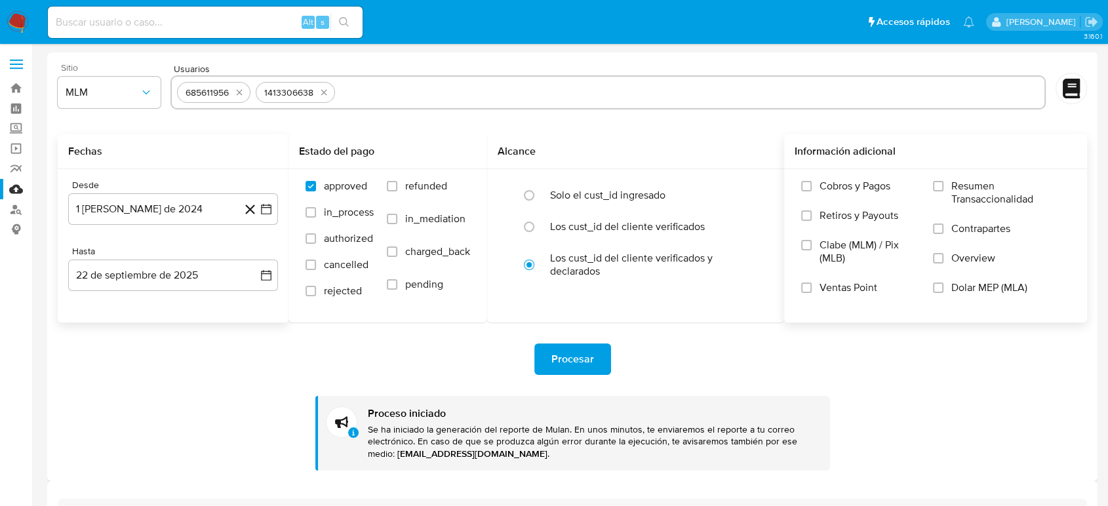
click at [572, 354] on span "Procesar" at bounding box center [572, 359] width 43 height 29
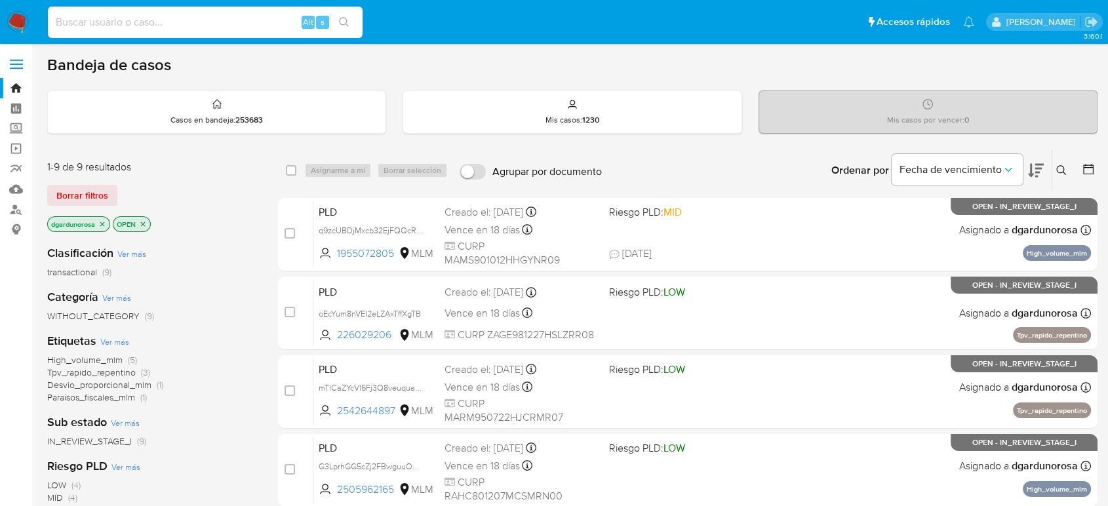
click at [237, 22] on input at bounding box center [205, 22] width 315 height 17
paste input "685611956"
type input "685611956"
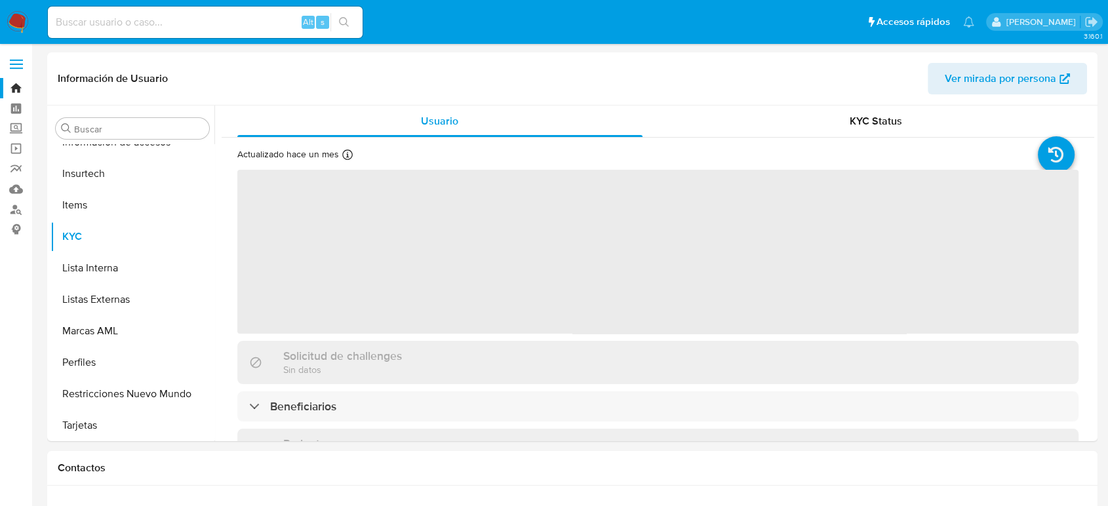
scroll to position [617, 0]
select select "10"
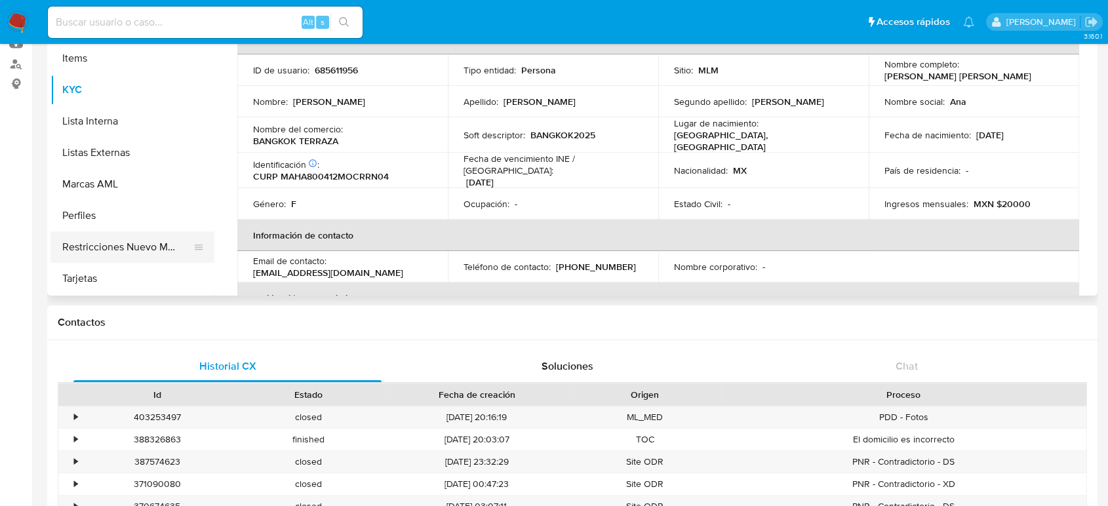
click at [124, 255] on button "Restricciones Nuevo Mundo" at bounding box center [126, 246] width 153 height 31
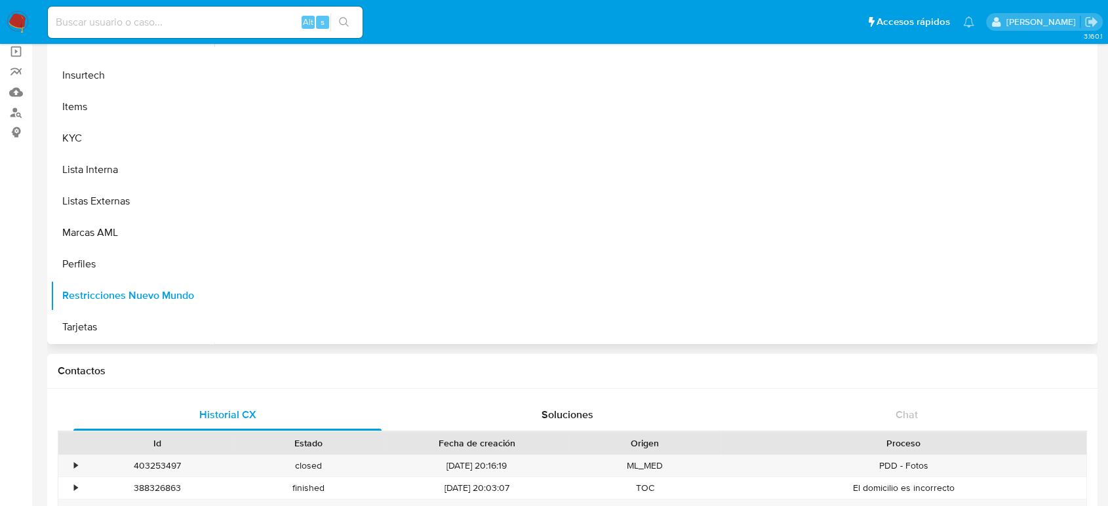
scroll to position [0, 0]
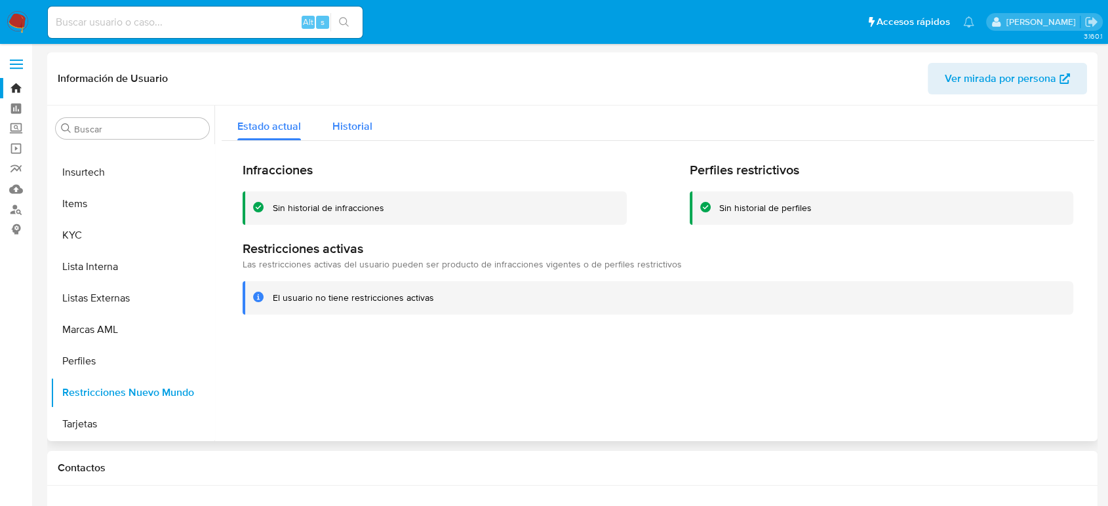
click at [360, 121] on span "Historial" at bounding box center [352, 126] width 40 height 15
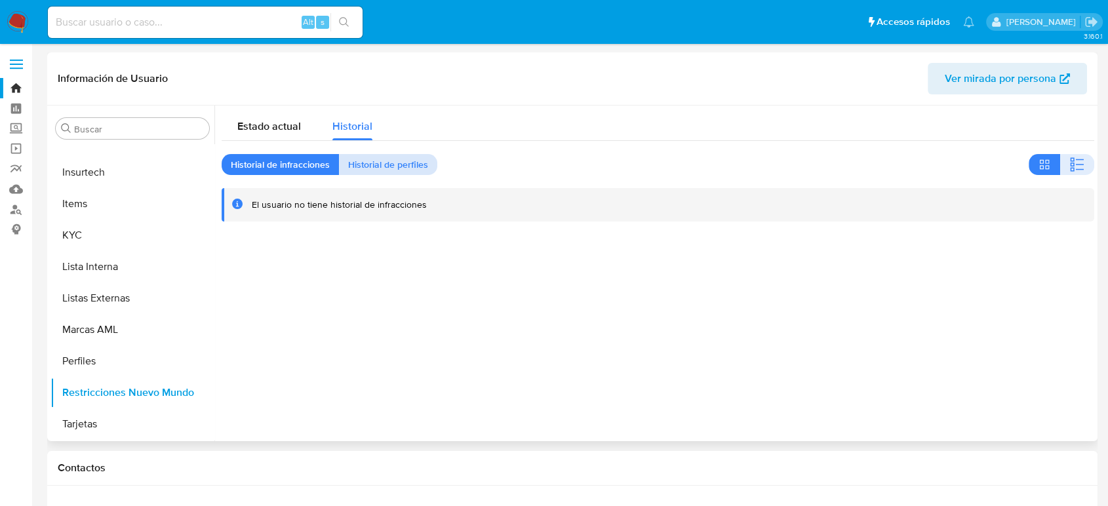
click at [382, 166] on span "Historial de perfiles" at bounding box center [388, 164] width 80 height 18
click at [255, 172] on span "Historial de infracciones" at bounding box center [280, 164] width 99 height 18
click at [259, 136] on div "Estado actual" at bounding box center [269, 123] width 64 height 35
